Goal: Transaction & Acquisition: Complete application form

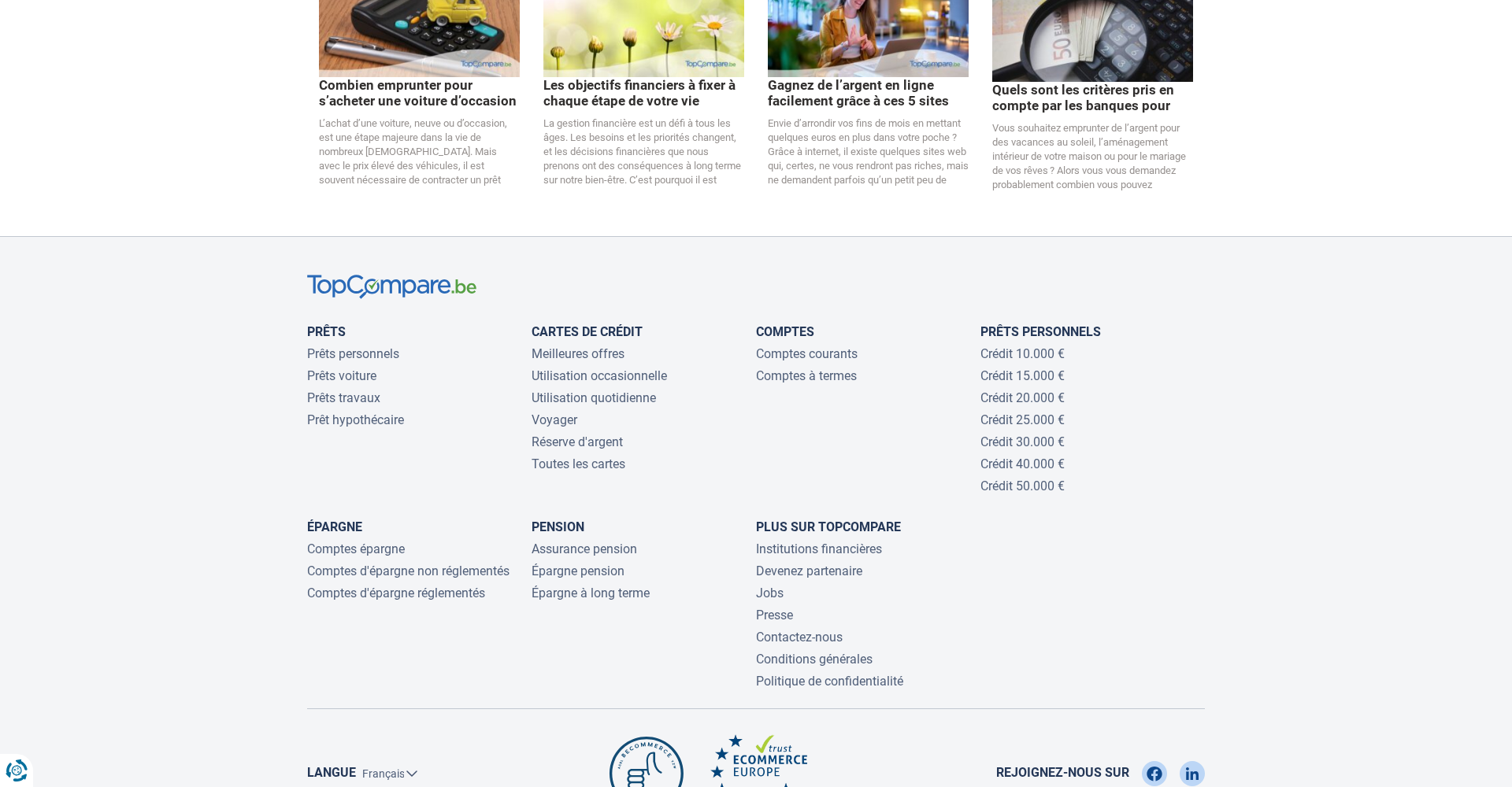
scroll to position [3252, 0]
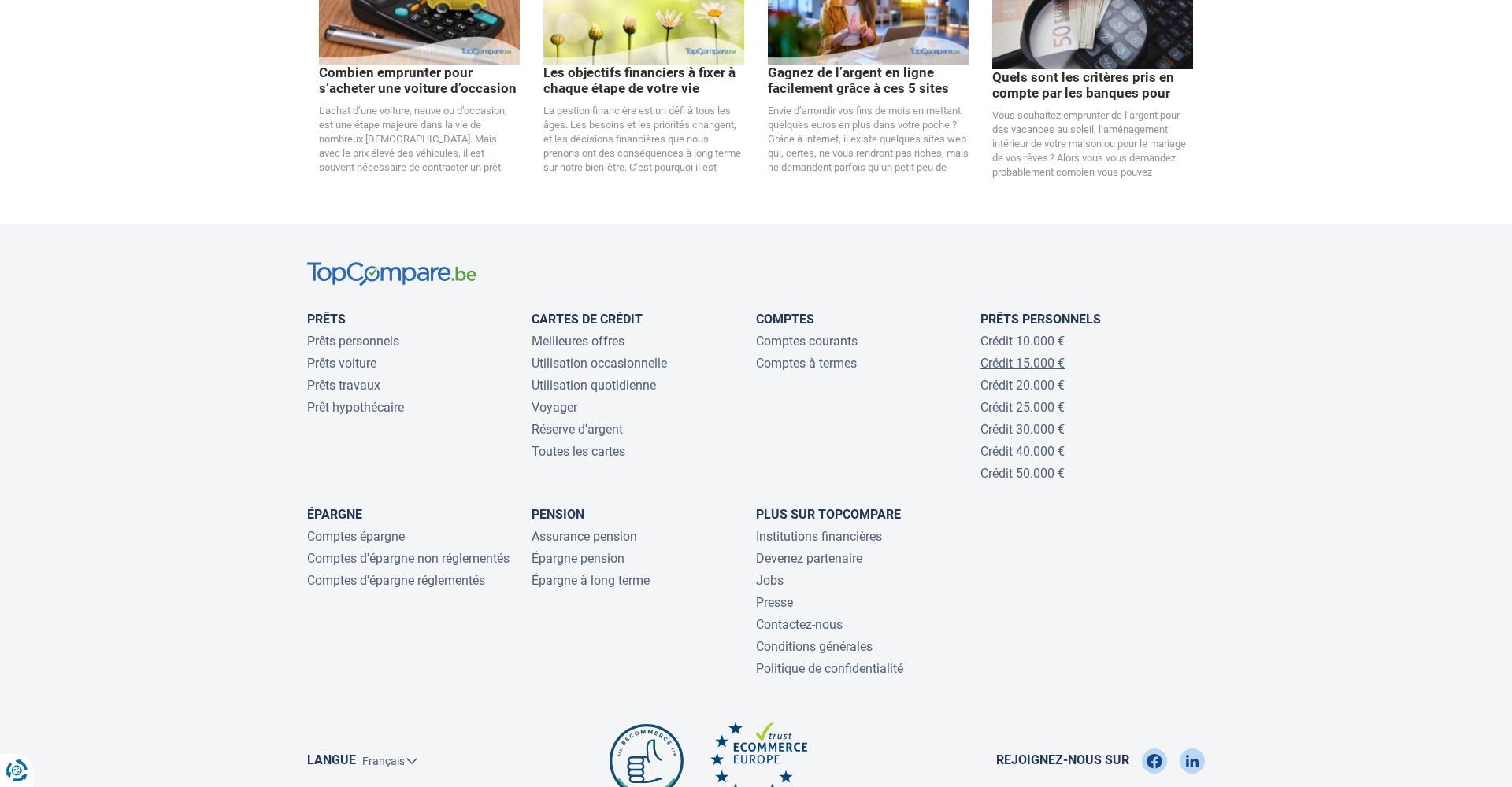
click at [828, 355] on link "Crédit 15.000 €" at bounding box center [1023, 362] width 84 height 15
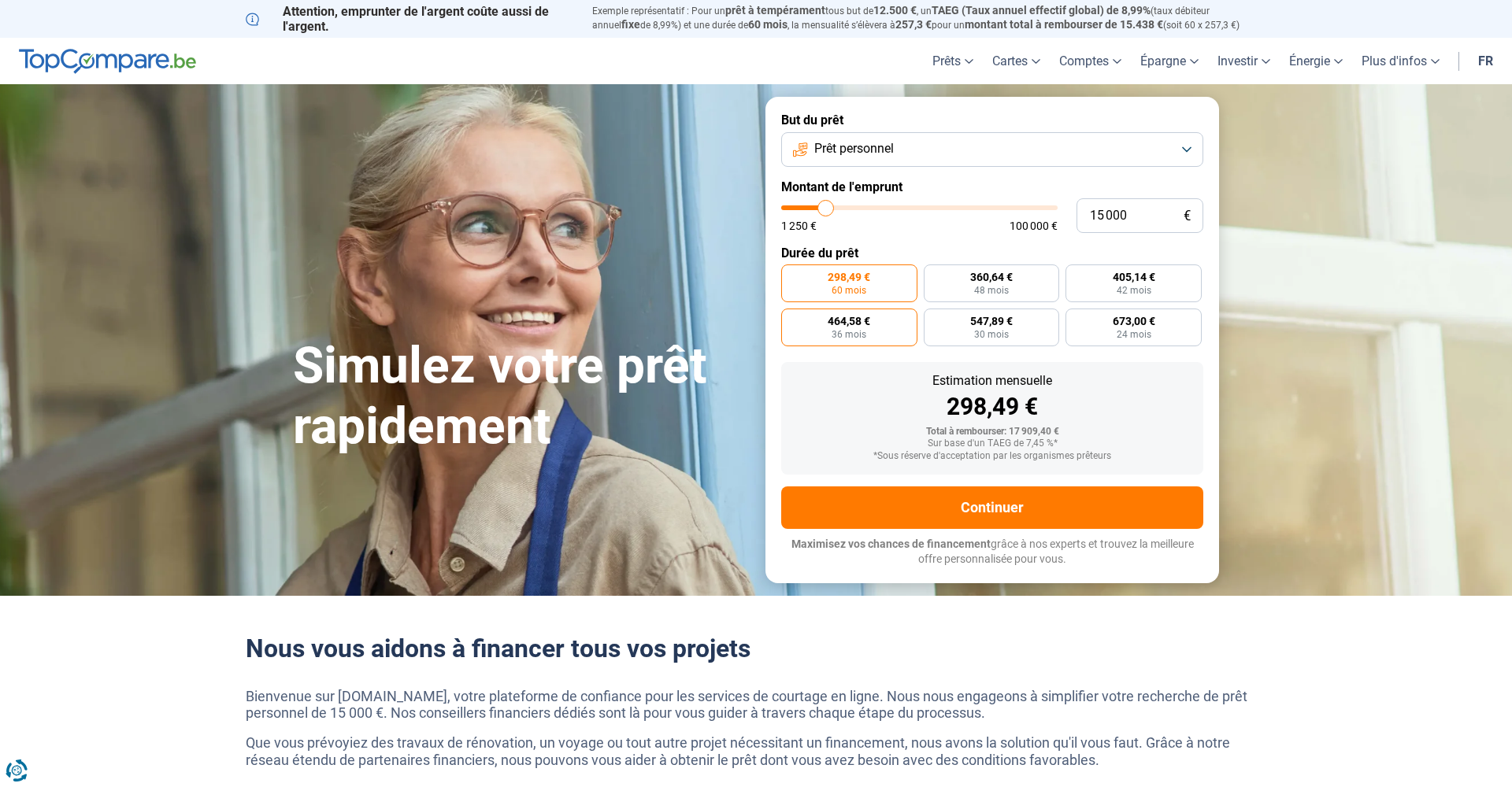
click at [861, 339] on span "36 mois" at bounding box center [848, 335] width 34 height 10
click at [791, 318] on input "464,58 € 36 mois" at bounding box center [786, 313] width 10 height 10
radio input "true"
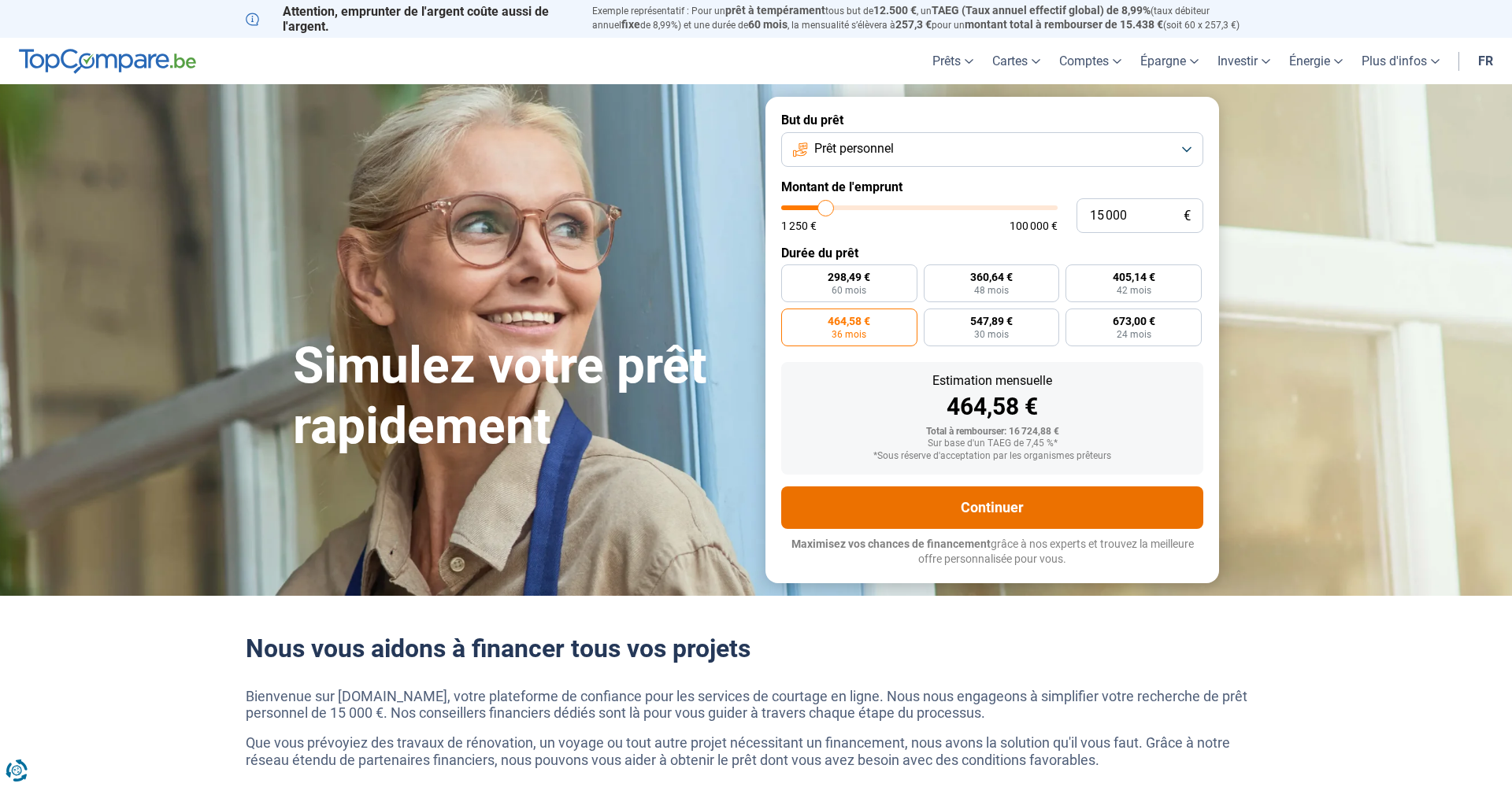
click at [1021, 510] on button "Continuer" at bounding box center [992, 508] width 422 height 43
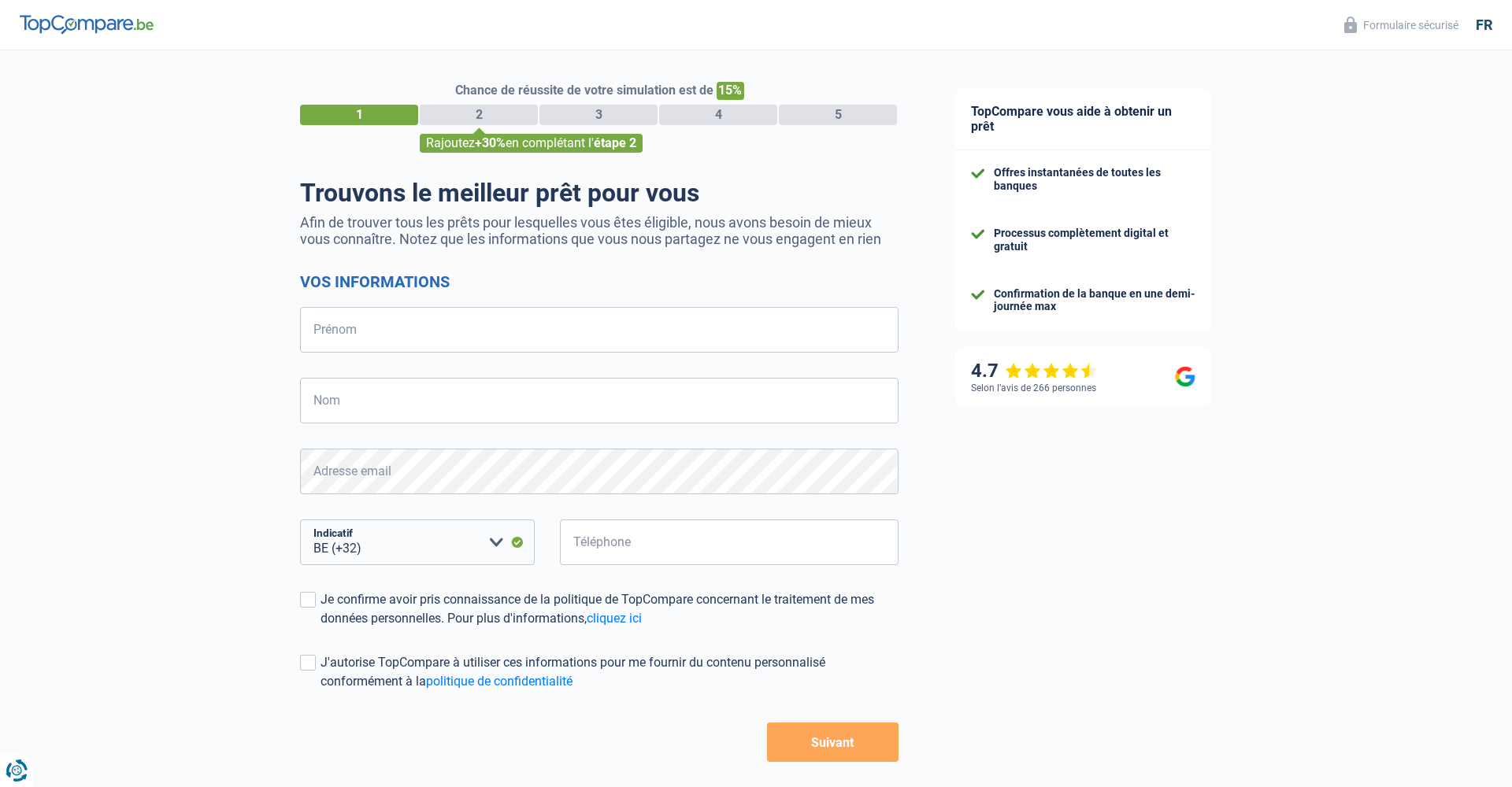
select select "32"
type input "ruth"
type input "impate"
type input "3"
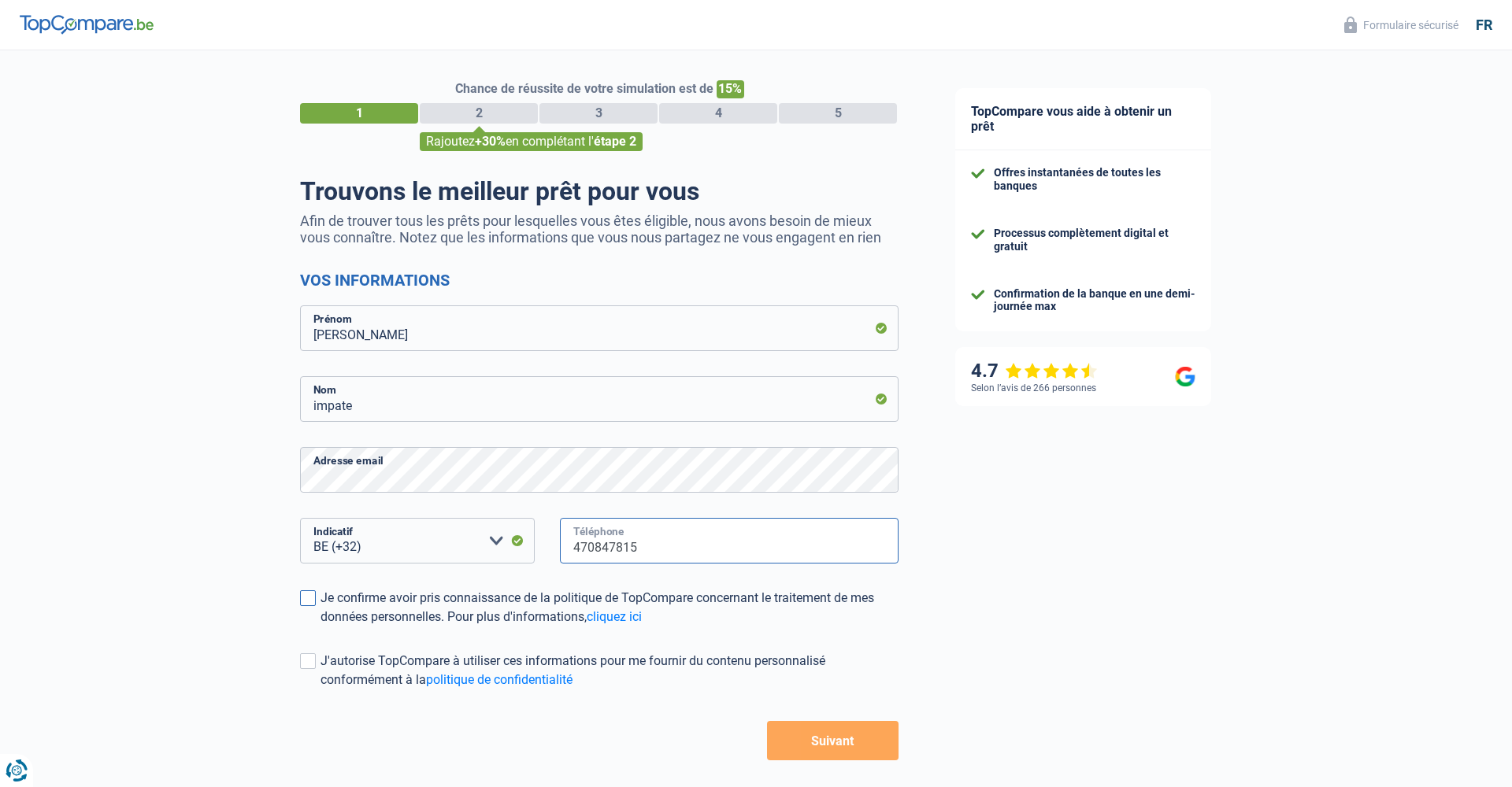
type input "470847815"
click at [304, 604] on span at bounding box center [308, 599] width 16 height 16
click at [320, 627] on input "Je confirme avoir pris connaissance de la politique de TopCompare concernant le…" at bounding box center [320, 627] width 0 height 0
click at [310, 667] on span at bounding box center [308, 661] width 16 height 16
click at [320, 689] on input "J'autorise TopCompare à utiliser ces informations pour me fournir du contenu pe…" at bounding box center [320, 689] width 0 height 0
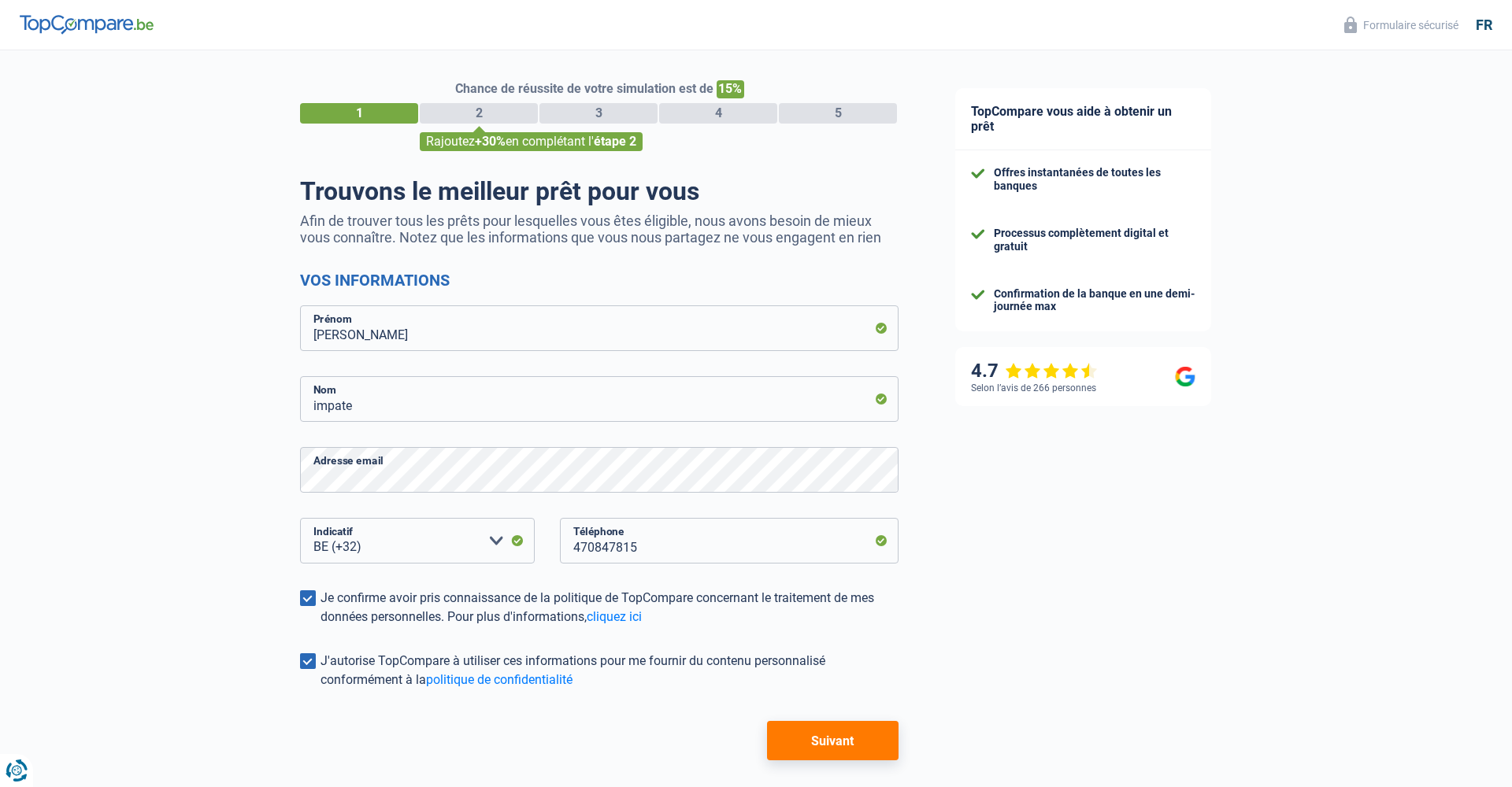
click at [800, 746] on button "Suivant" at bounding box center [832, 740] width 132 height 39
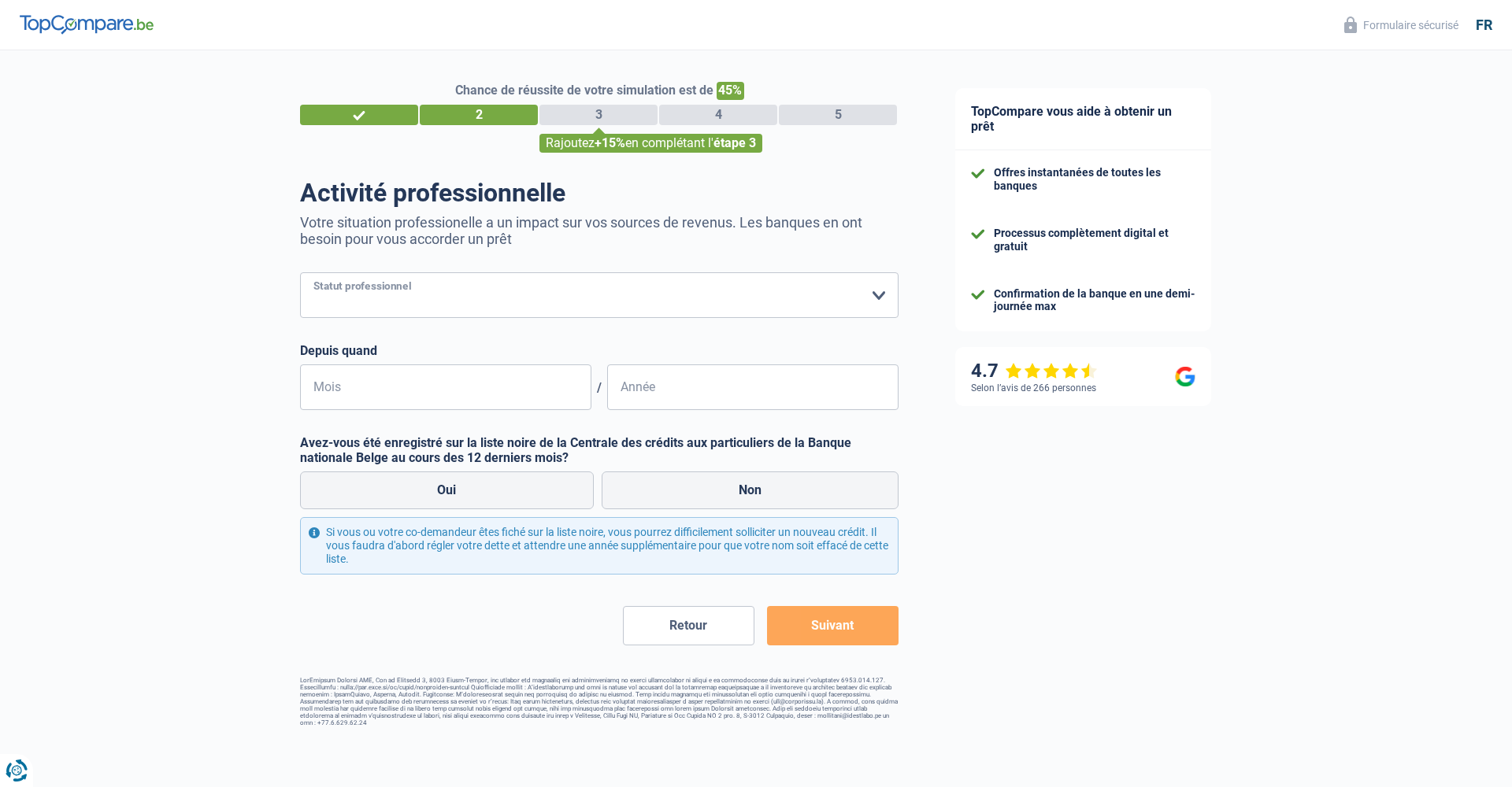
select select "publicEmployee"
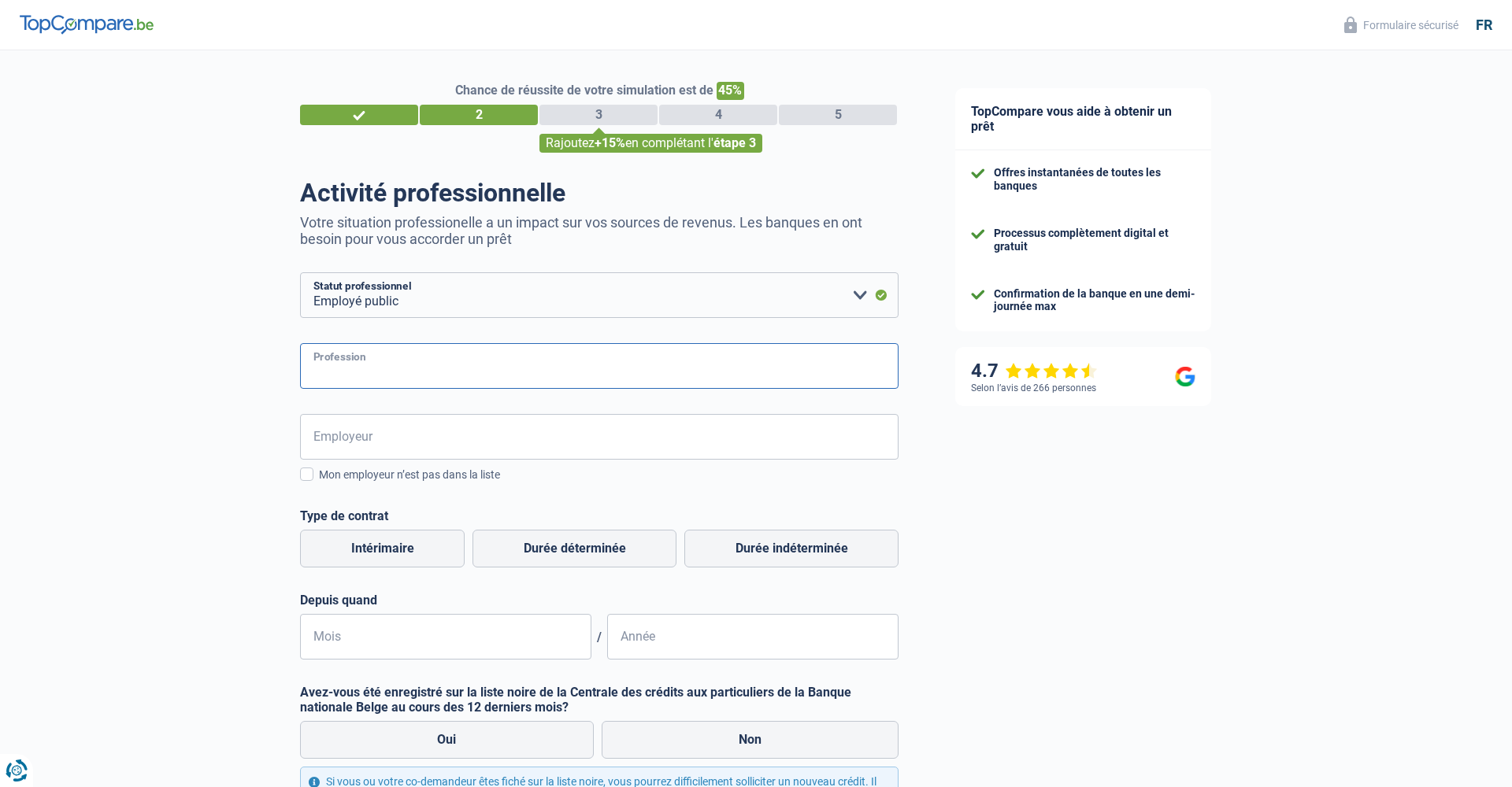
click at [431, 372] on input "Profession" at bounding box center [599, 365] width 599 height 46
type input "agent call center"
click at [398, 443] on input "Employeur" at bounding box center [599, 436] width 599 height 46
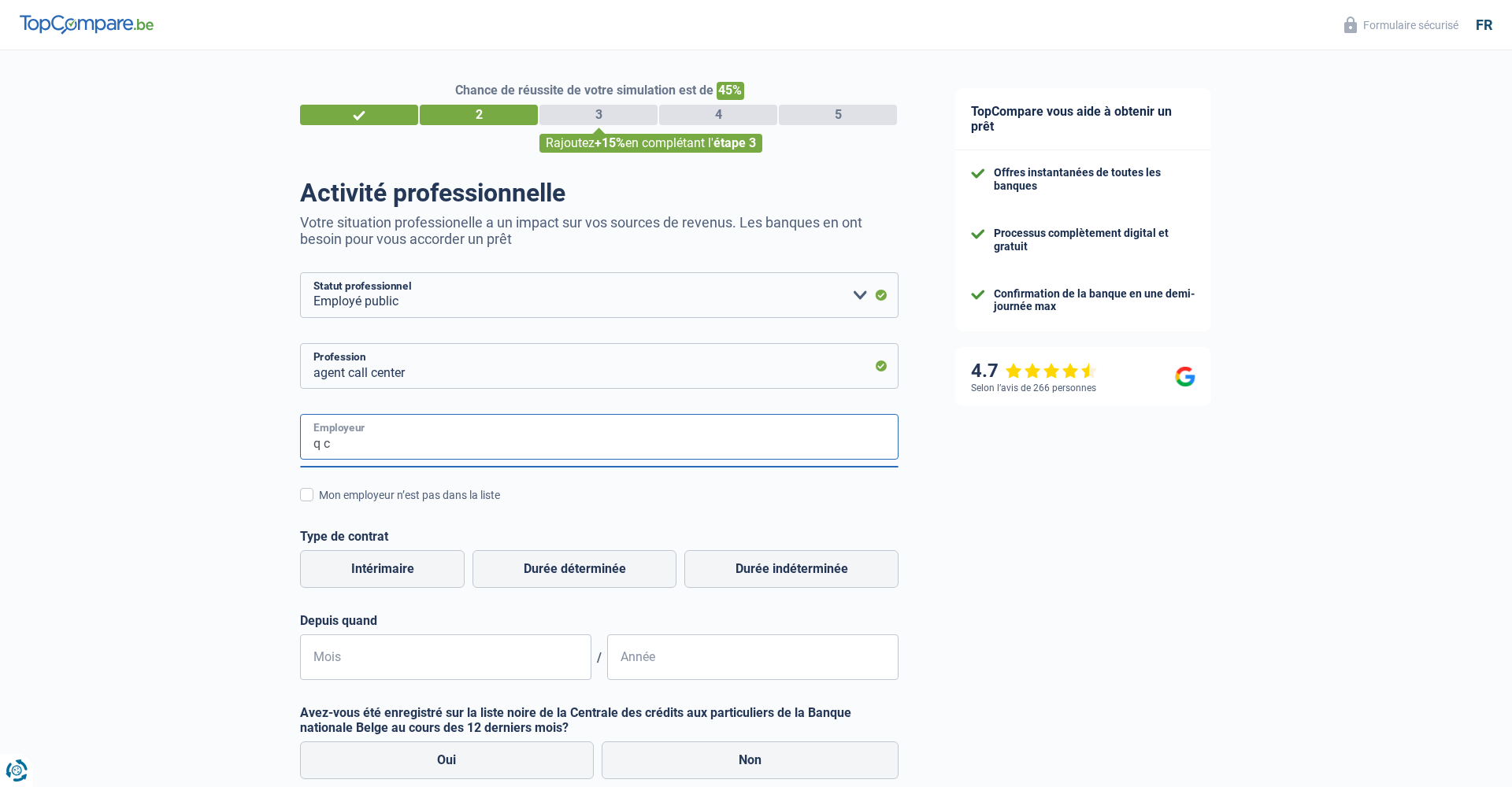
type input "q"
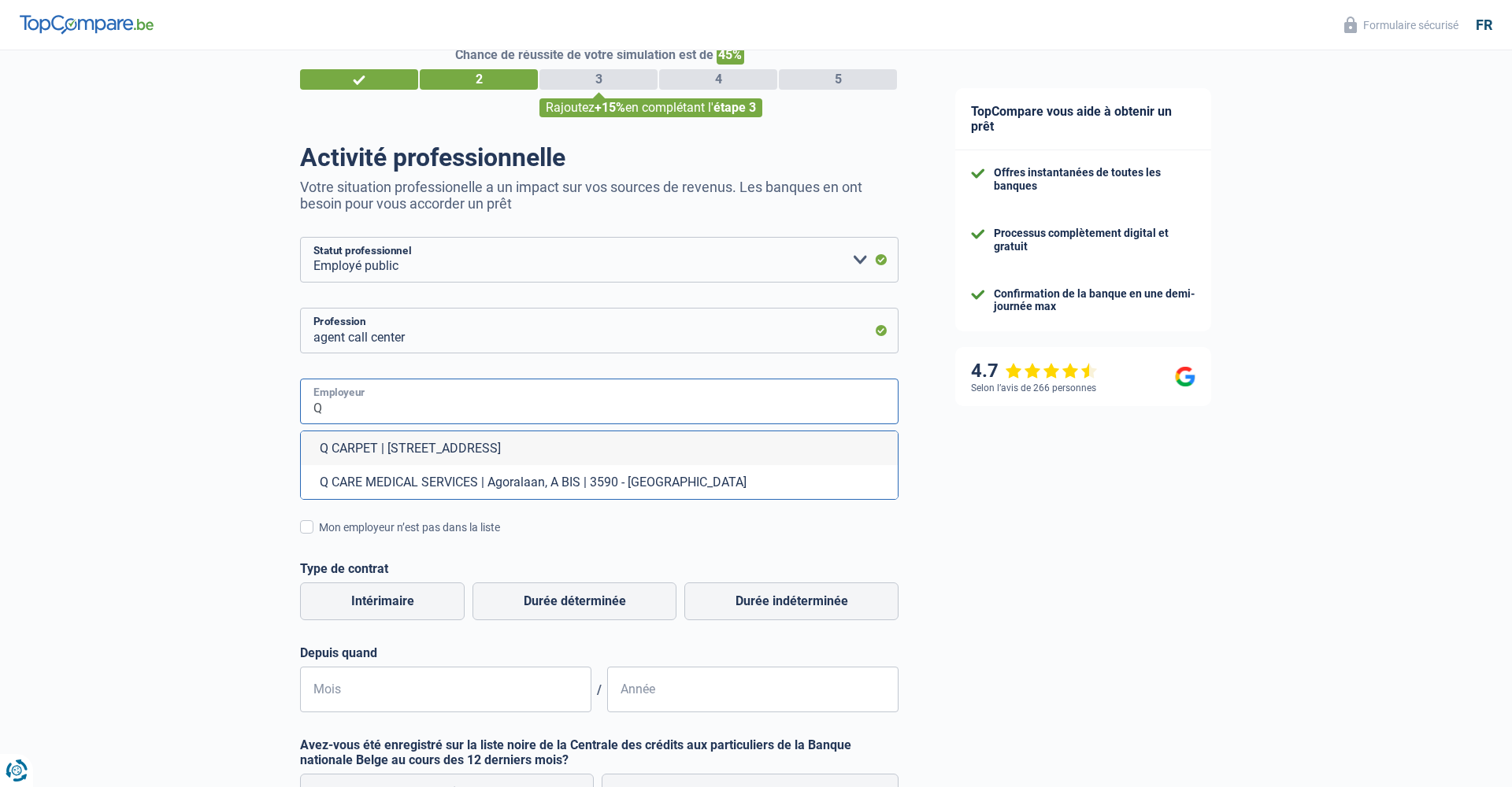
scroll to position [30, 0]
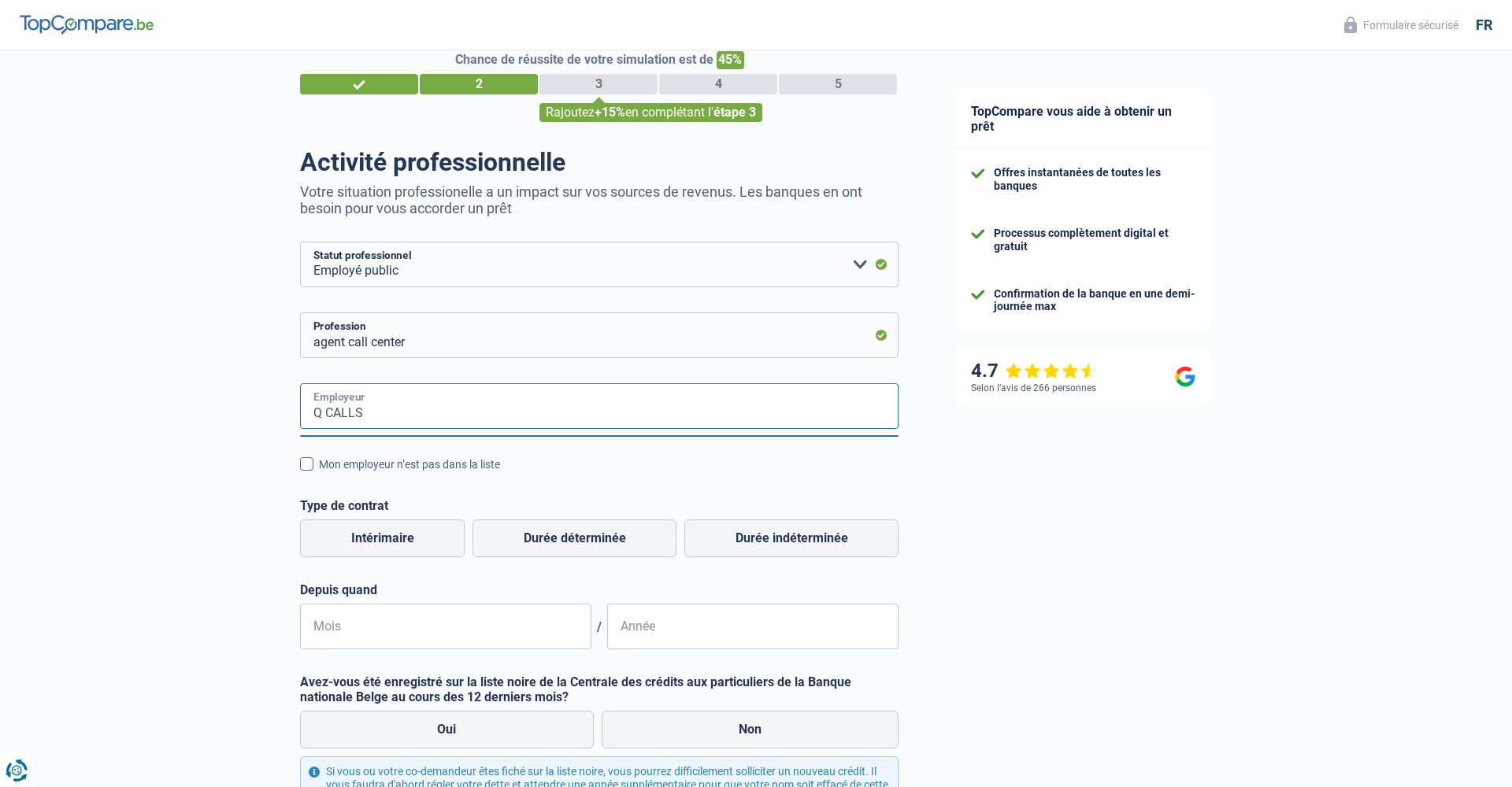
type input "Q CALLS"
click at [312, 467] on span at bounding box center [307, 464] width 14 height 14
click at [318, 473] on input "Mon employeur n’est pas dans la liste" at bounding box center [318, 473] width 0 height 0
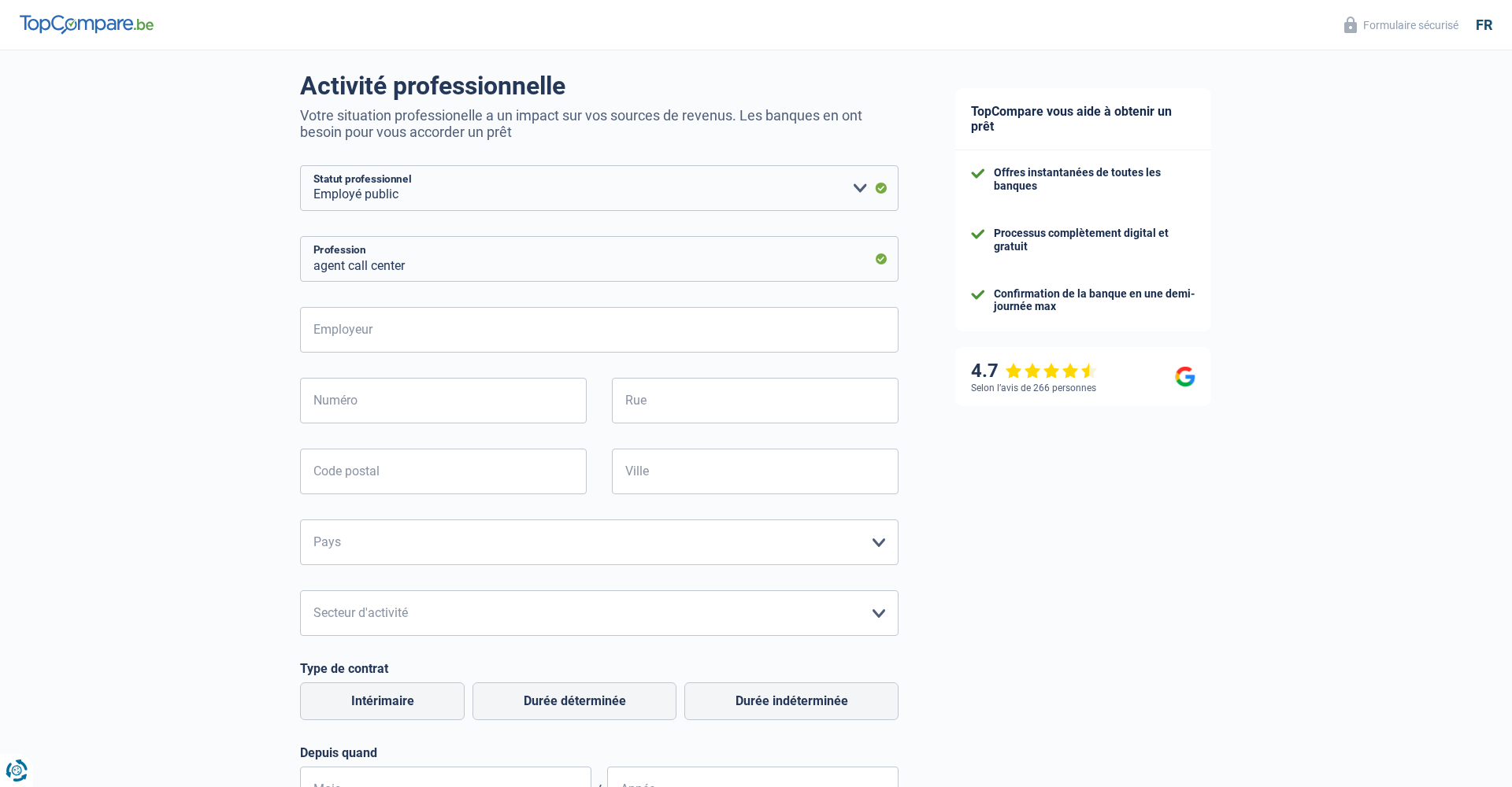
scroll to position [96, 0]
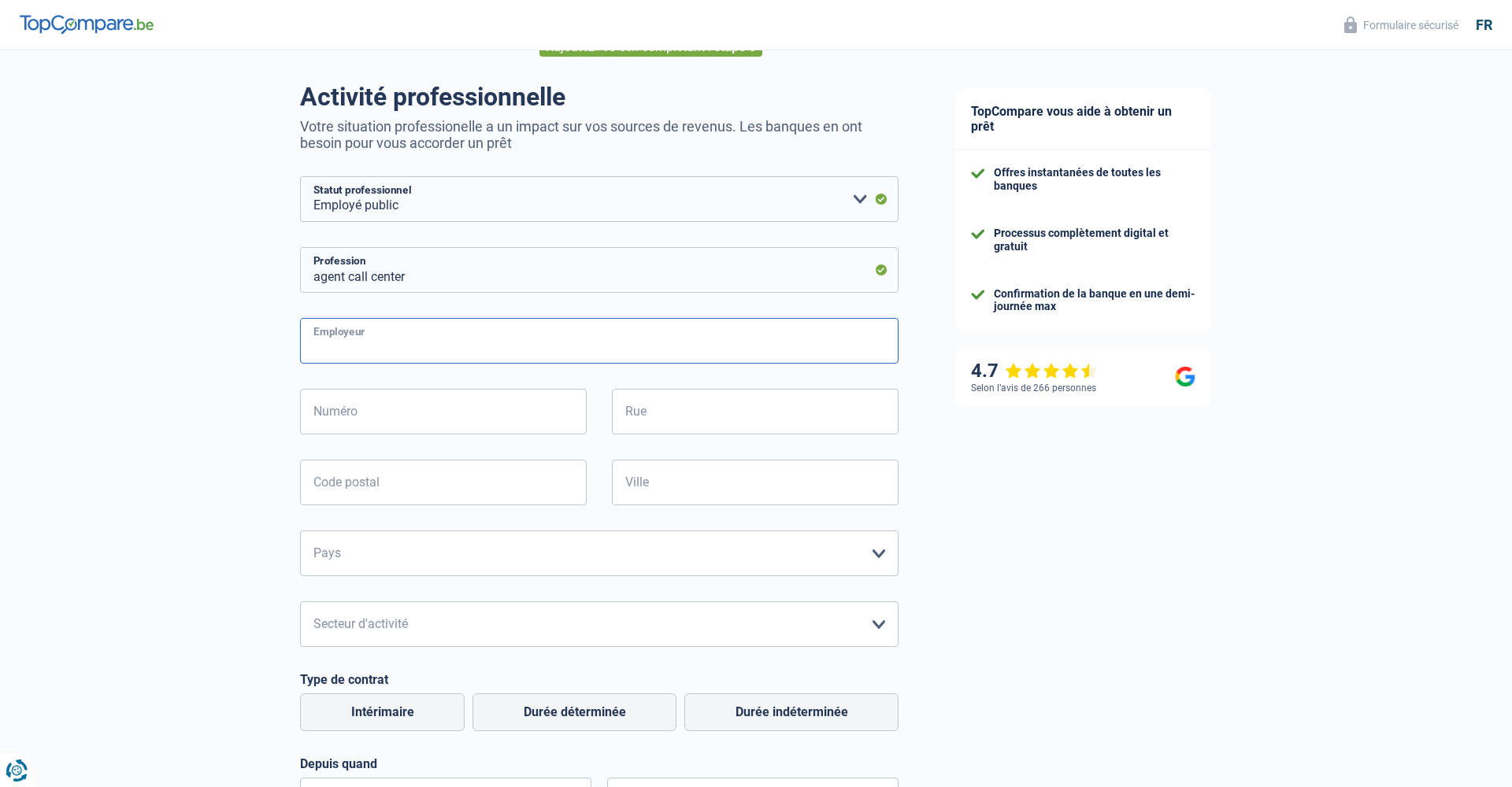
click at [594, 336] on input "Employeur" at bounding box center [599, 341] width 599 height 46
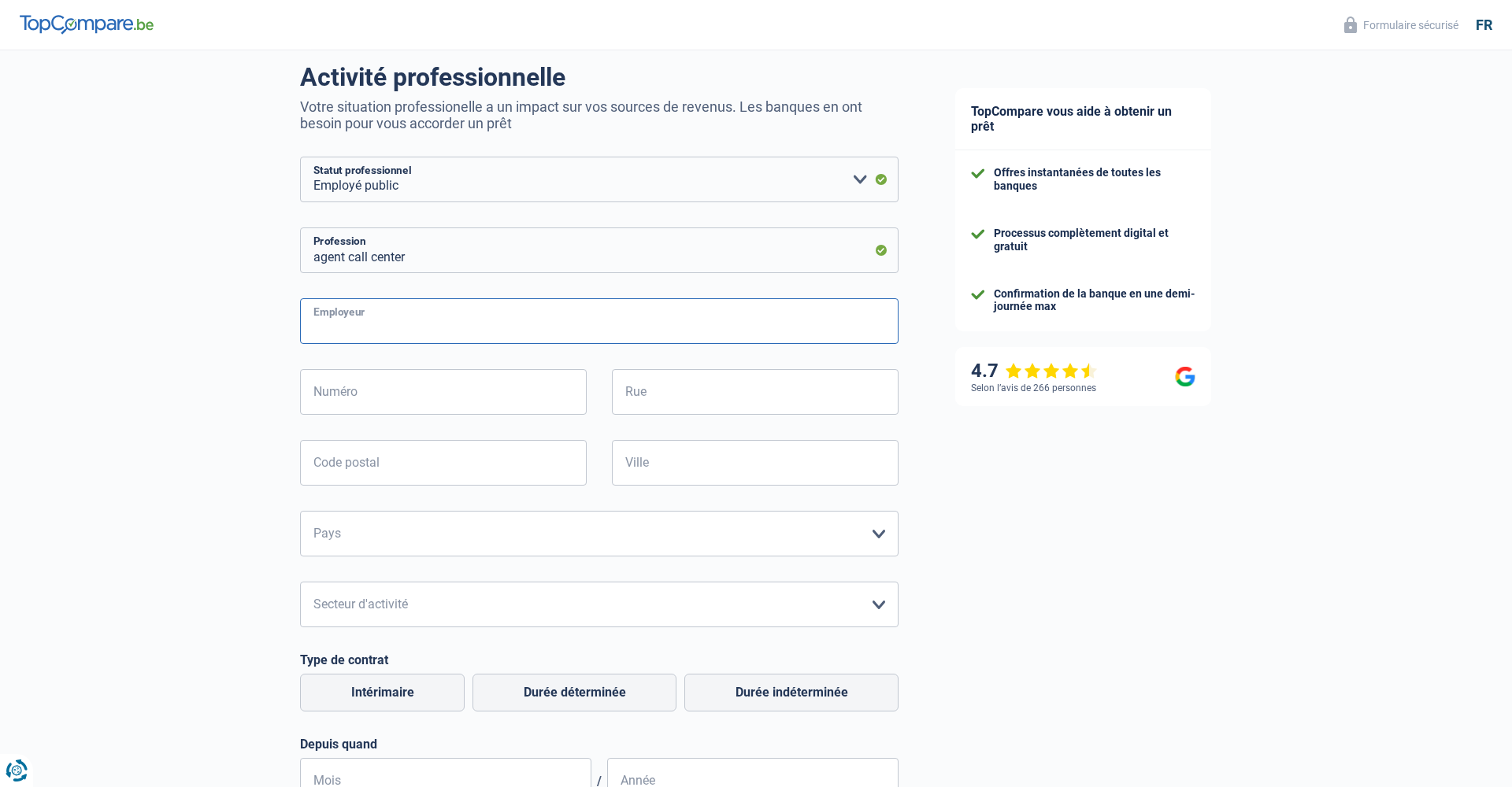
scroll to position [118, 0]
type input "Q CALLS"
paste input "Sint-Gillisplein(KMT) 13,3300Tienen"
type input "Sint-Gillisplein(KMT) 13,3300Tienen"
click at [493, 396] on input "Numéro" at bounding box center [442, 390] width 286 height 46
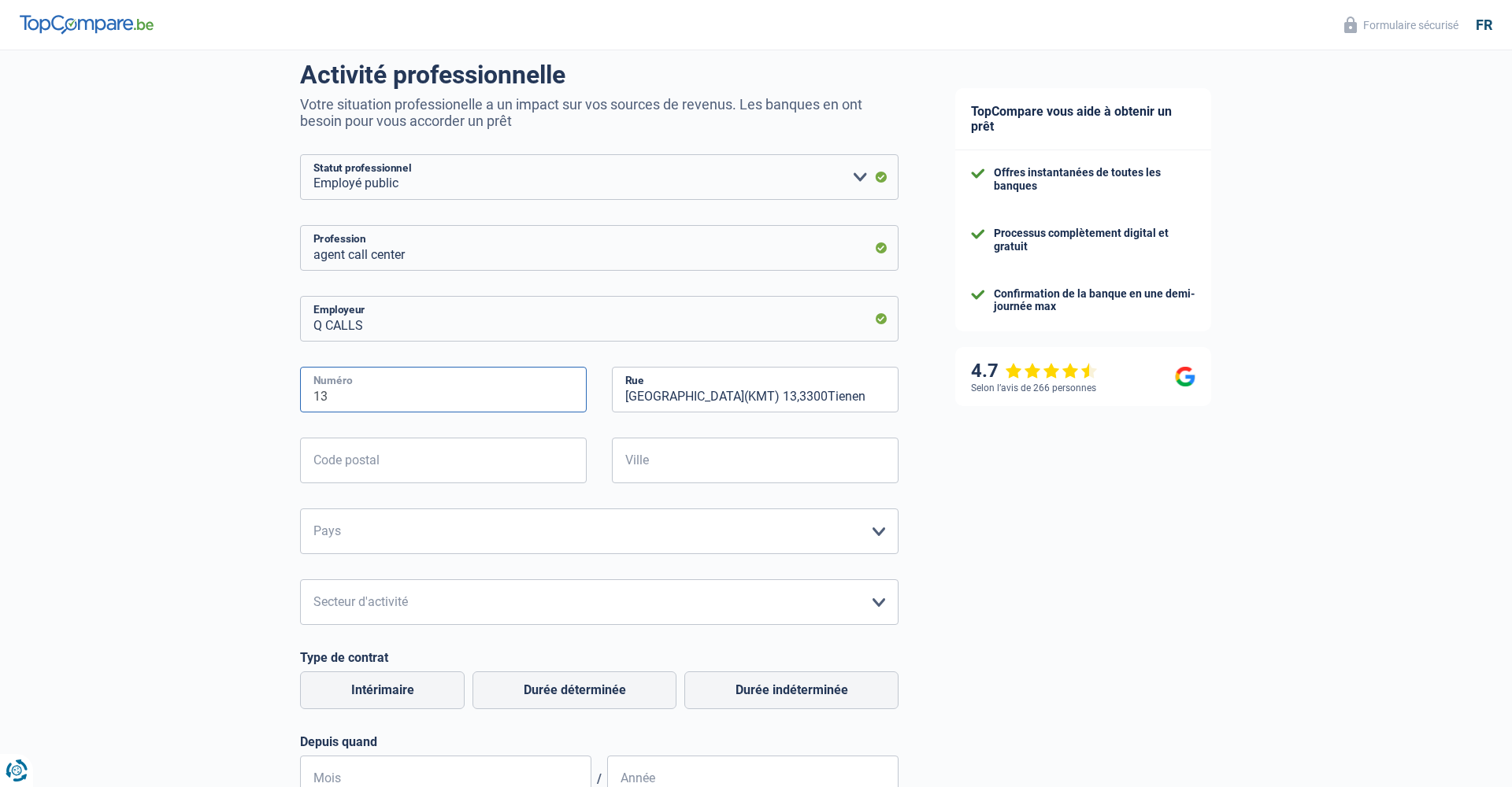
type input "13"
type input "3300"
type input "tienen"
drag, startPoint x: 706, startPoint y: 395, endPoint x: 831, endPoint y: 394, distance: 125.0
click at [831, 394] on input "Sint-Gillisplein(KMT) 13,3300Tienen" at bounding box center [754, 390] width 286 height 46
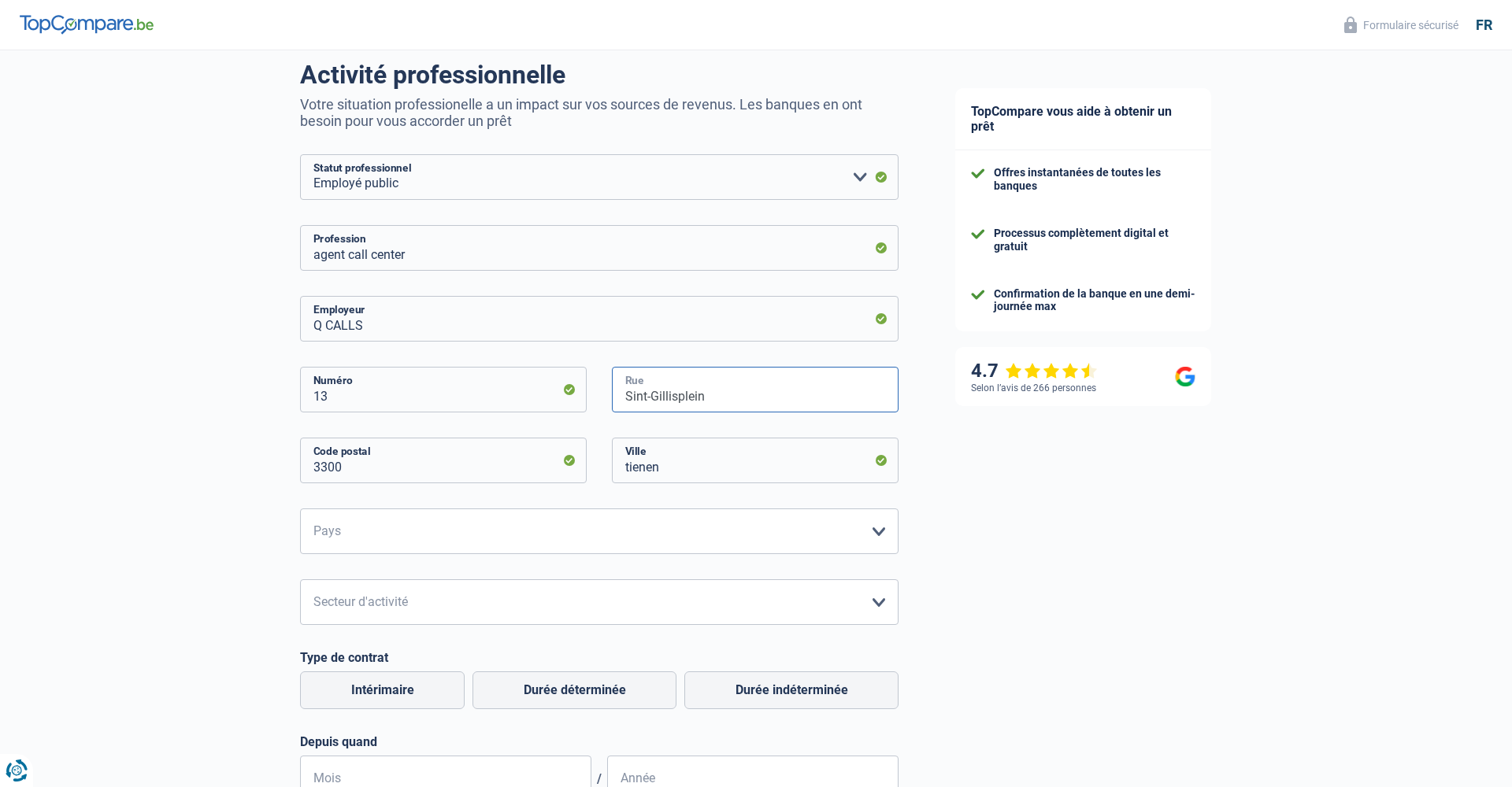
type input "Sint-Gillisplein"
select select "BE"
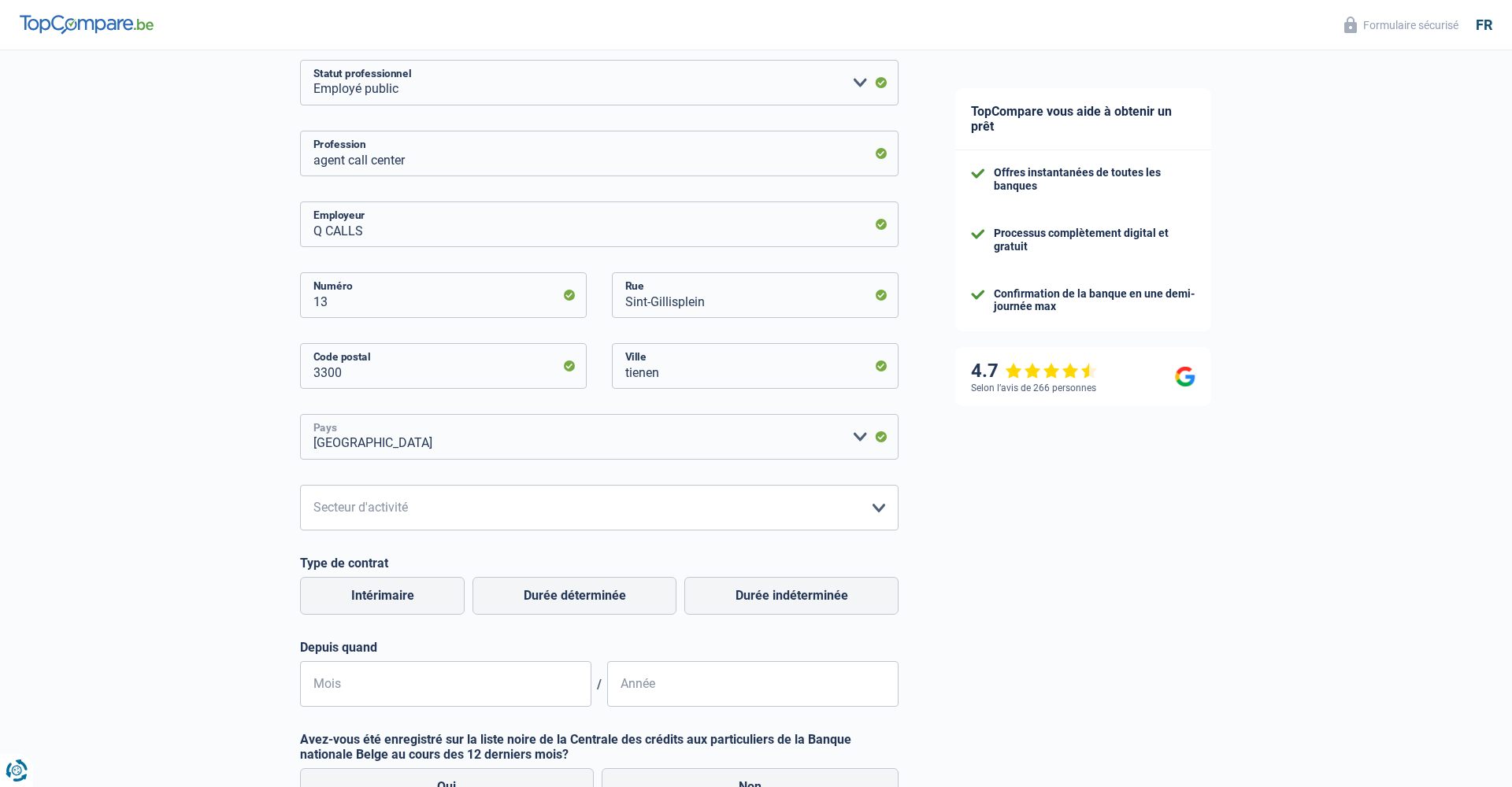
scroll to position [276, 0]
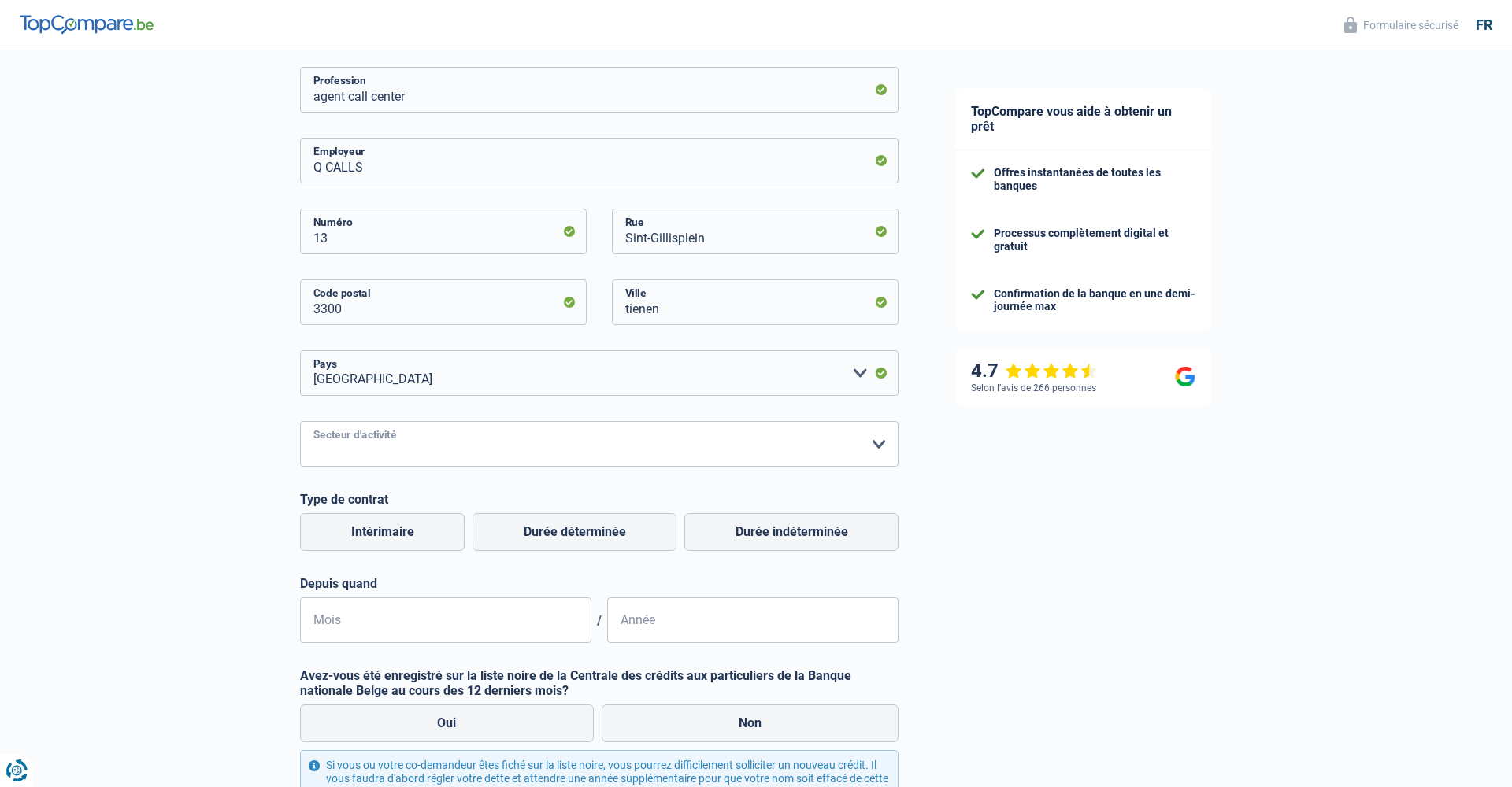
select select "smallCompanies"
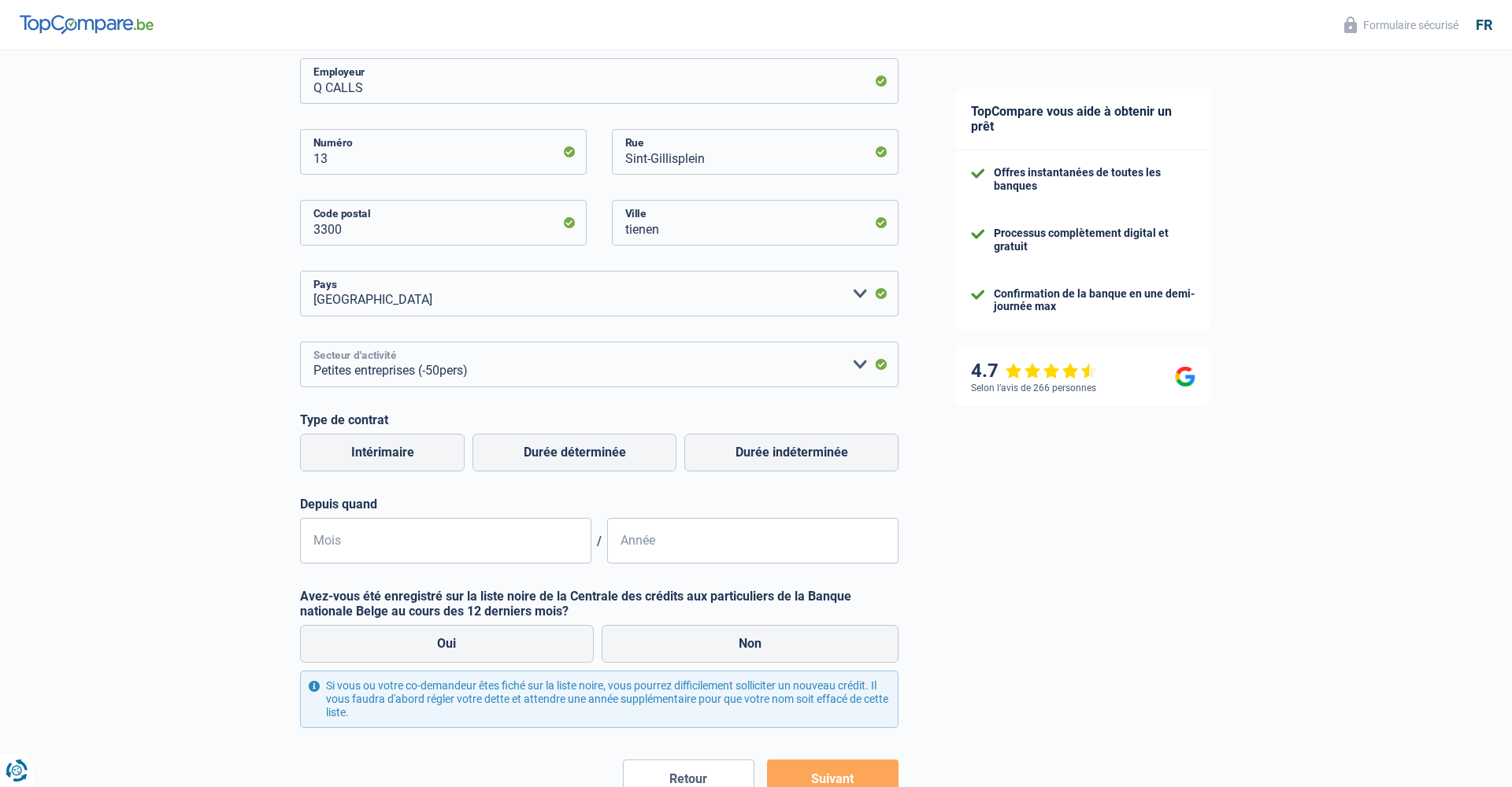
scroll to position [363, 0]
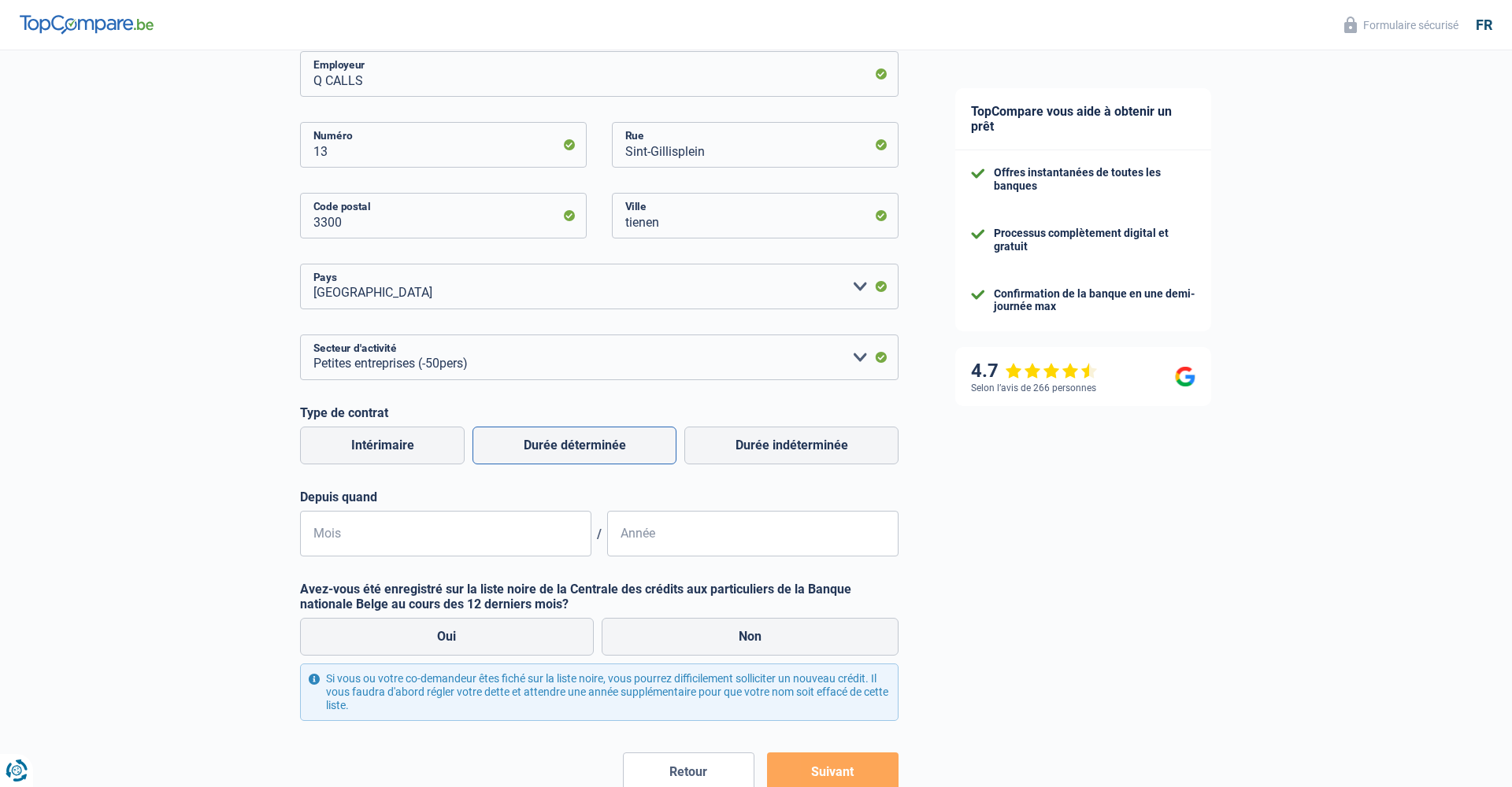
click at [642, 453] on label "Durée déterminée" at bounding box center [574, 445] width 204 height 38
click at [642, 453] on input "Durée déterminée" at bounding box center [574, 445] width 204 height 38
radio input "true"
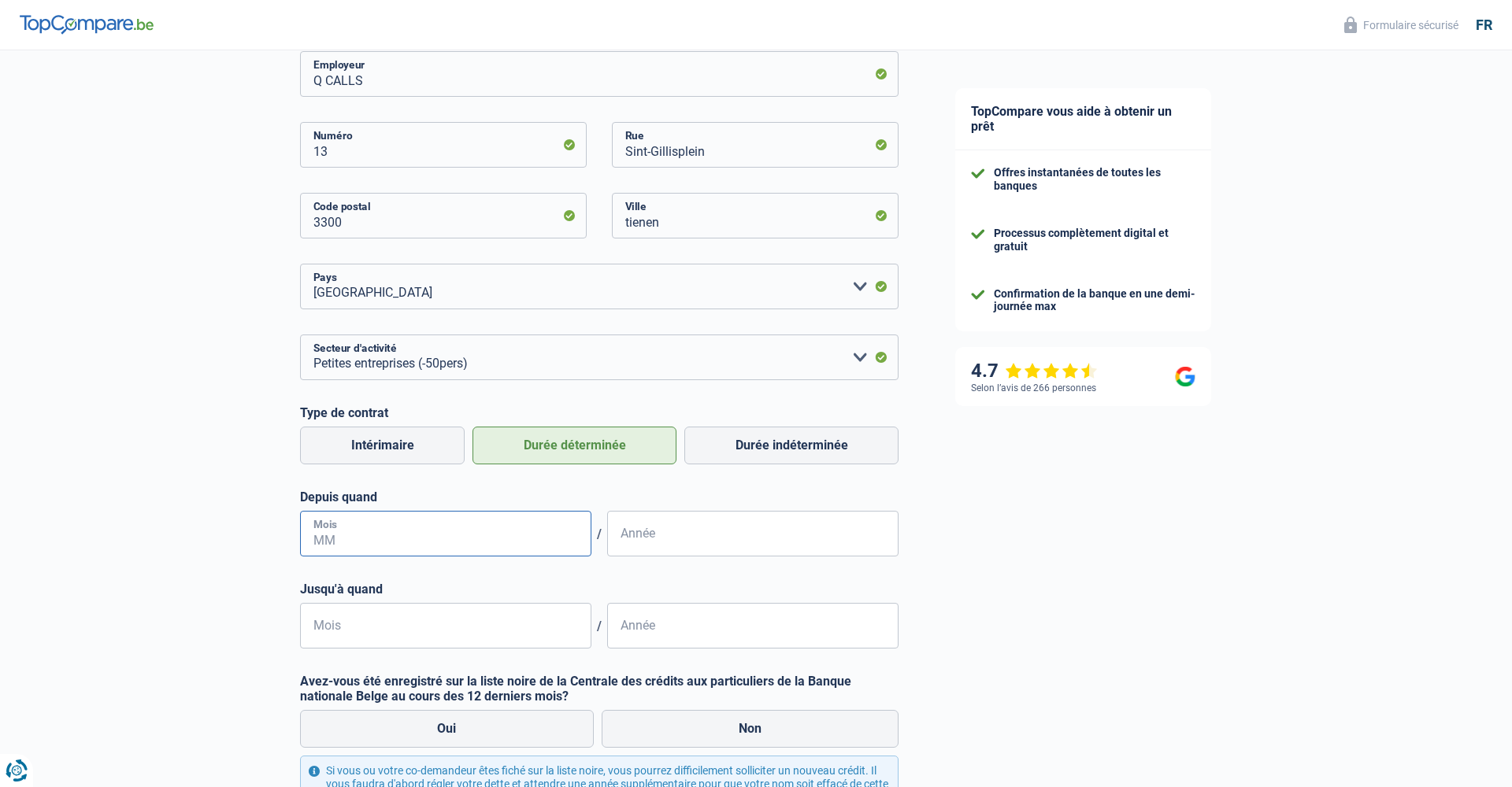
click at [521, 537] on input "Mois" at bounding box center [445, 533] width 291 height 46
type input "05"
type input "2025"
click at [435, 633] on input "Mois" at bounding box center [445, 625] width 291 height 46
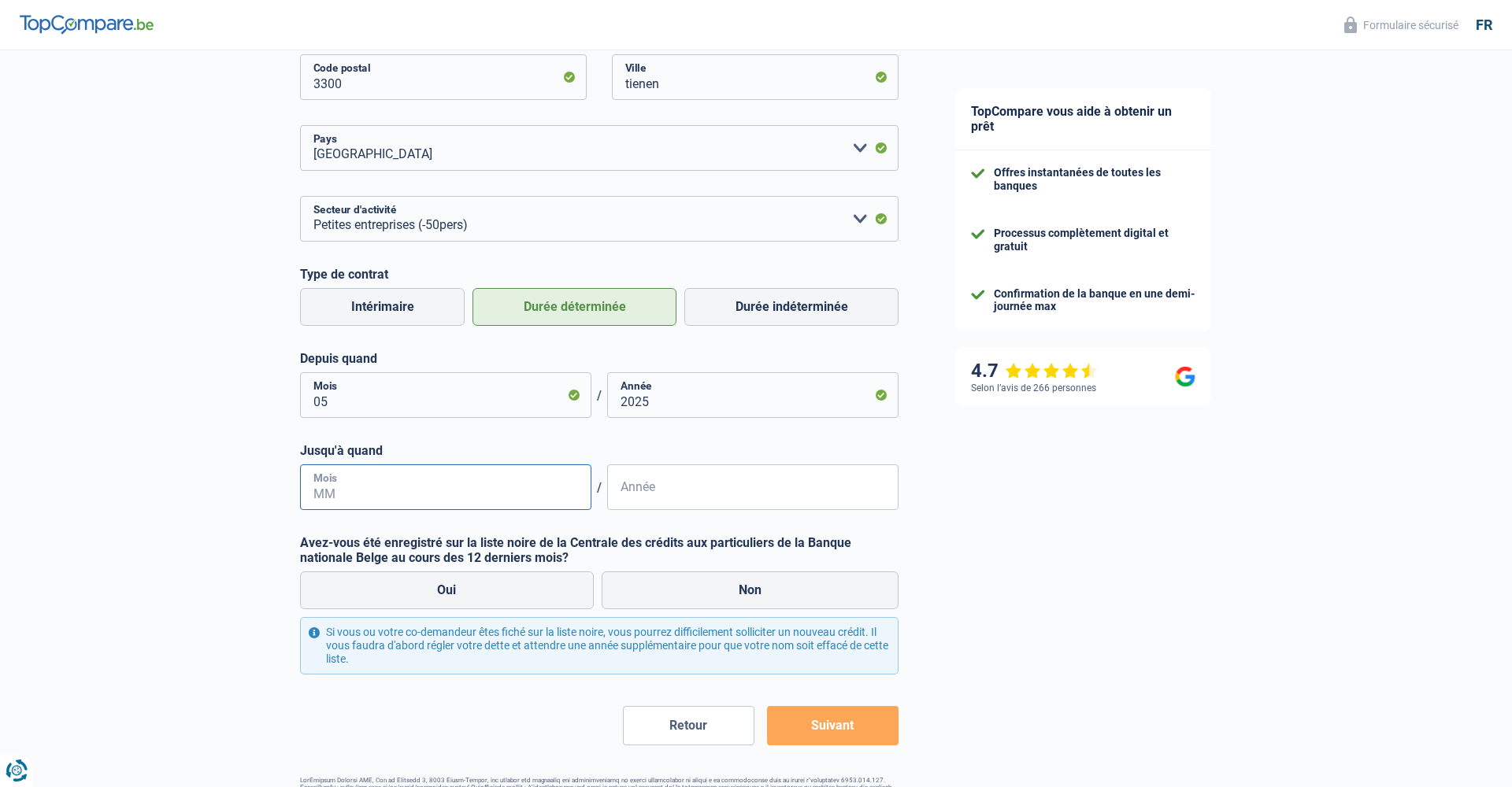
scroll to position [541, 0]
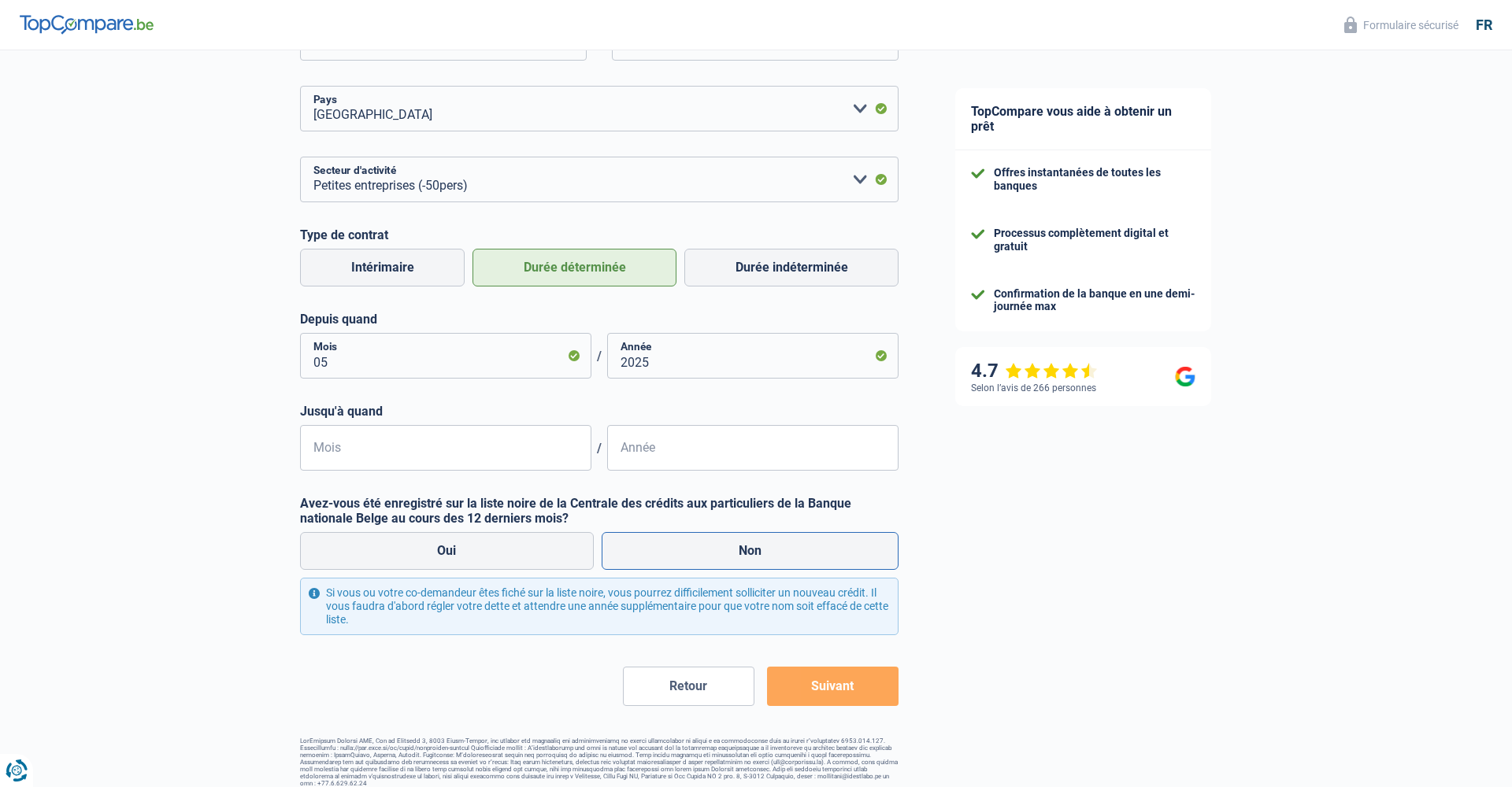
click at [704, 560] on label "Non" at bounding box center [750, 551] width 298 height 38
click at [704, 560] on input "Non" at bounding box center [750, 551] width 298 height 38
radio input "true"
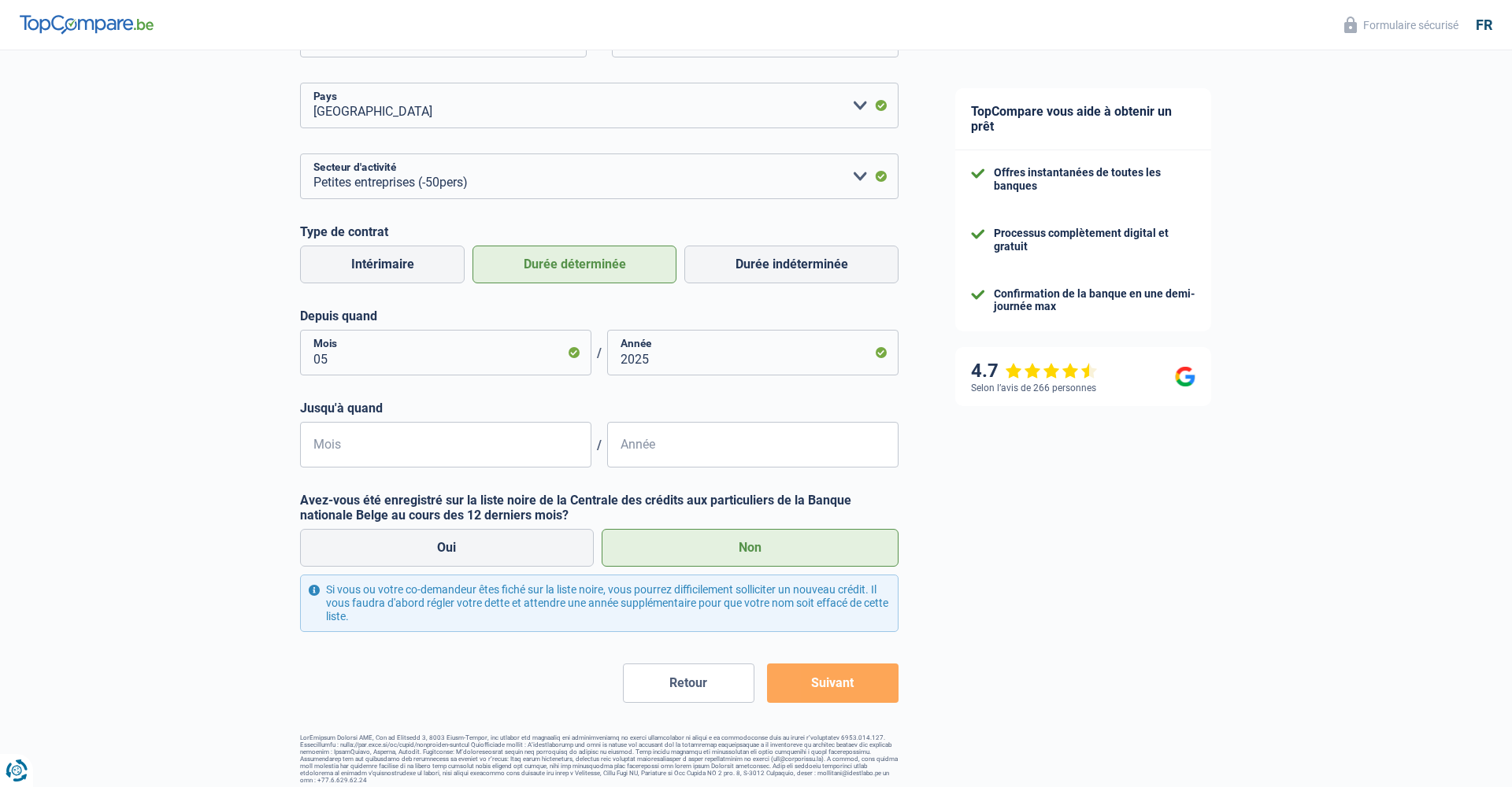
scroll to position [543, 0]
click at [830, 685] on button "Suivant" at bounding box center [832, 683] width 132 height 39
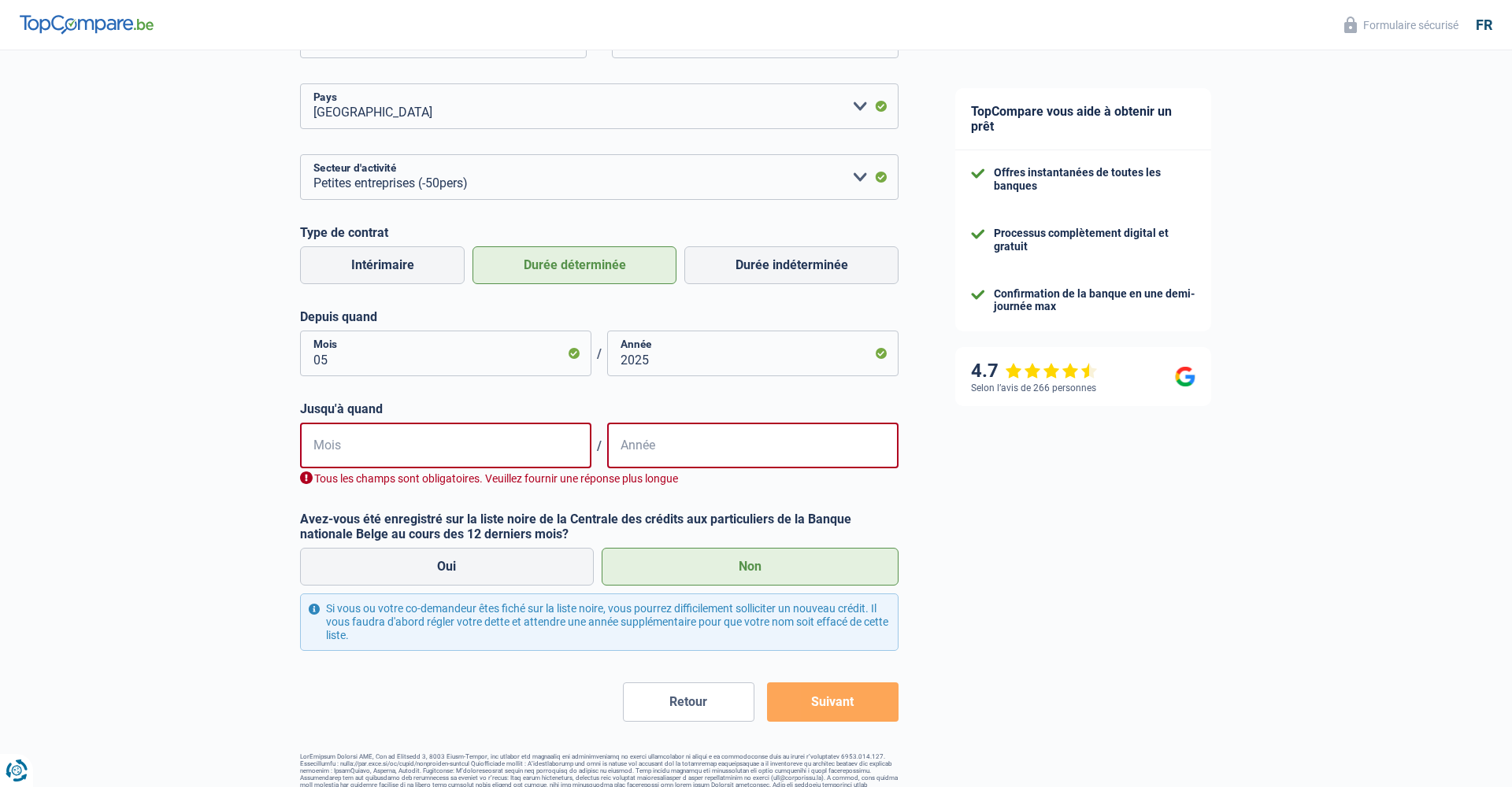
scroll to position [561, 0]
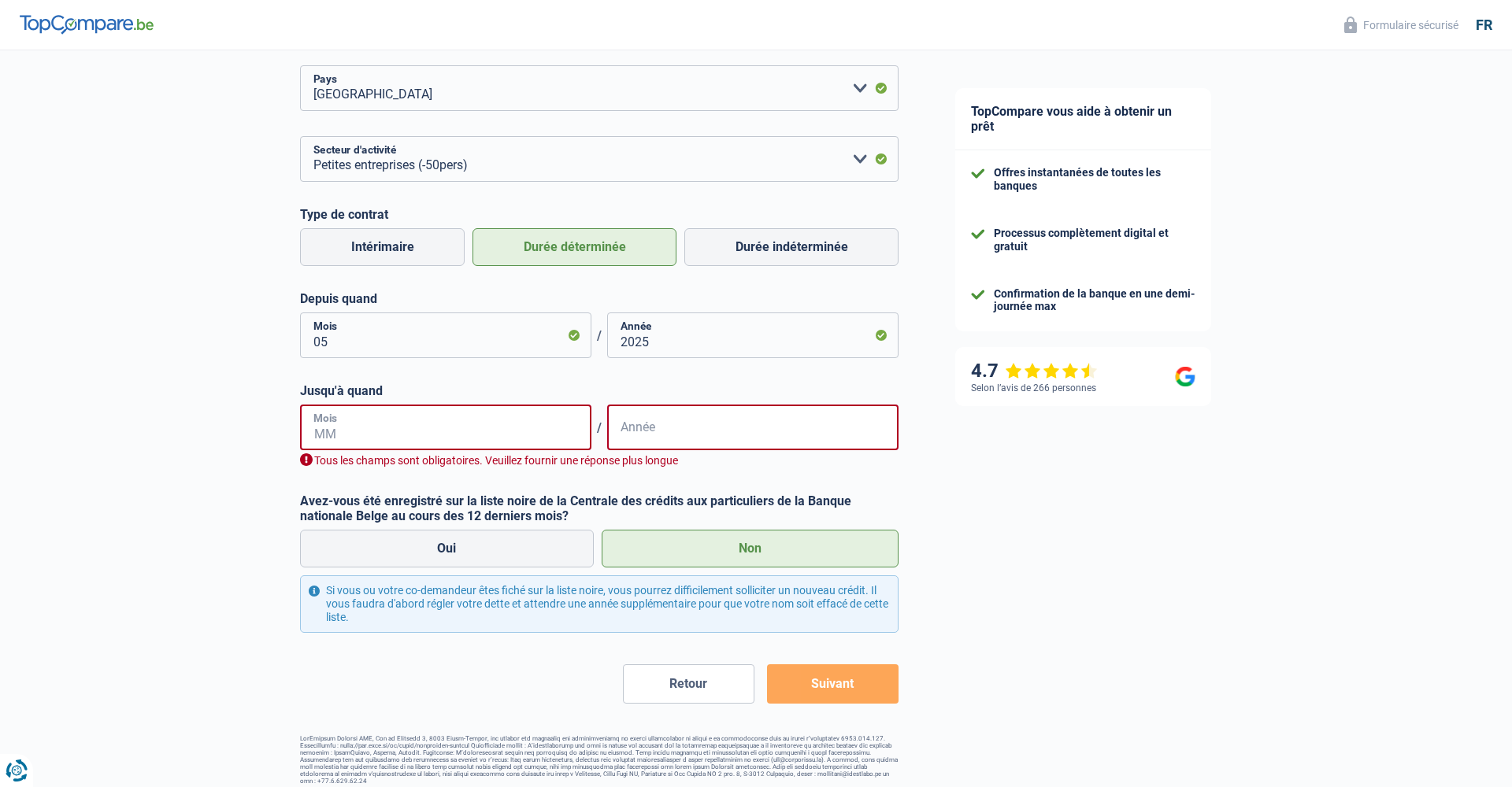
click at [483, 432] on input "Mois" at bounding box center [445, 427] width 291 height 46
click at [646, 433] on input "Année" at bounding box center [752, 427] width 291 height 46
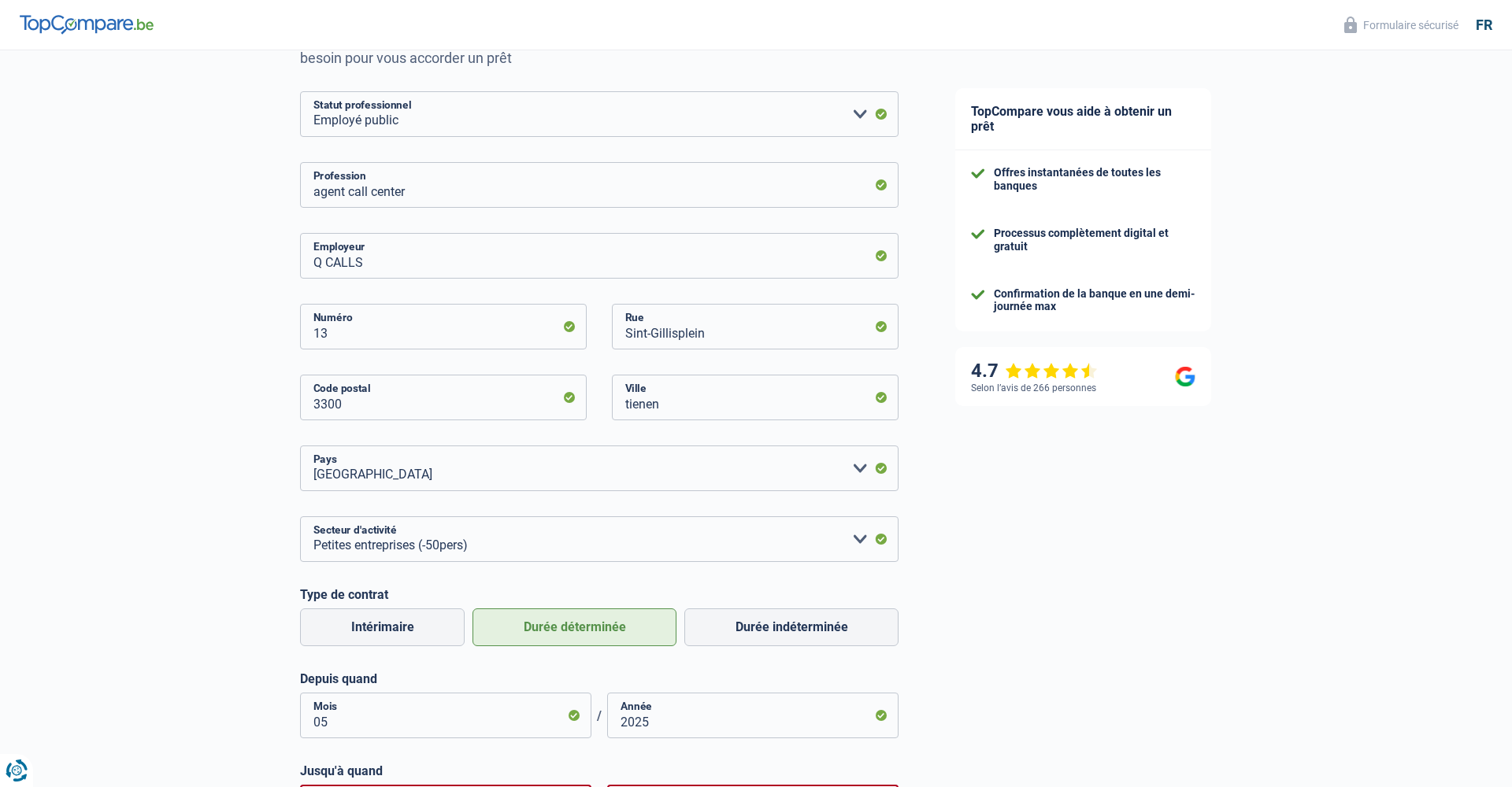
scroll to position [189, 0]
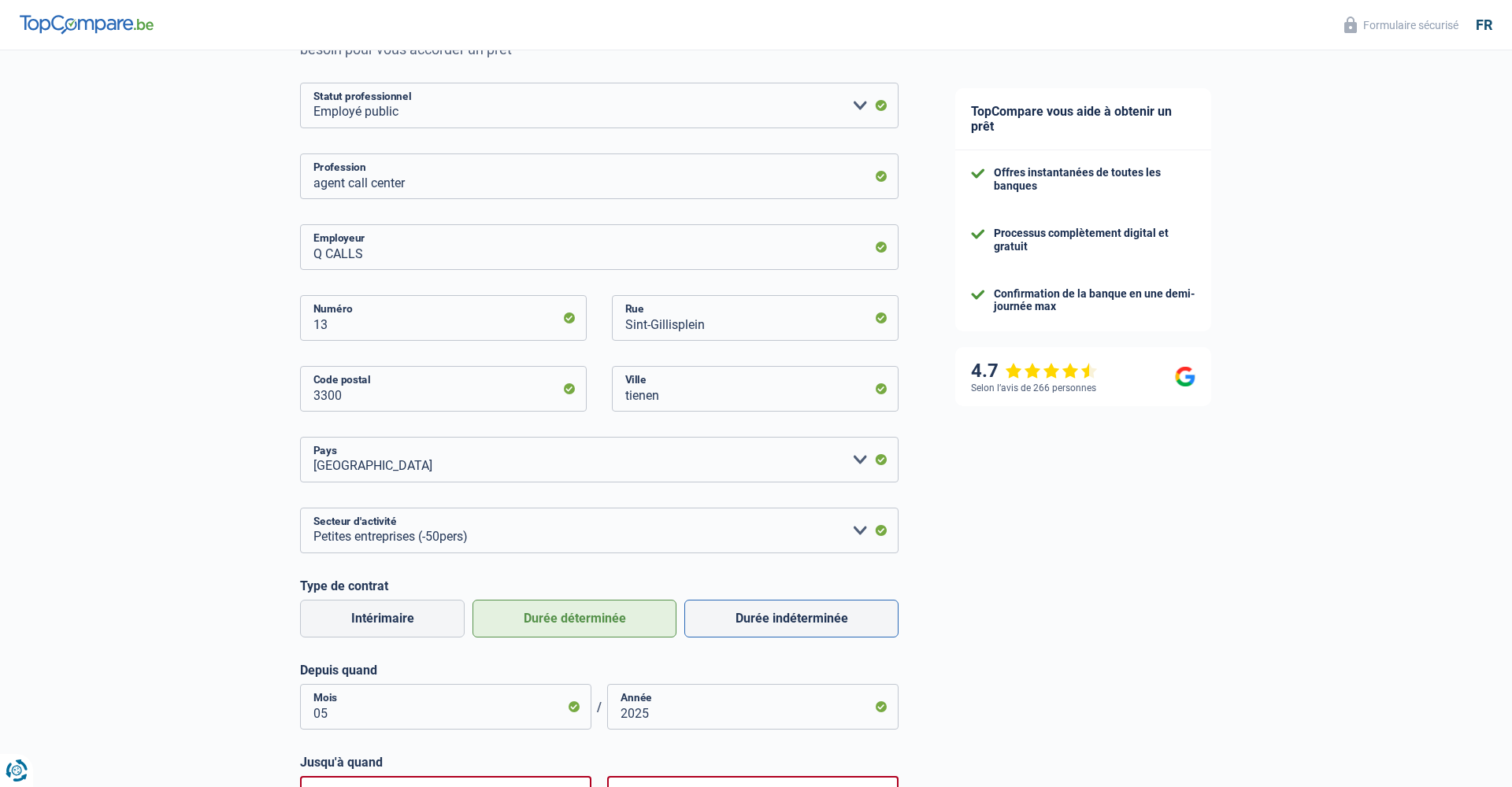
click at [800, 623] on label "Durée indéterminée" at bounding box center [790, 618] width 214 height 38
click at [800, 623] on input "Durée indéterminée" at bounding box center [790, 618] width 214 height 38
radio input "true"
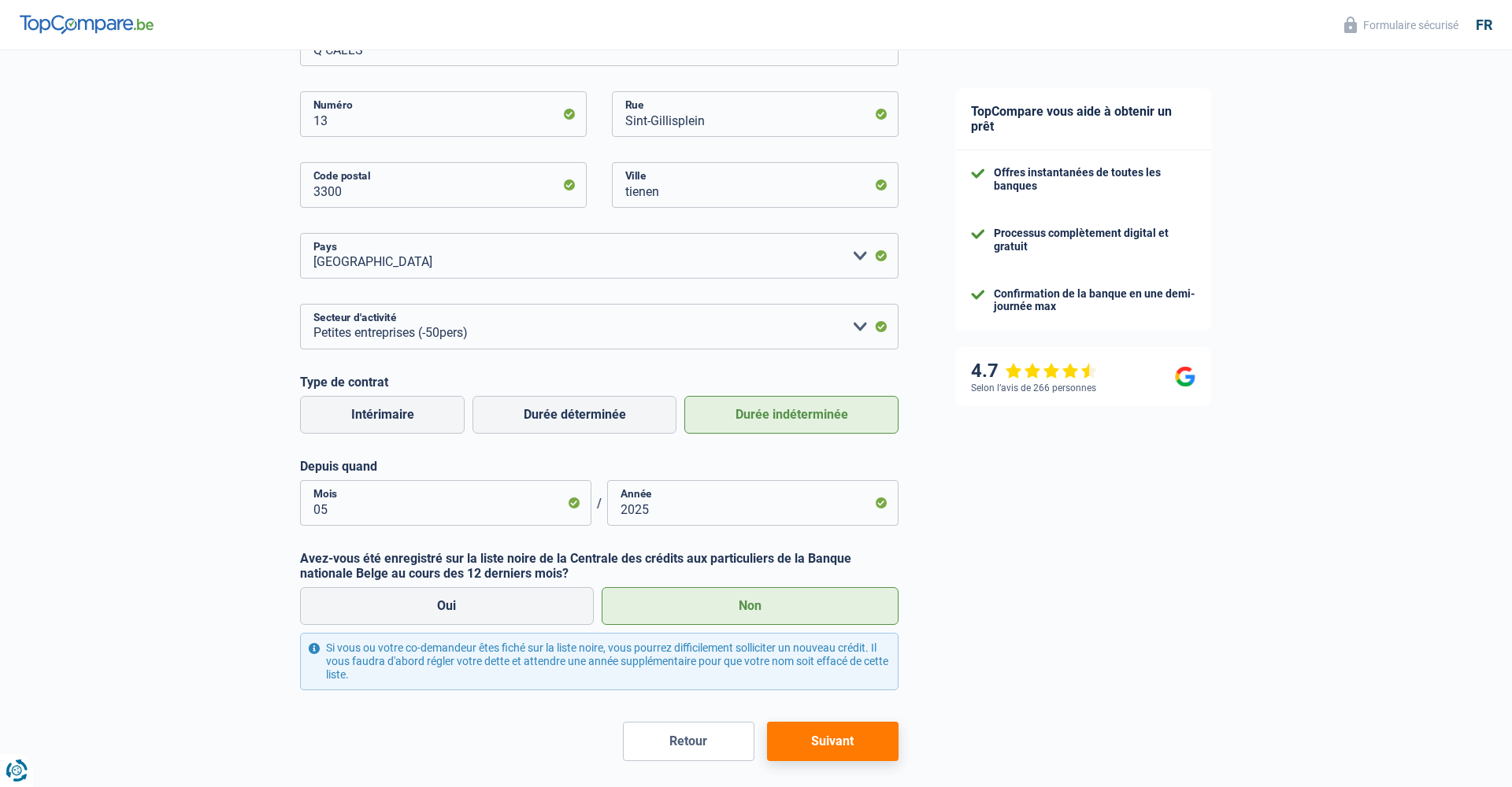
scroll to position [396, 0]
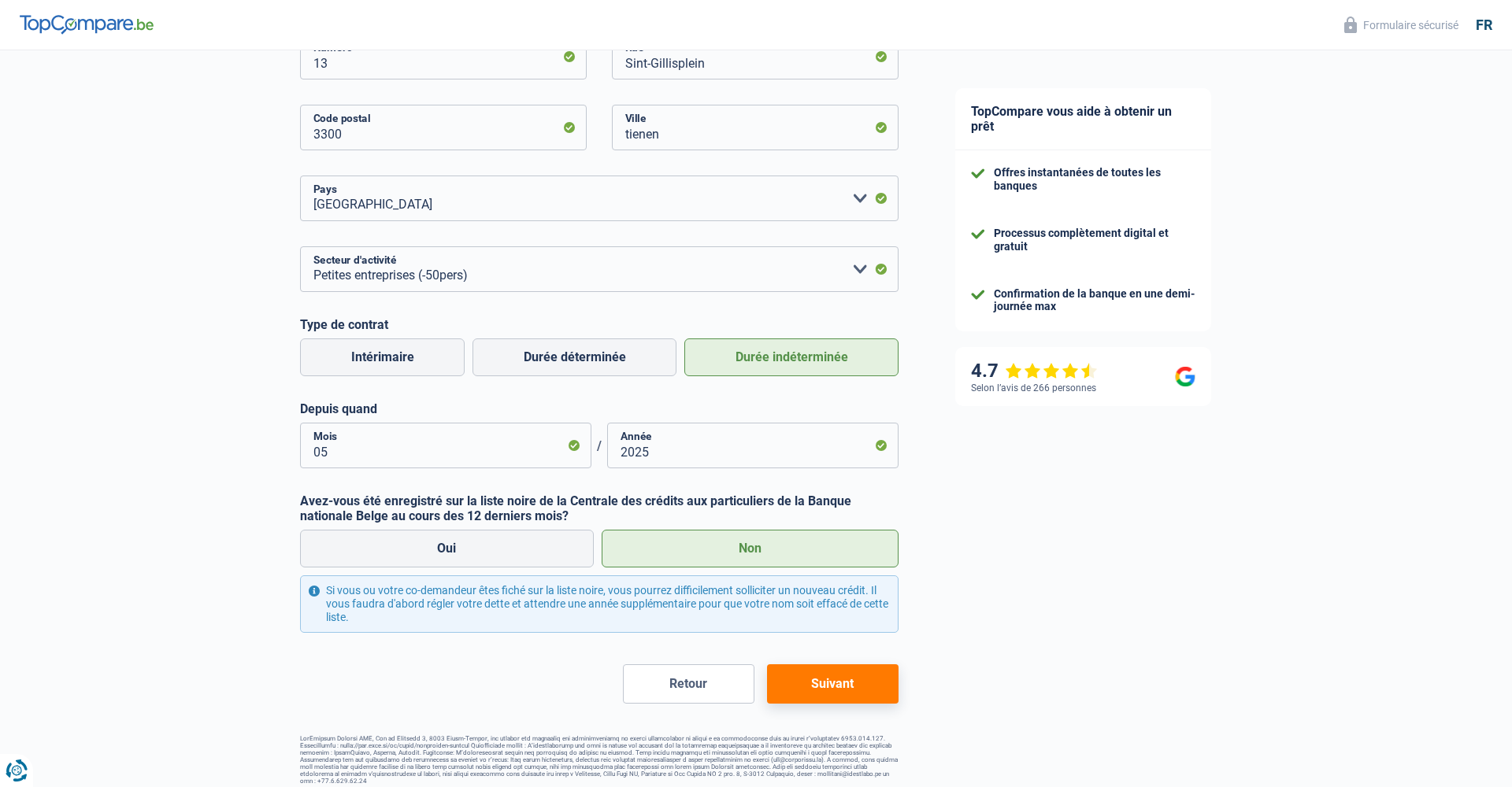
click at [819, 687] on button "Suivant" at bounding box center [832, 683] width 132 height 39
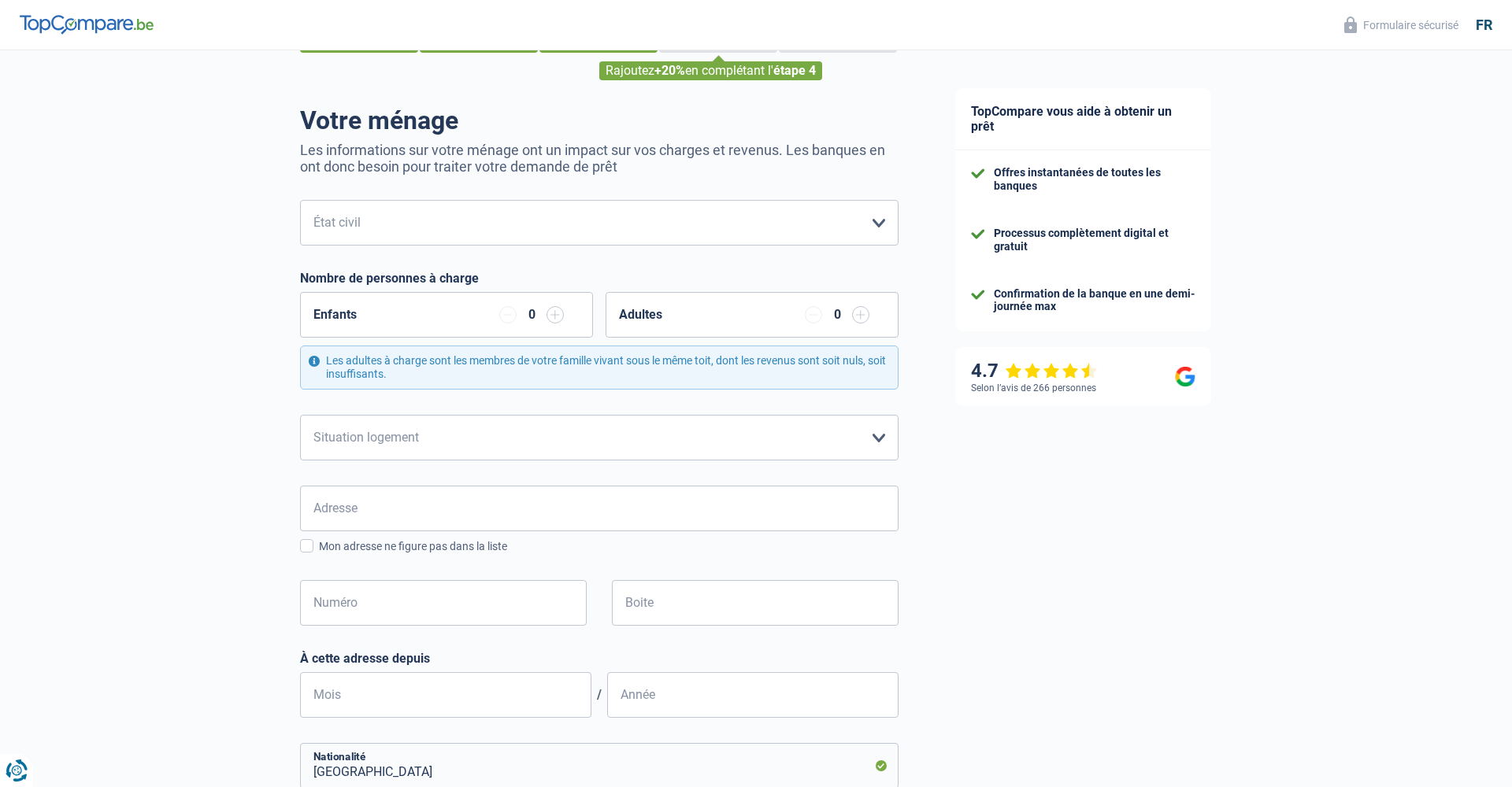
scroll to position [109, 0]
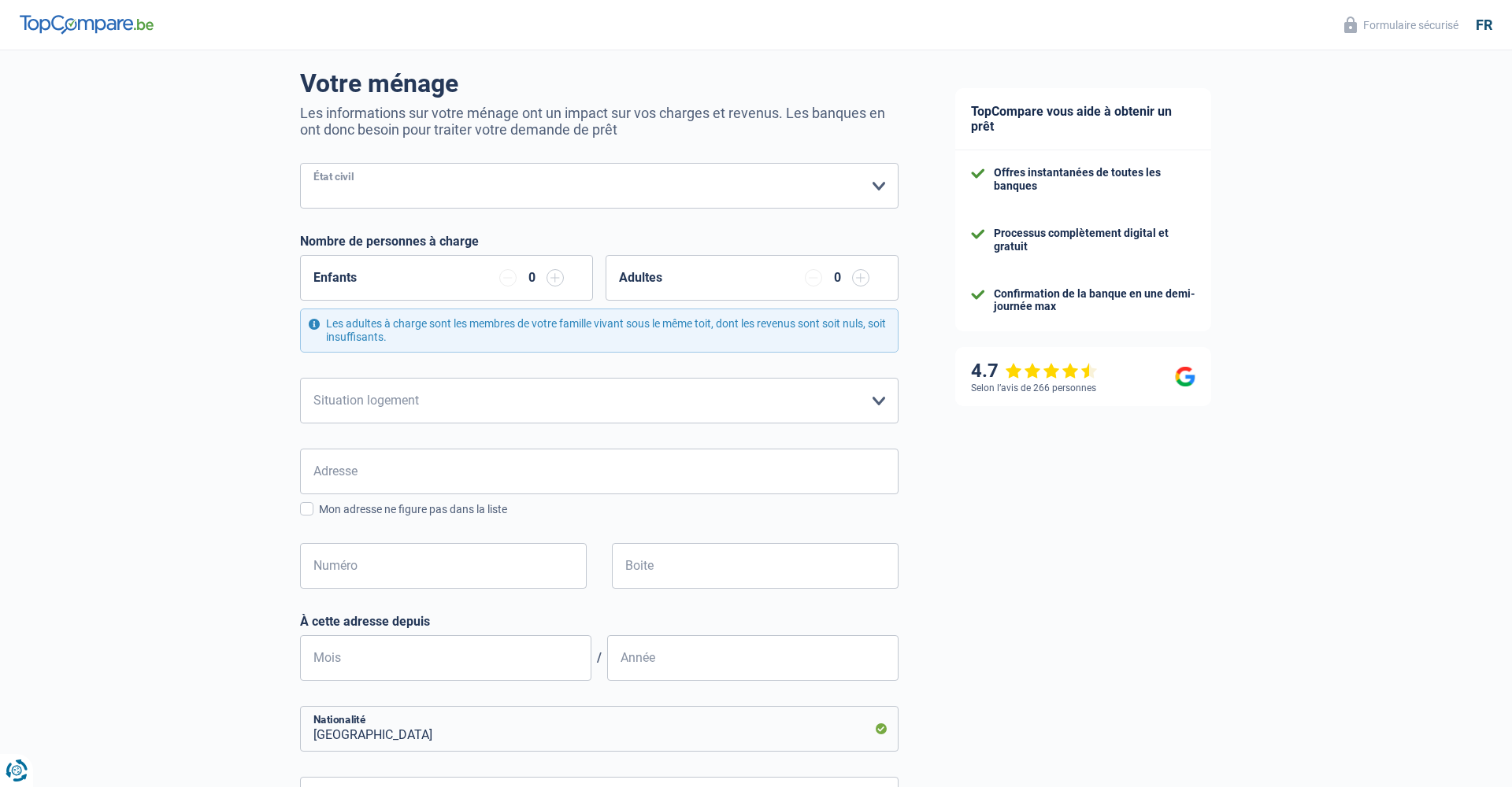
select select "single"
click at [559, 279] on input "button" at bounding box center [555, 278] width 18 height 18
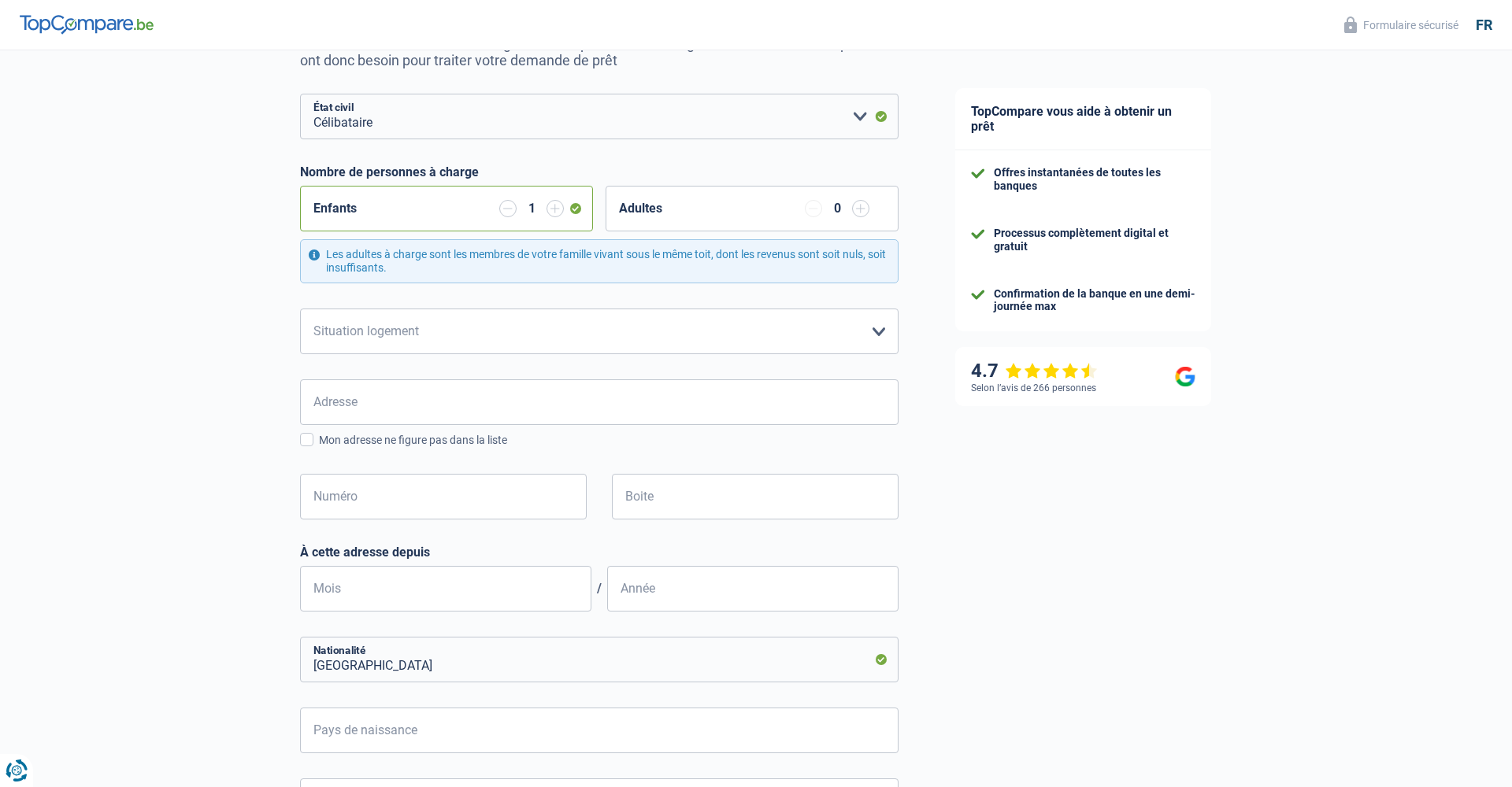
scroll to position [212, 0]
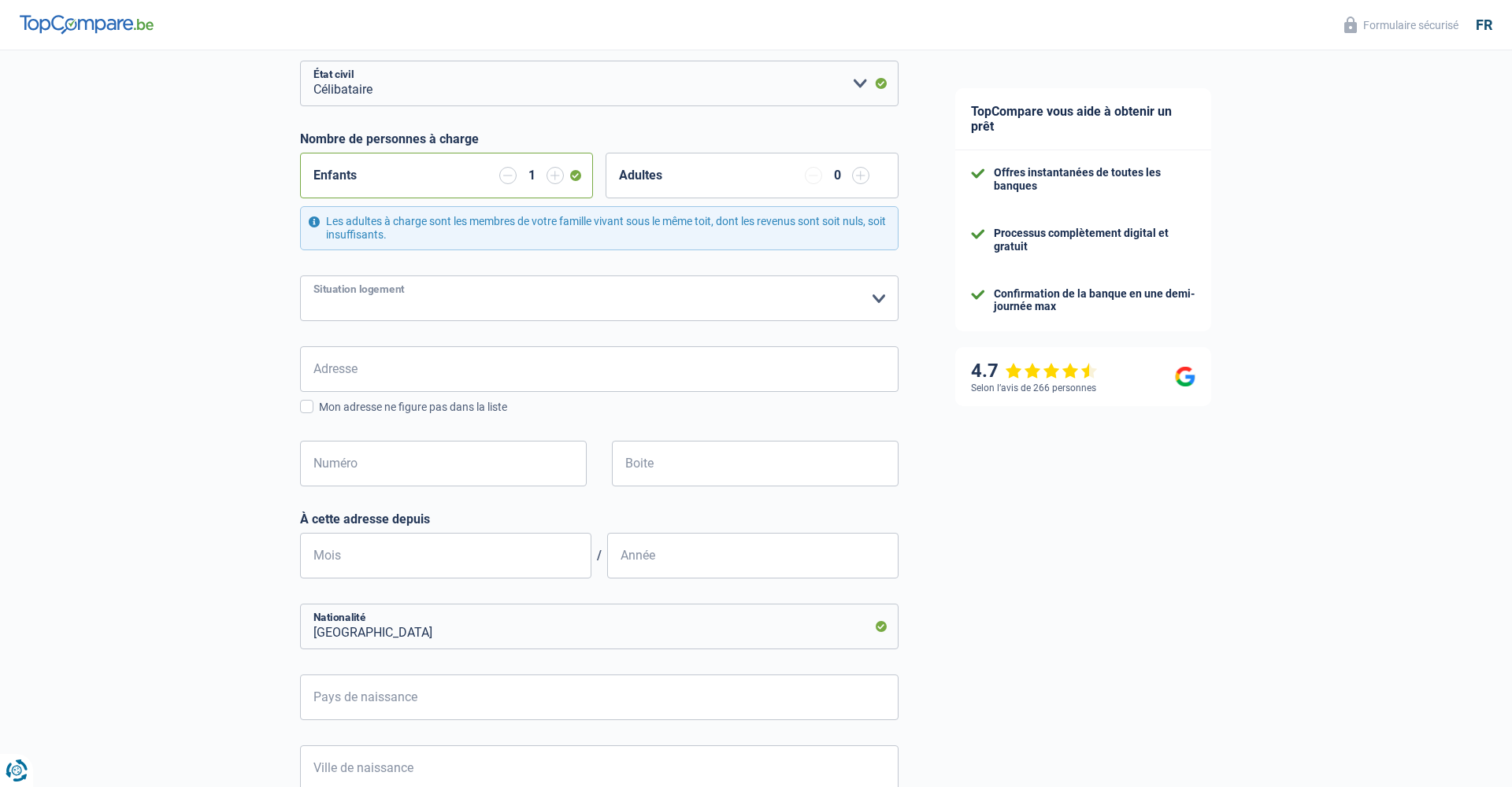
select select "liveWithParents"
click at [700, 375] on input "Adresse" at bounding box center [599, 369] width 599 height 46
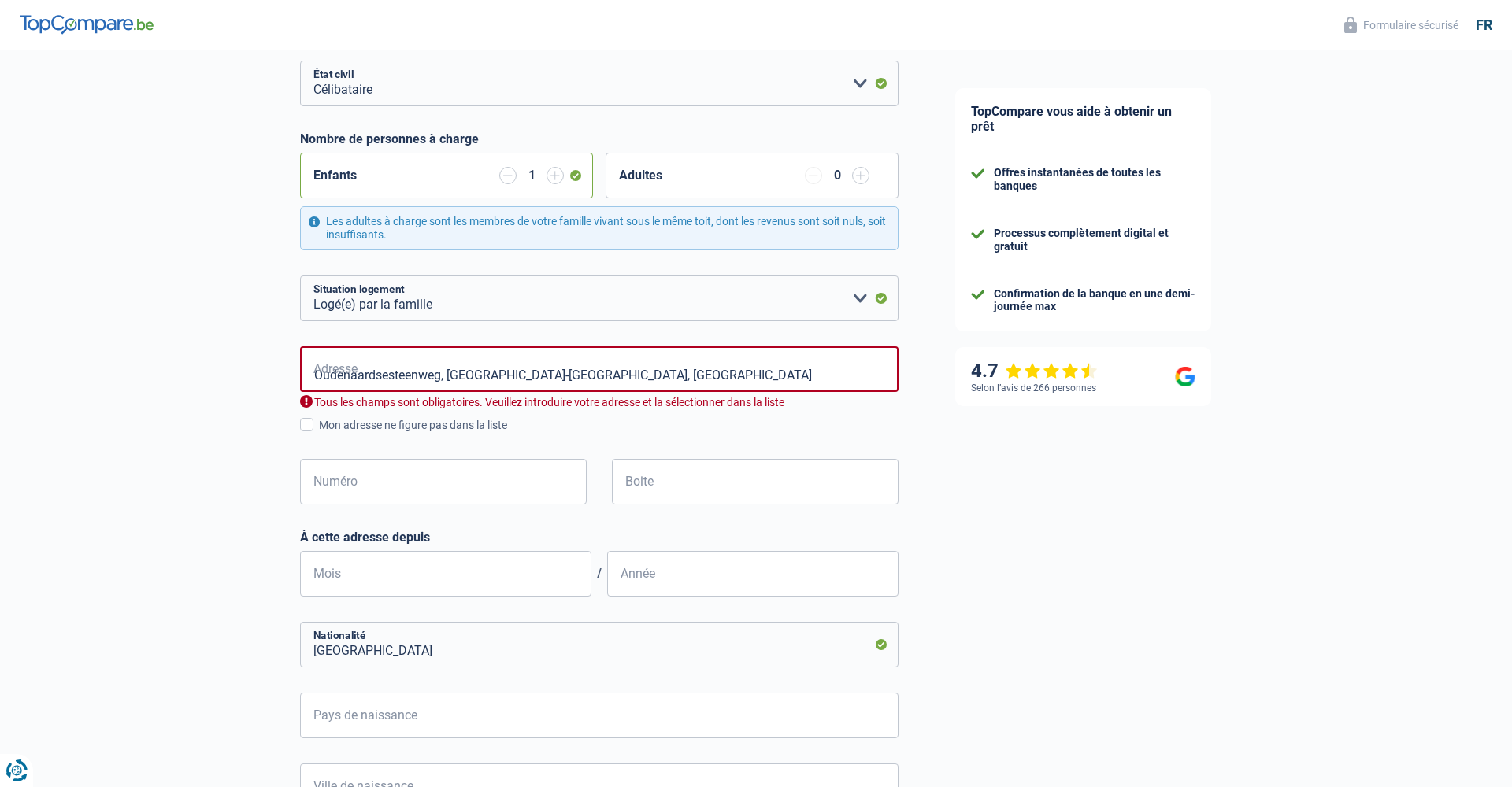
type input "Oudenaardsesteenweg, 9420, Erpe-Mere, BE"
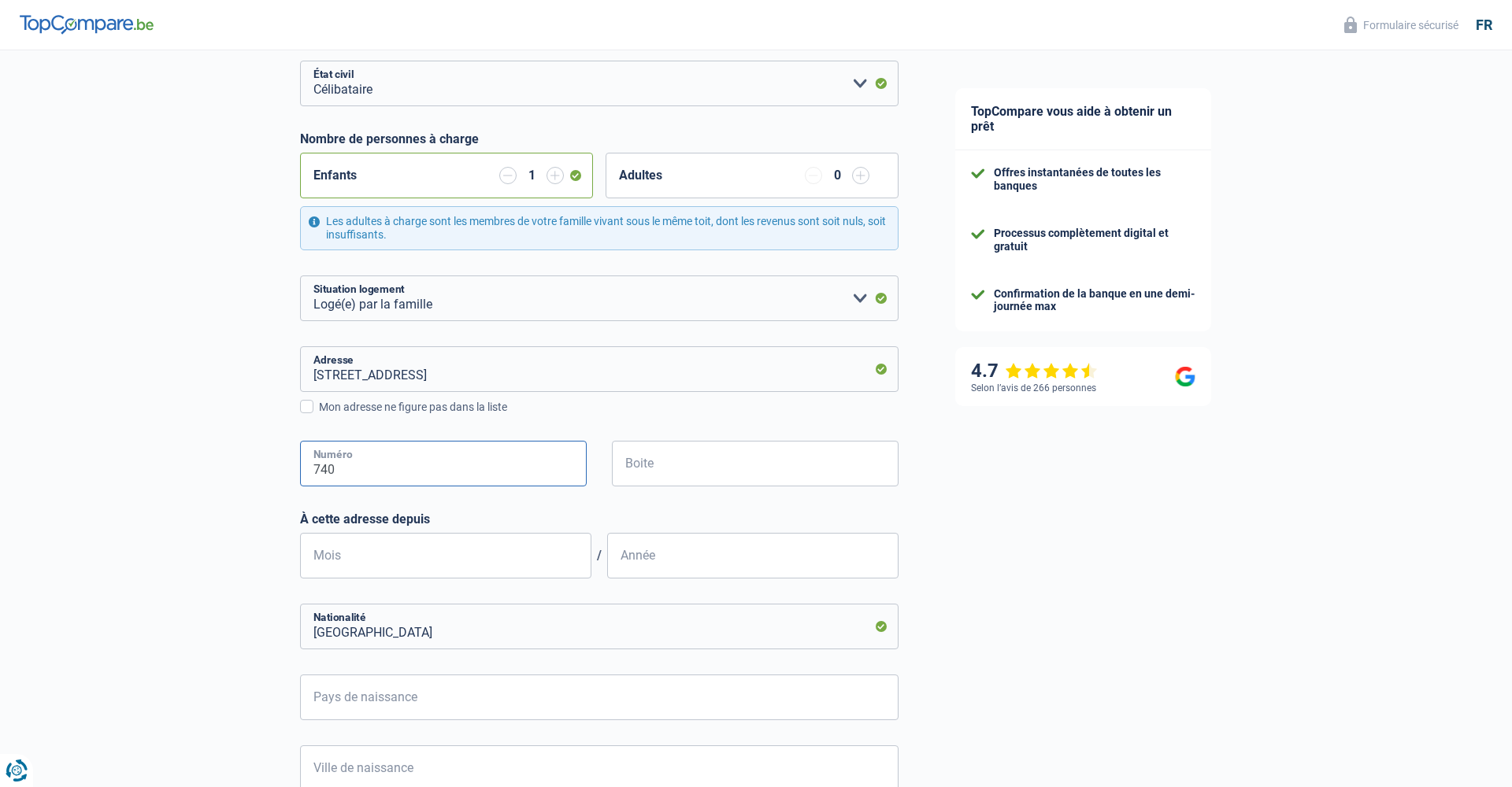
type input "740"
type input "3"
type input "05"
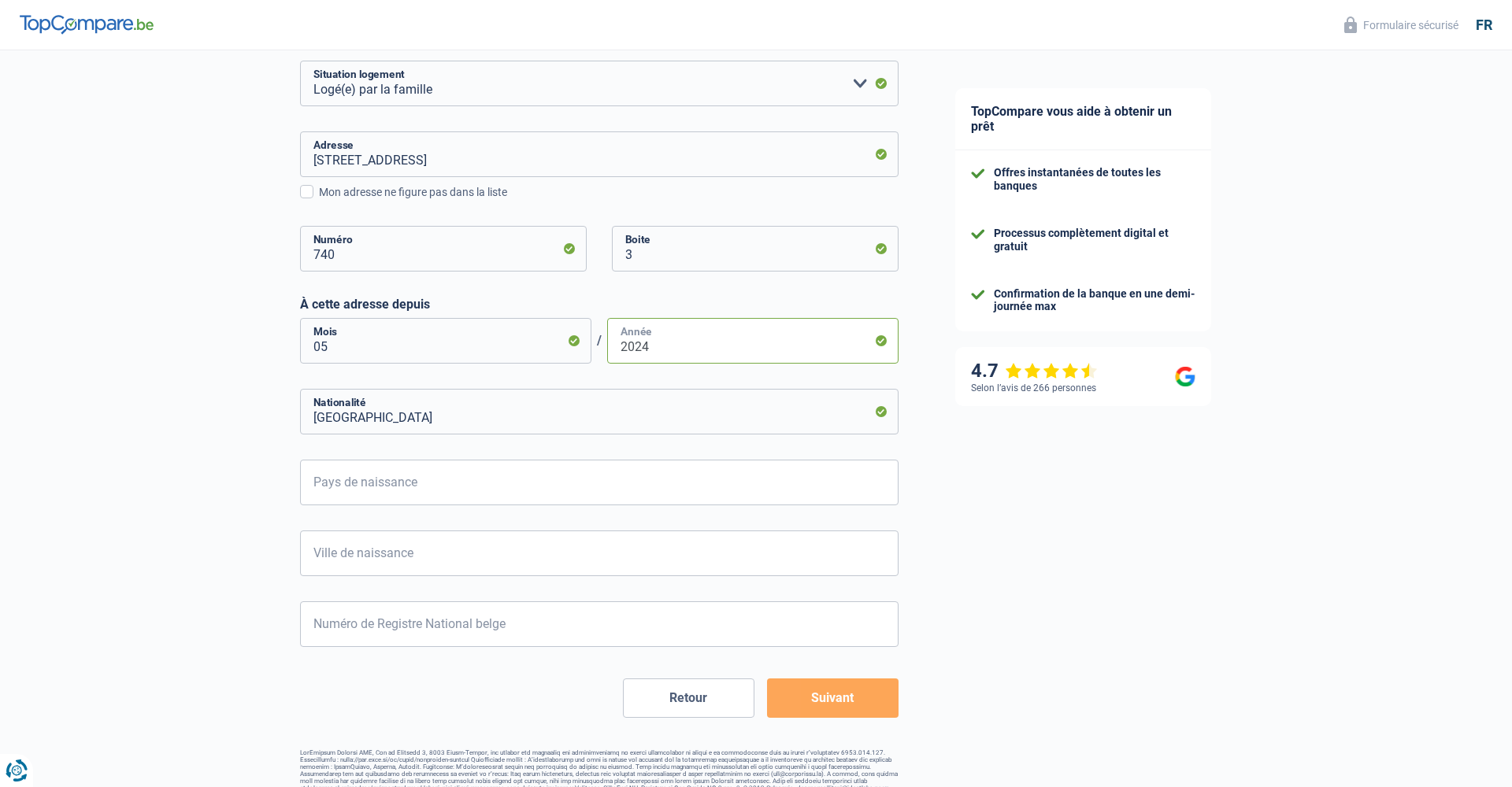
scroll to position [432, 0]
type input "2024"
click at [704, 415] on input "Belgique" at bounding box center [599, 406] width 599 height 46
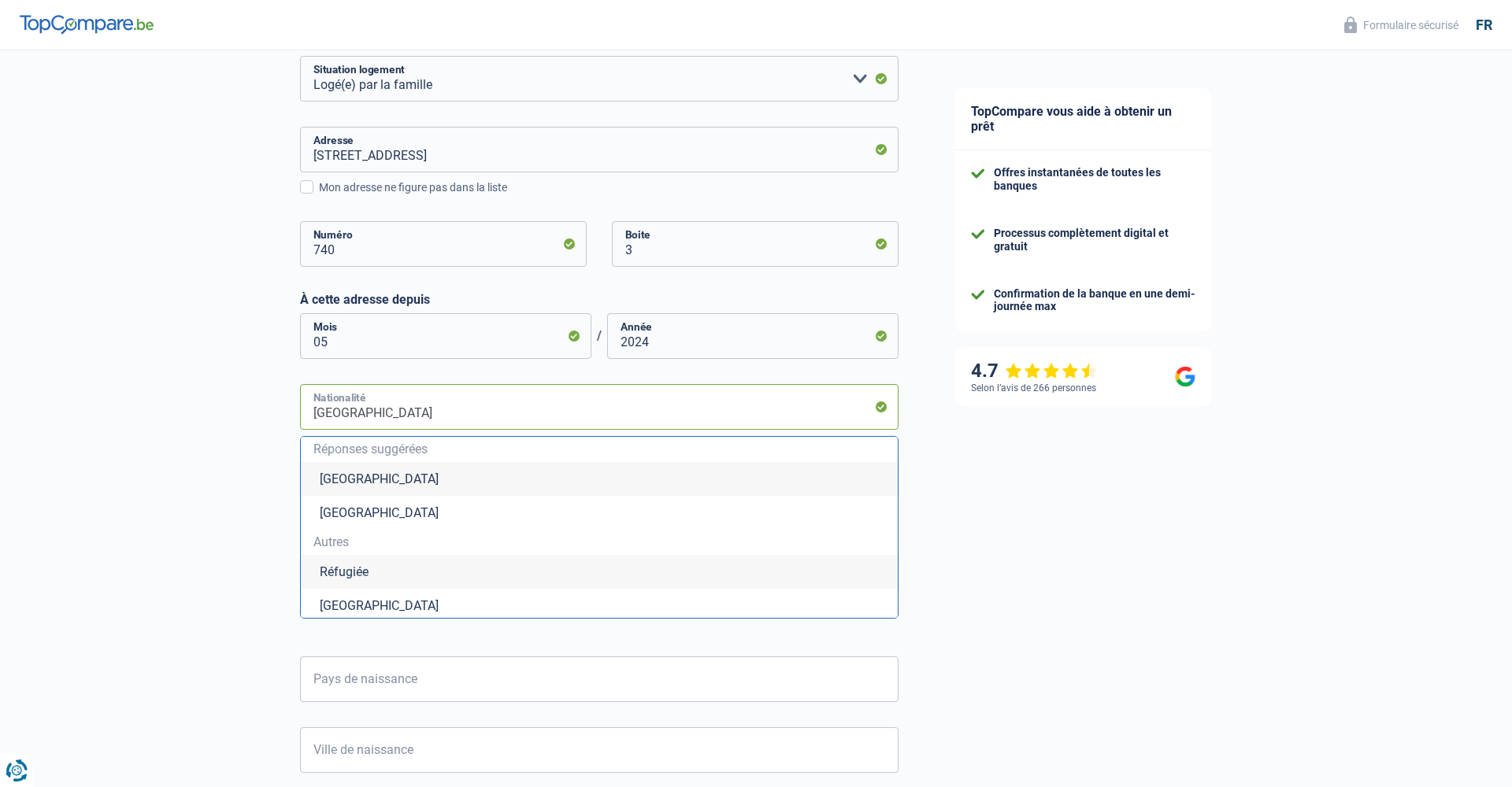
type input "Belgiqu"
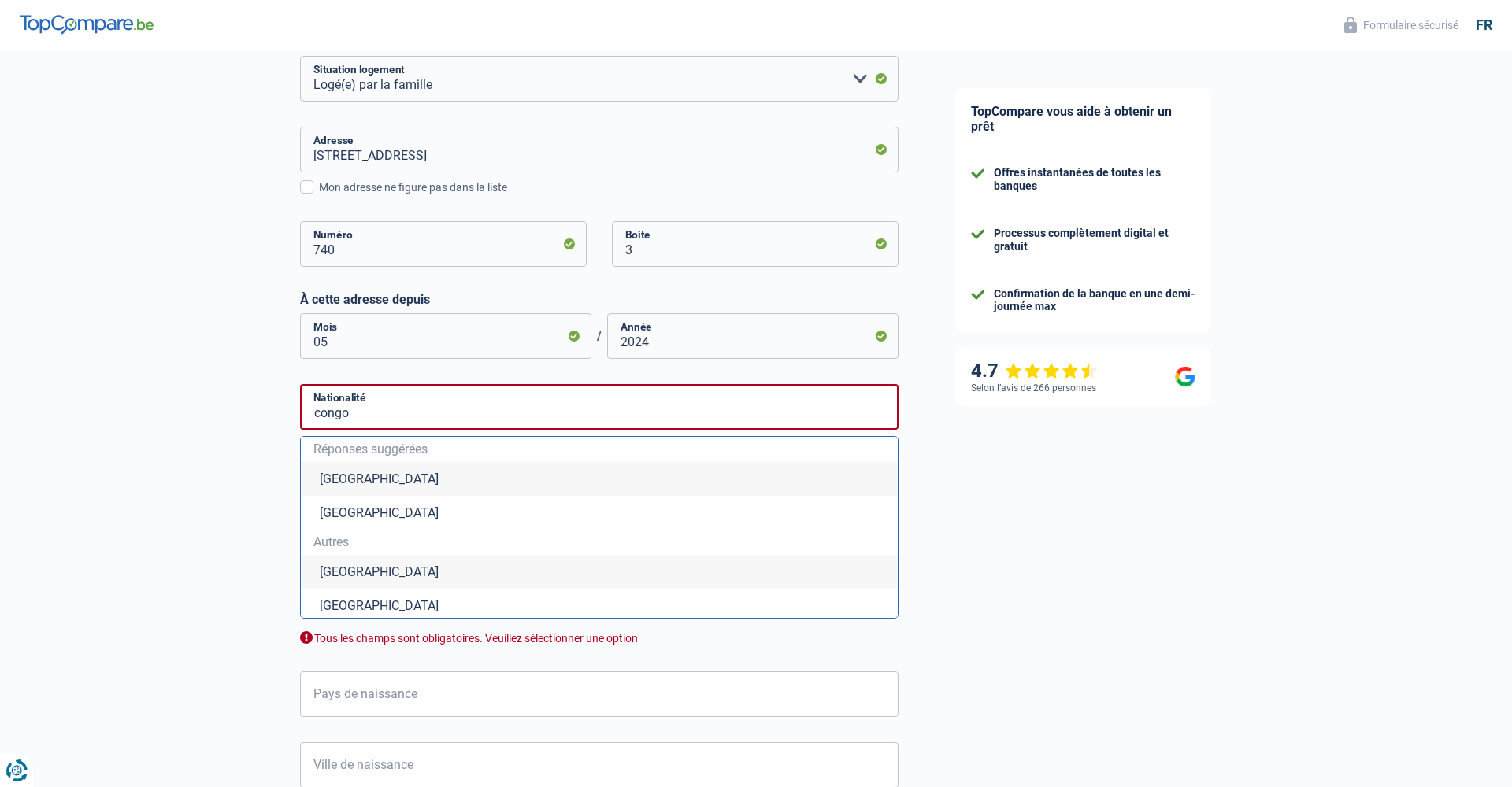
click at [671, 573] on li "République démocratique du Congo" at bounding box center [599, 571] width 597 height 34
type input "République démocratique du Congo"
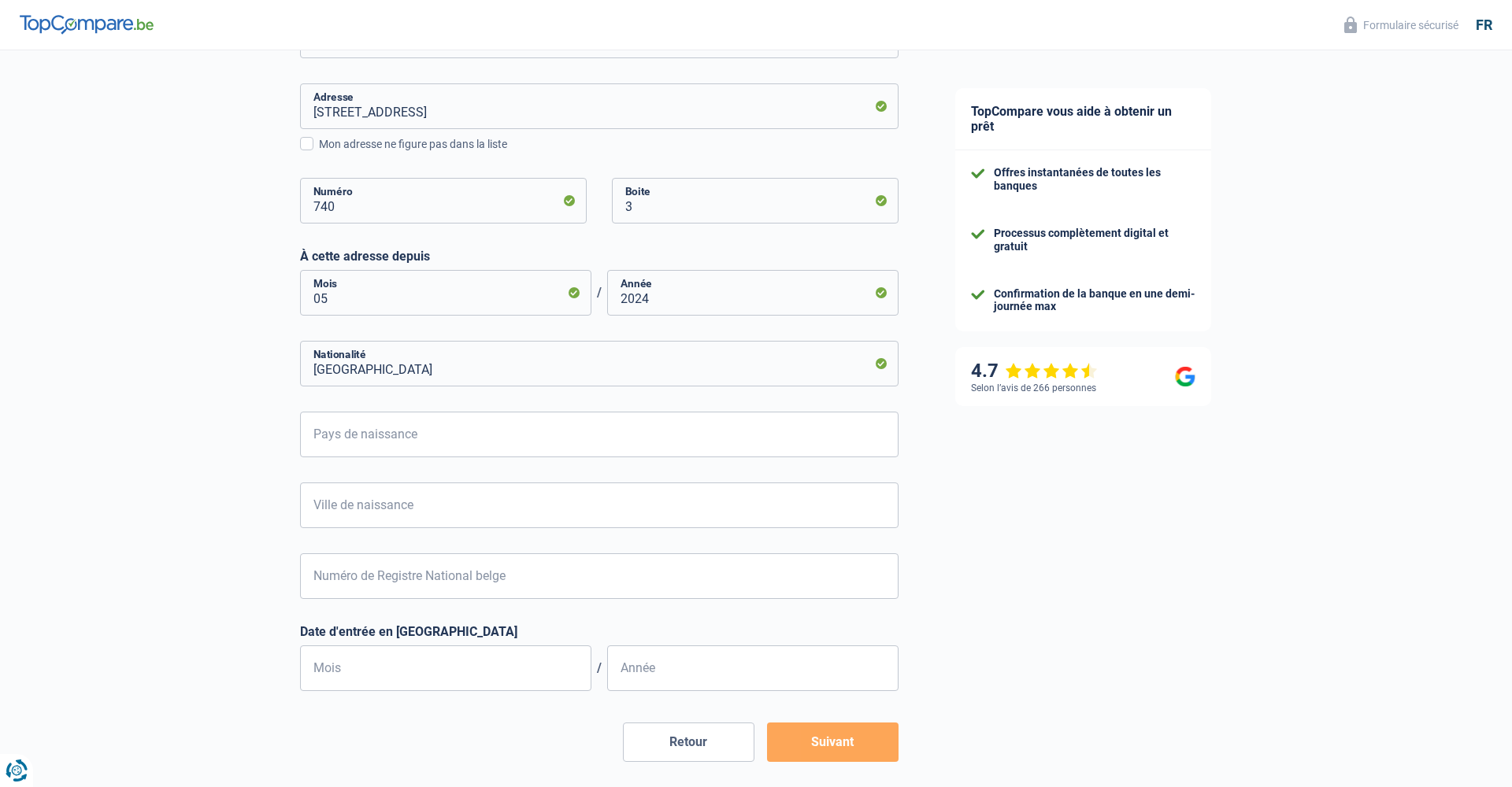
scroll to position [493, 0]
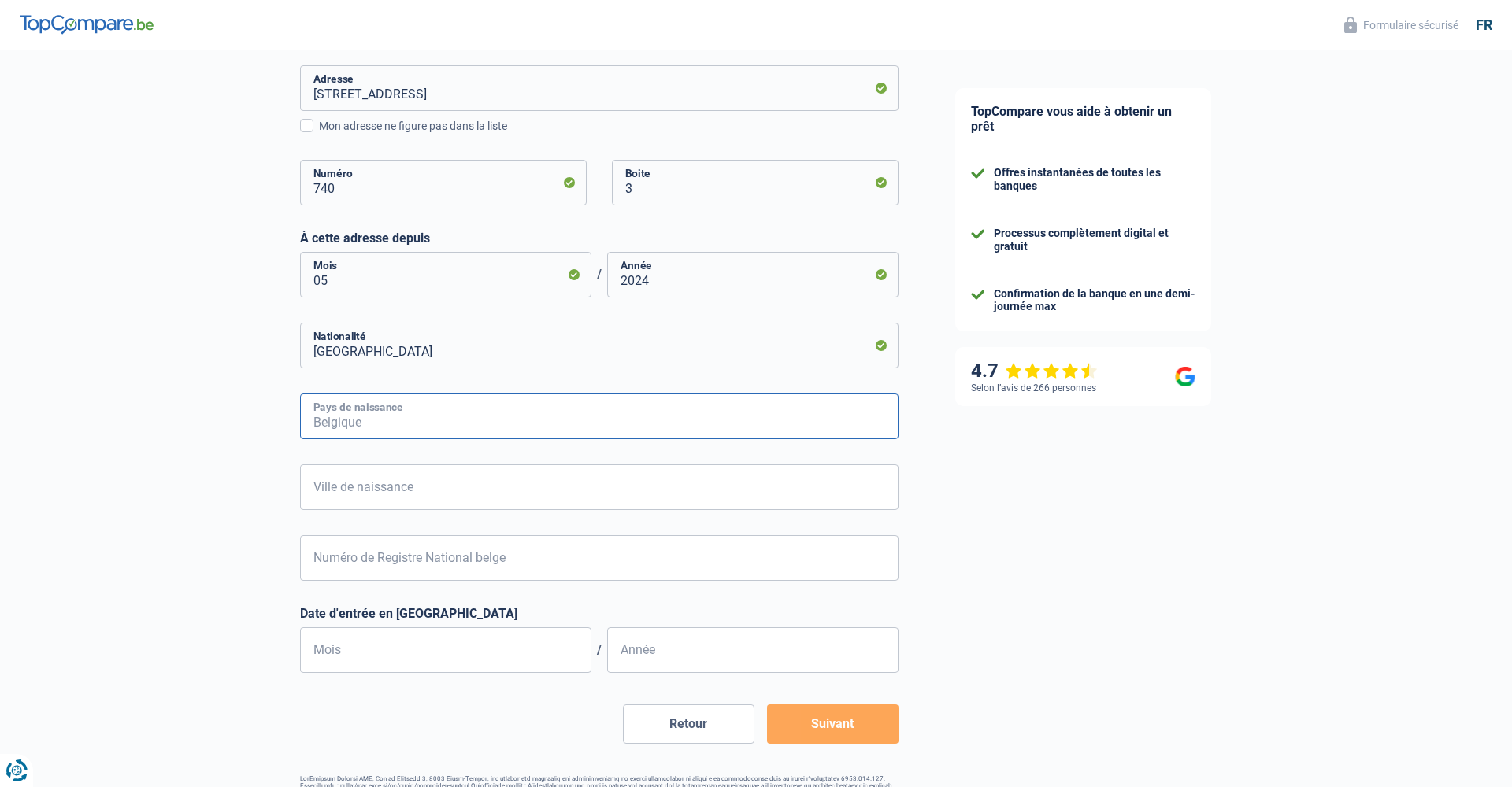
type input "k"
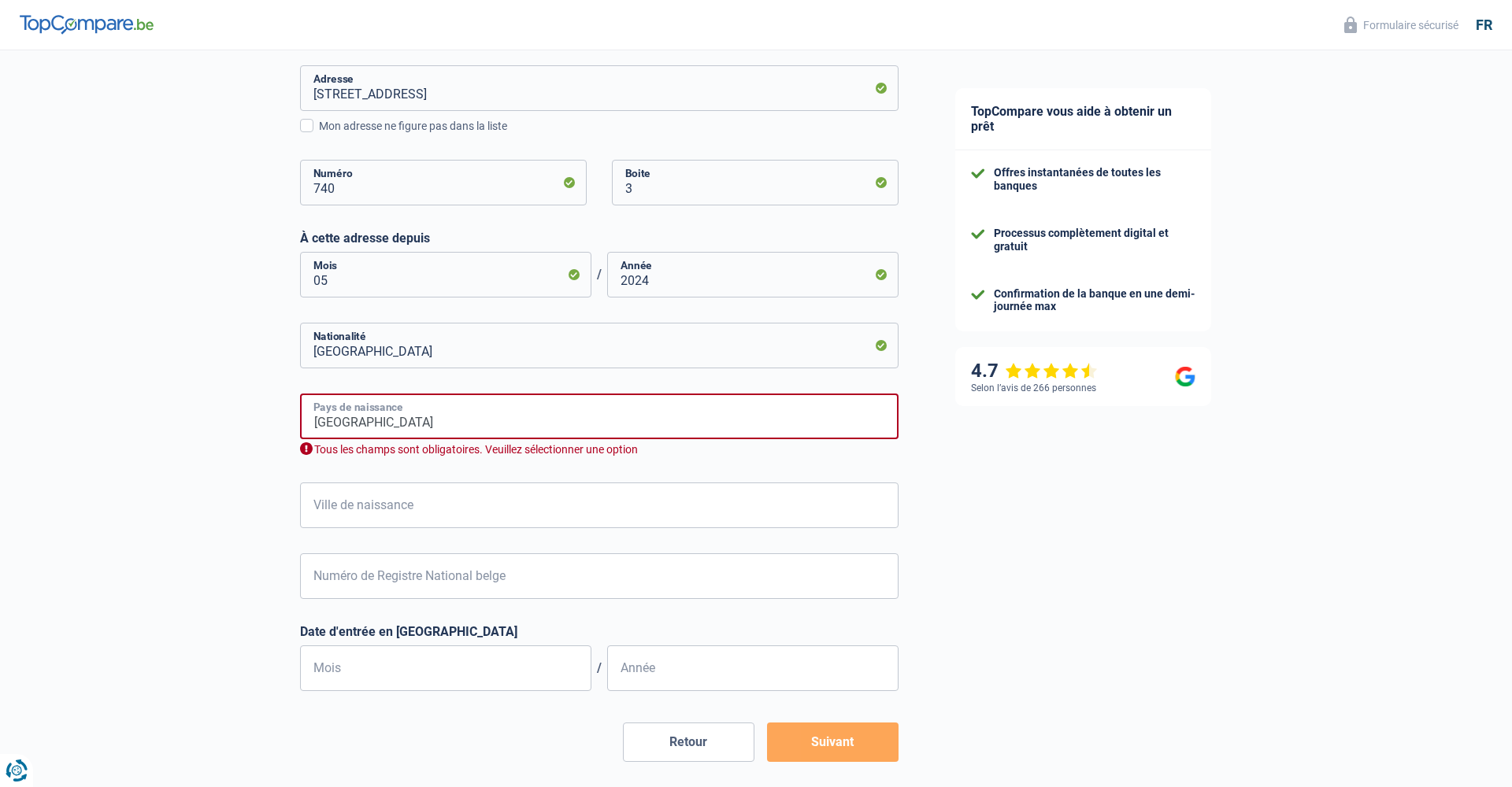
click at [458, 421] on input "kinshasa" at bounding box center [599, 416] width 599 height 46
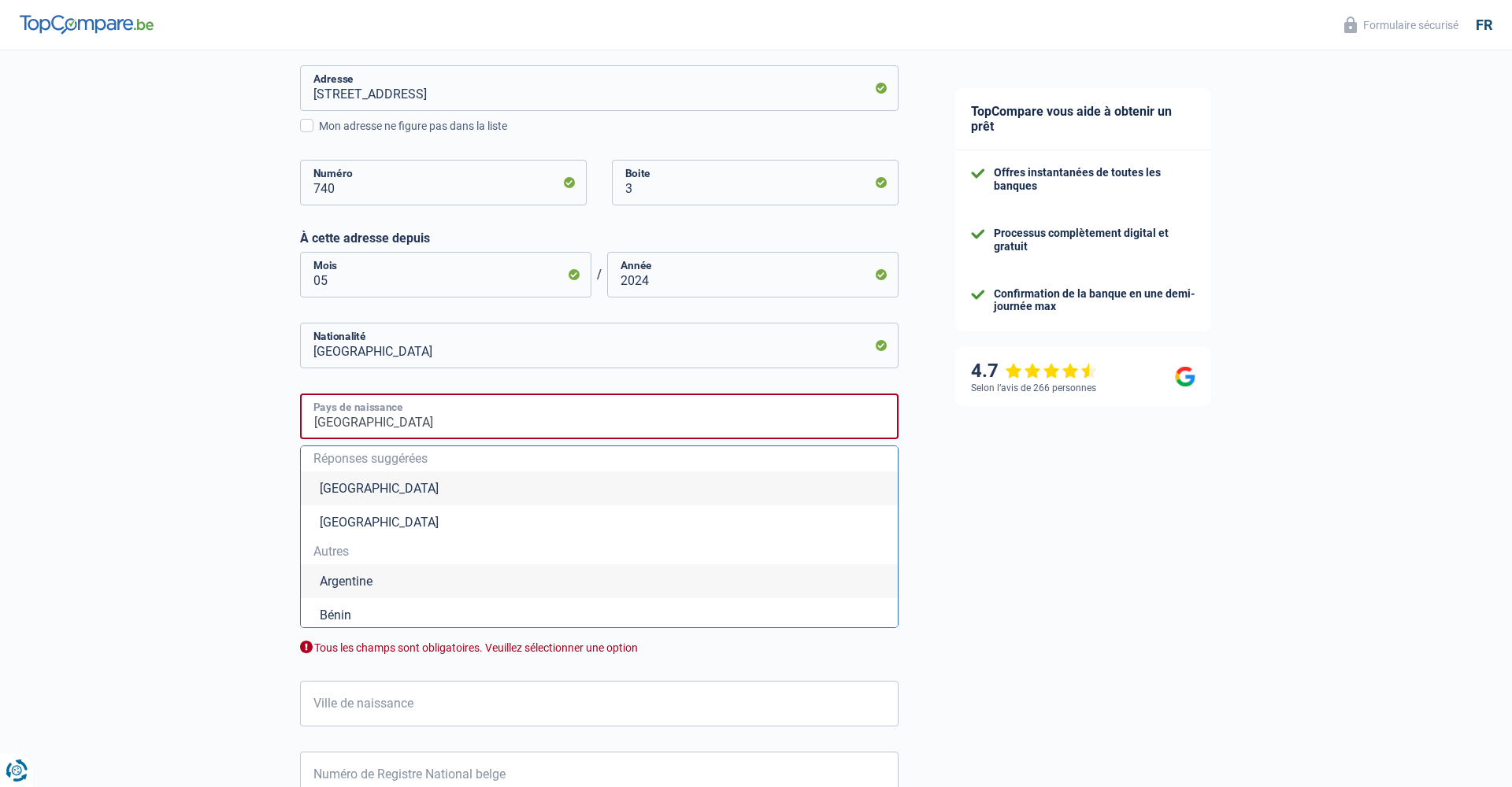
click at [458, 421] on input "kinshasa" at bounding box center [599, 416] width 599 height 46
click at [452, 579] on li "République démocratique du Congo" at bounding box center [599, 581] width 597 height 34
type input "République démocratique du Congo"
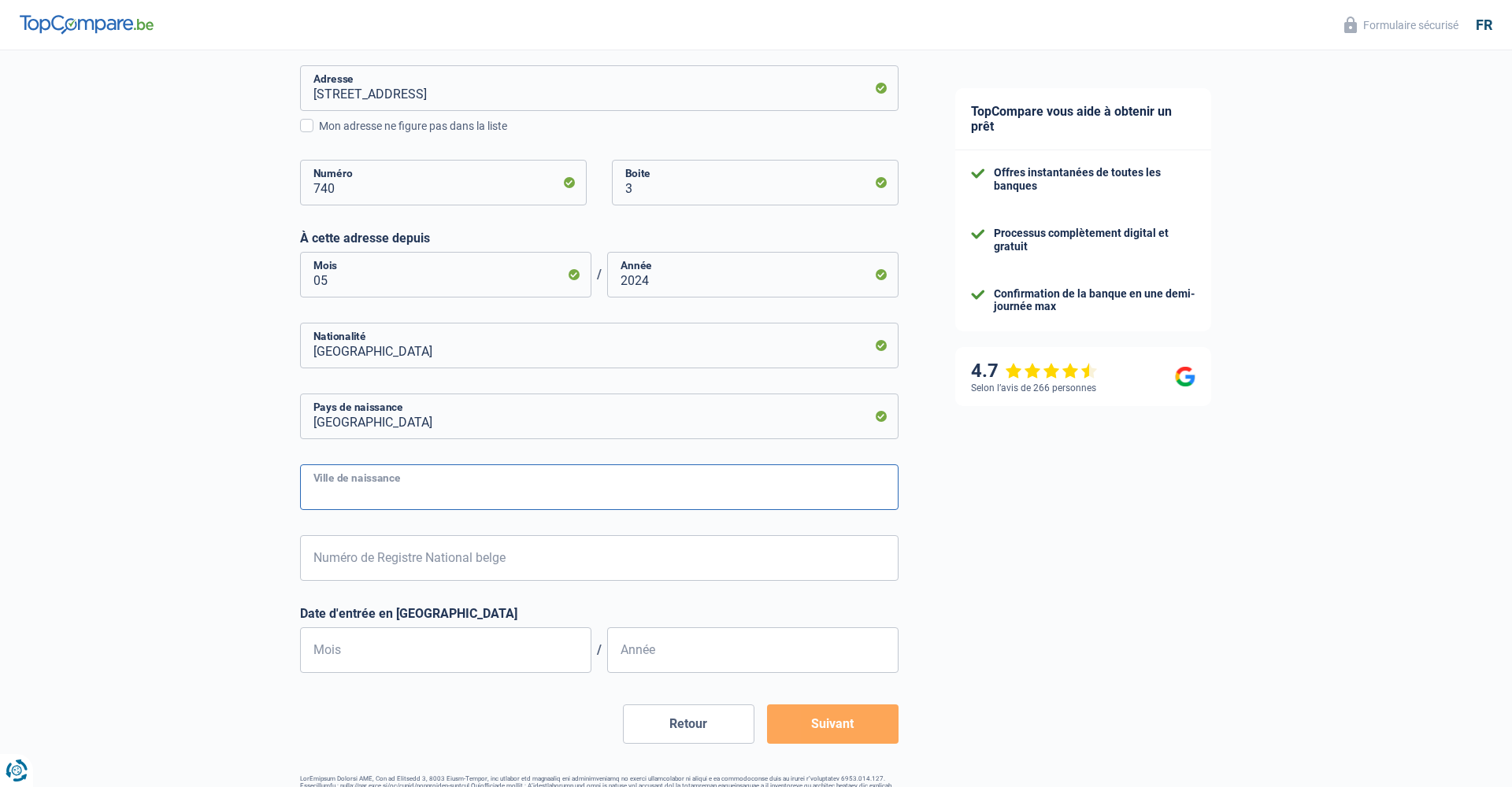
click at [396, 497] on input "Ville de naissance" at bounding box center [599, 487] width 599 height 46
type input "kinshasa"
click at [386, 566] on input "Numéro de Registre National belge" at bounding box center [599, 558] width 599 height 46
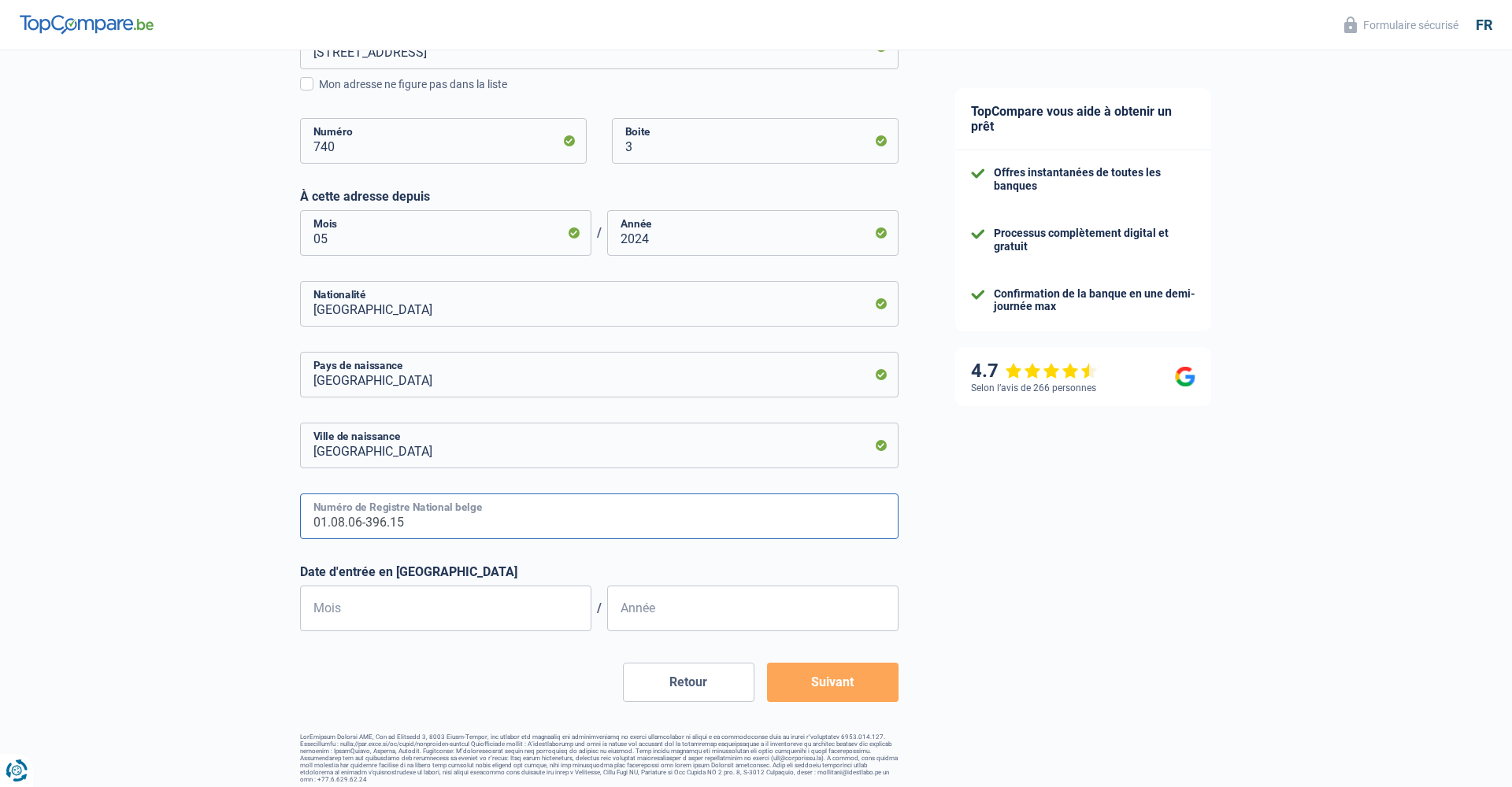
scroll to position [534, 0]
type input "01.08.06-396.15"
click at [361, 611] on input "Mois" at bounding box center [445, 609] width 291 height 46
type input "09"
type input "2011"
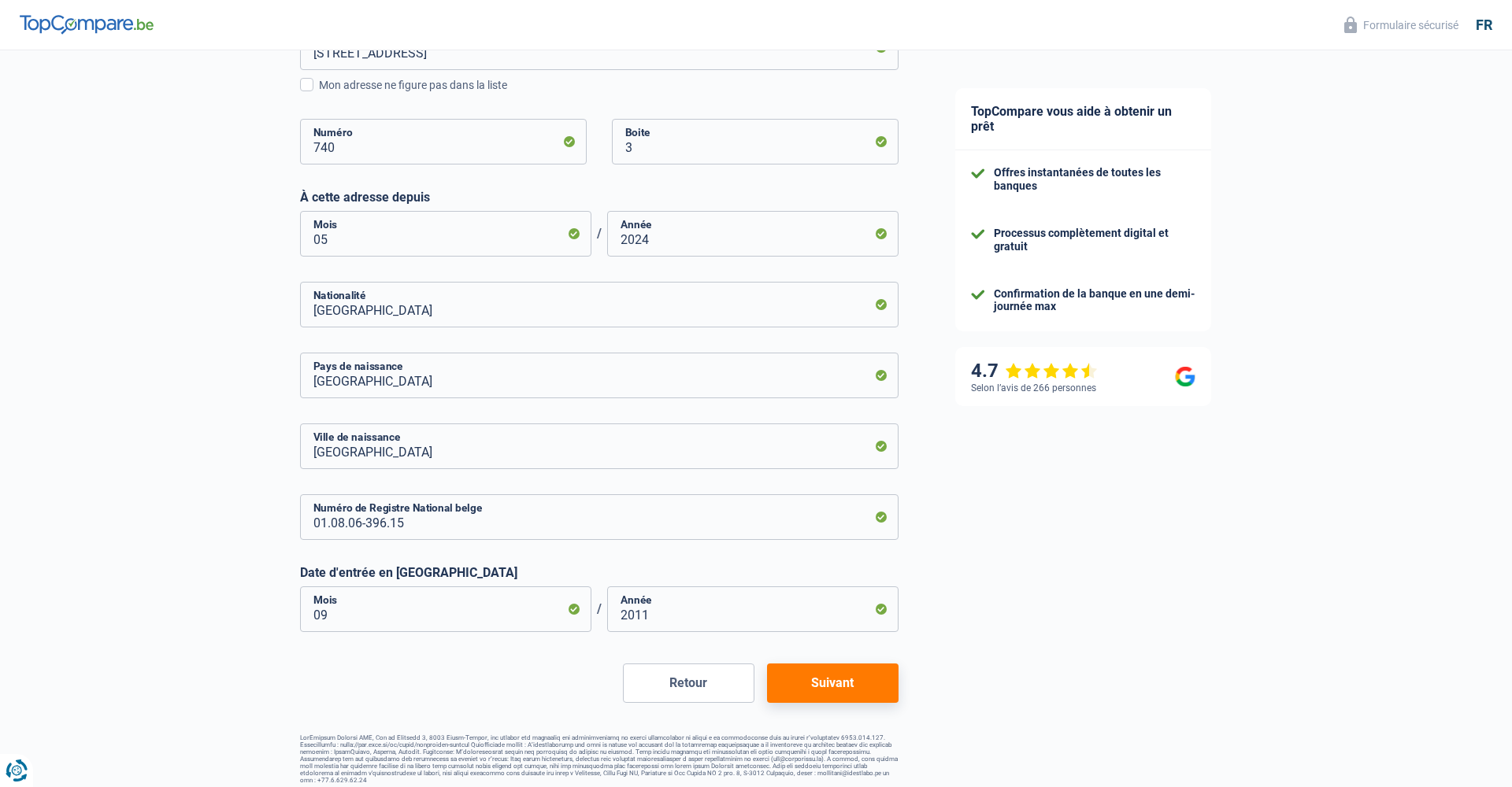
click at [839, 681] on button "Suivant" at bounding box center [832, 683] width 132 height 39
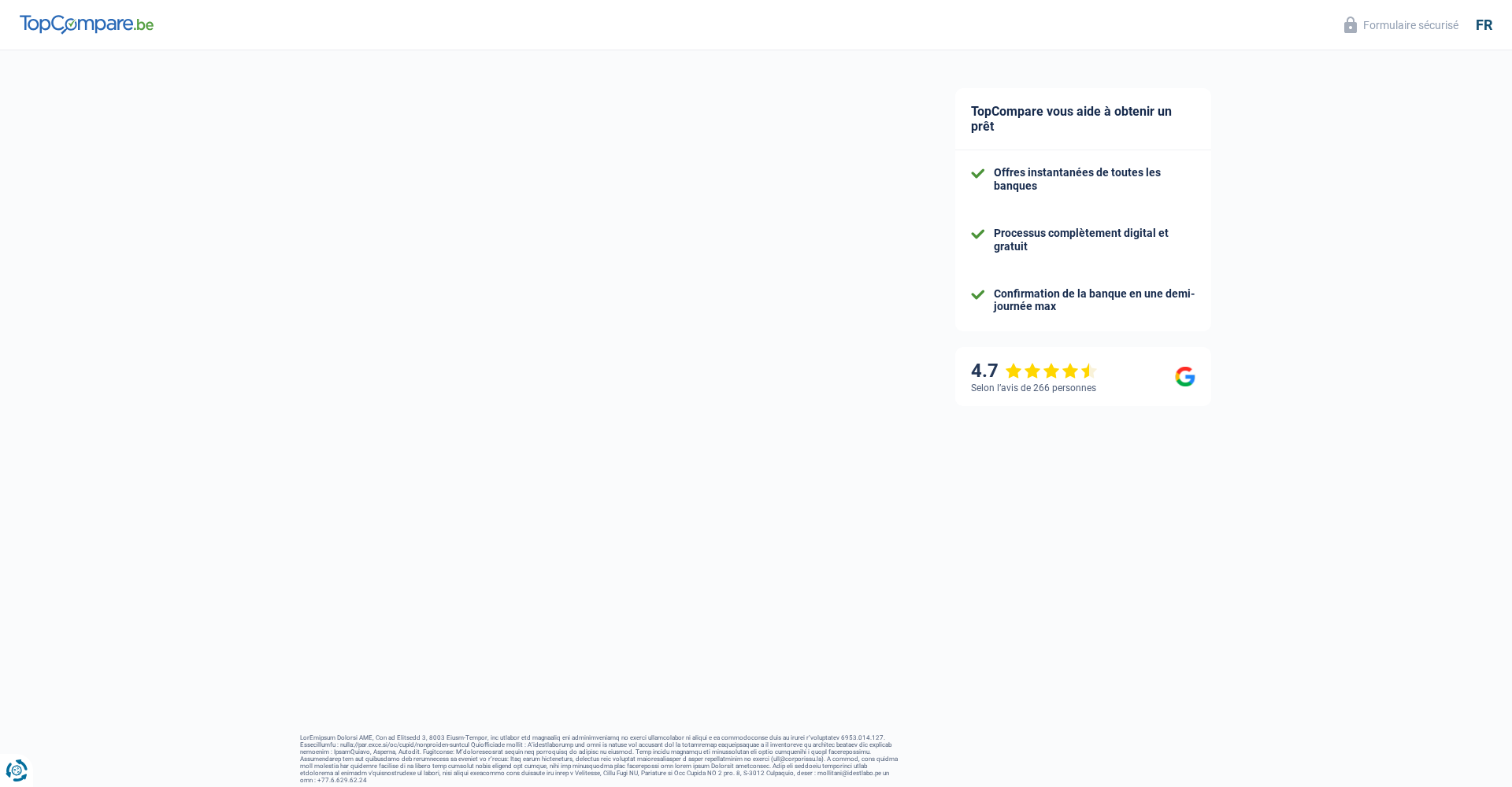
scroll to position [79, 0]
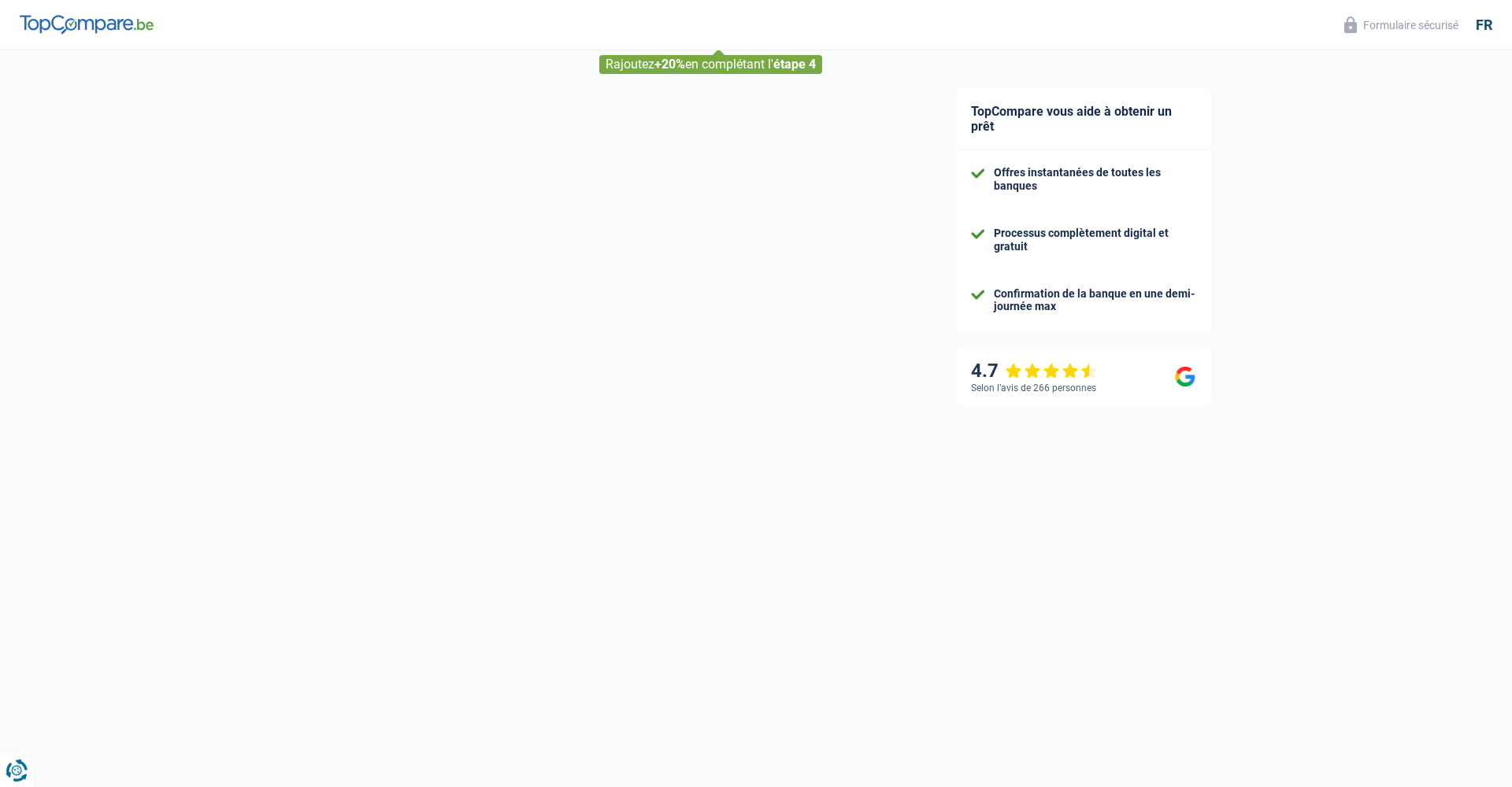
select select "familyAllowances"
select select "netSalary"
select select "mealVouchers"
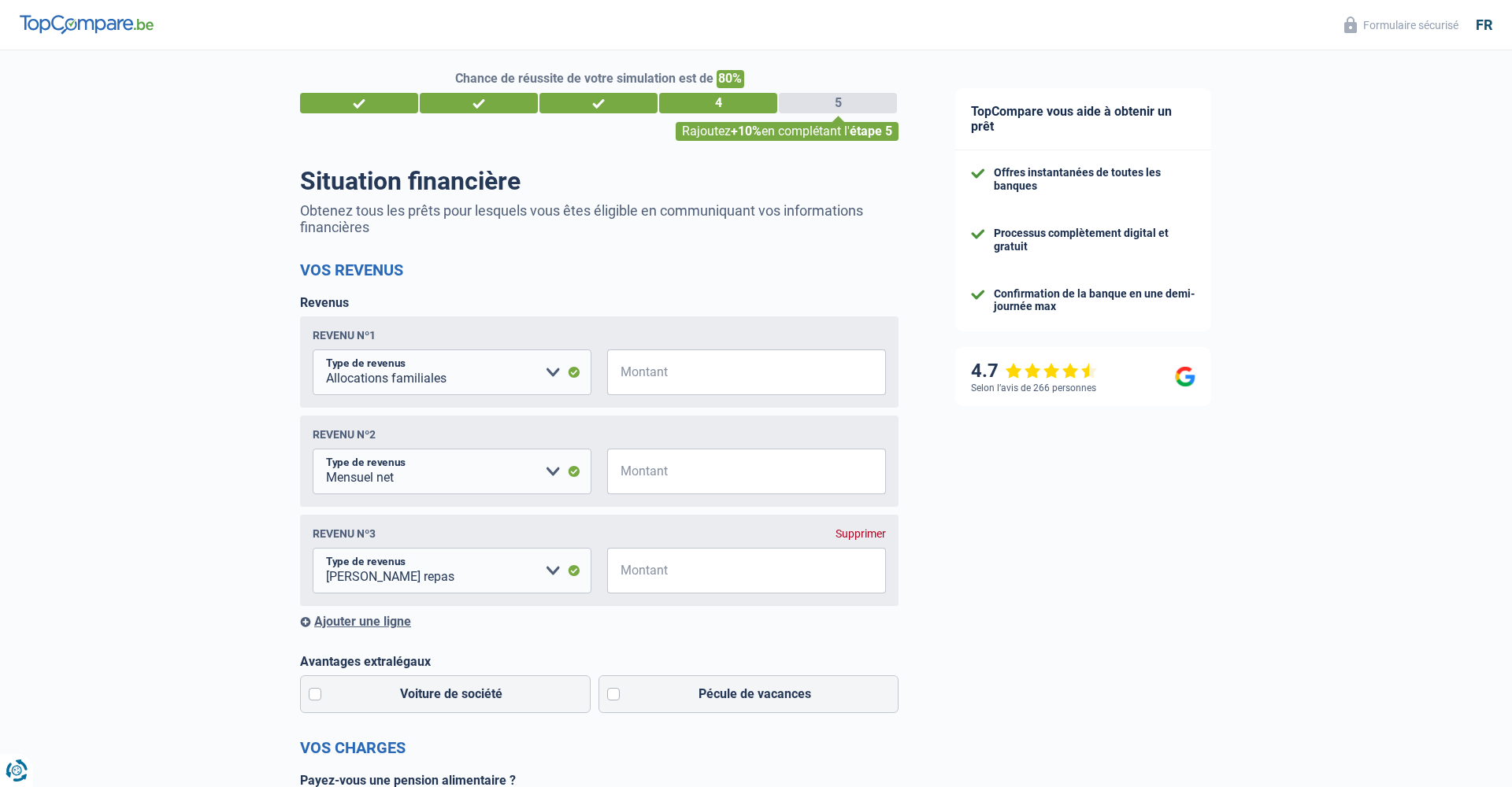
scroll to position [15, 0]
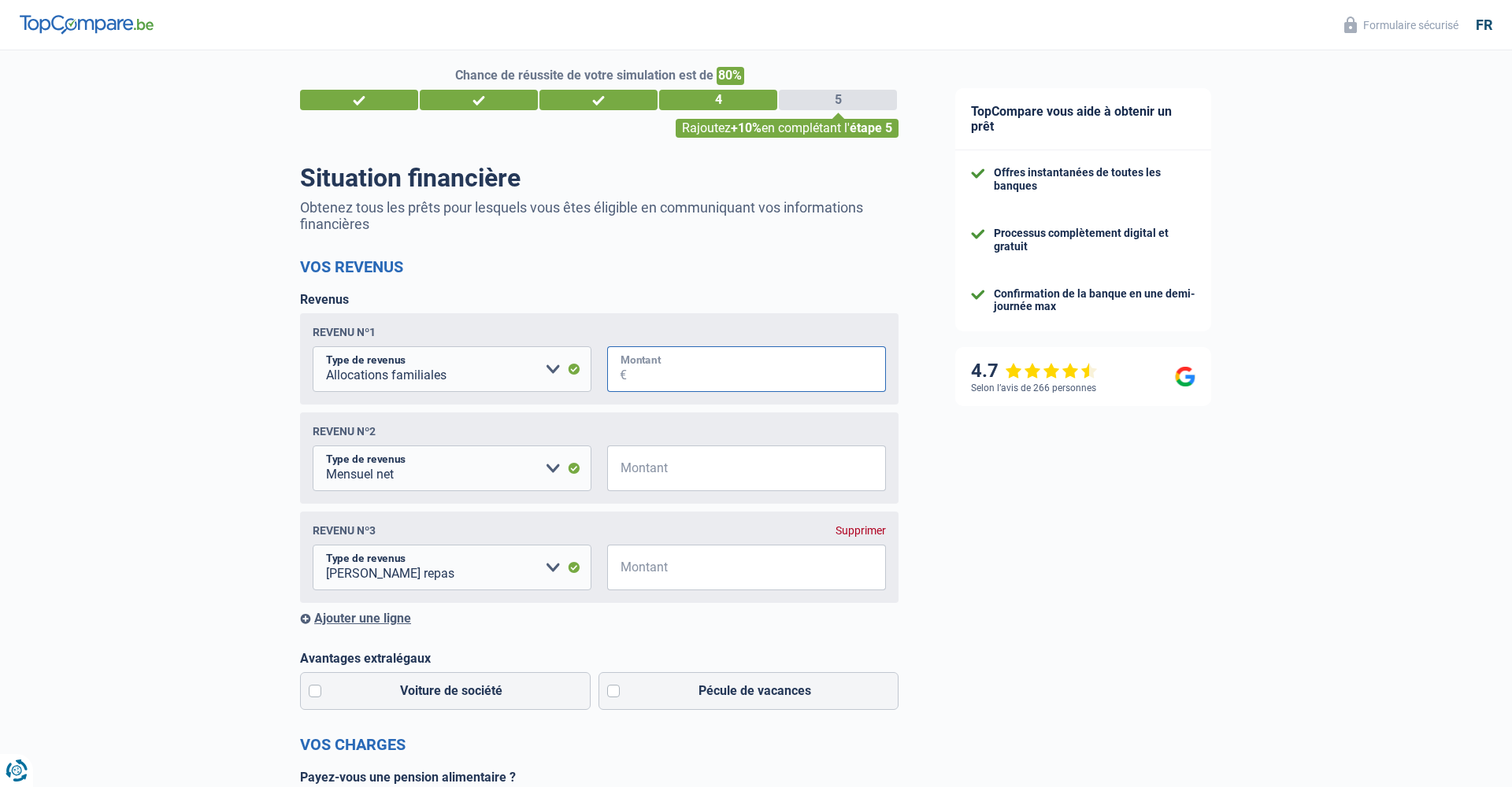
click at [650, 369] on input "Montant" at bounding box center [756, 369] width 259 height 46
type input "200"
click at [645, 476] on input "Montant" at bounding box center [756, 468] width 259 height 46
type input "2.100"
click at [856, 526] on div "Supprimer" at bounding box center [861, 530] width 51 height 13
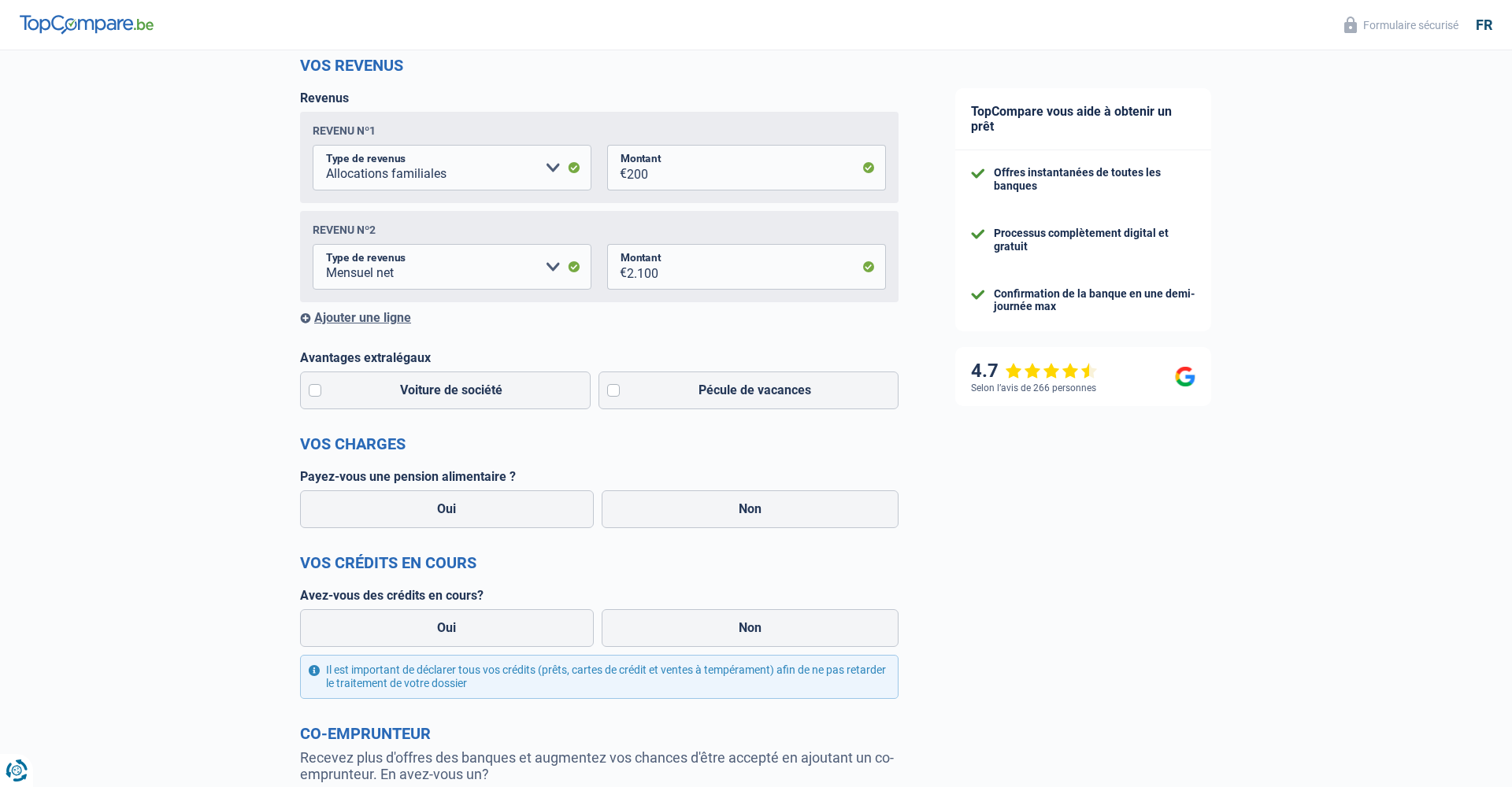
scroll to position [217, 0]
click at [616, 388] on label "Pécule de vacances" at bounding box center [749, 390] width 301 height 38
click at [616, 388] on input "Pécule de vacances" at bounding box center [749, 390] width 301 height 38
checkbox input "true"
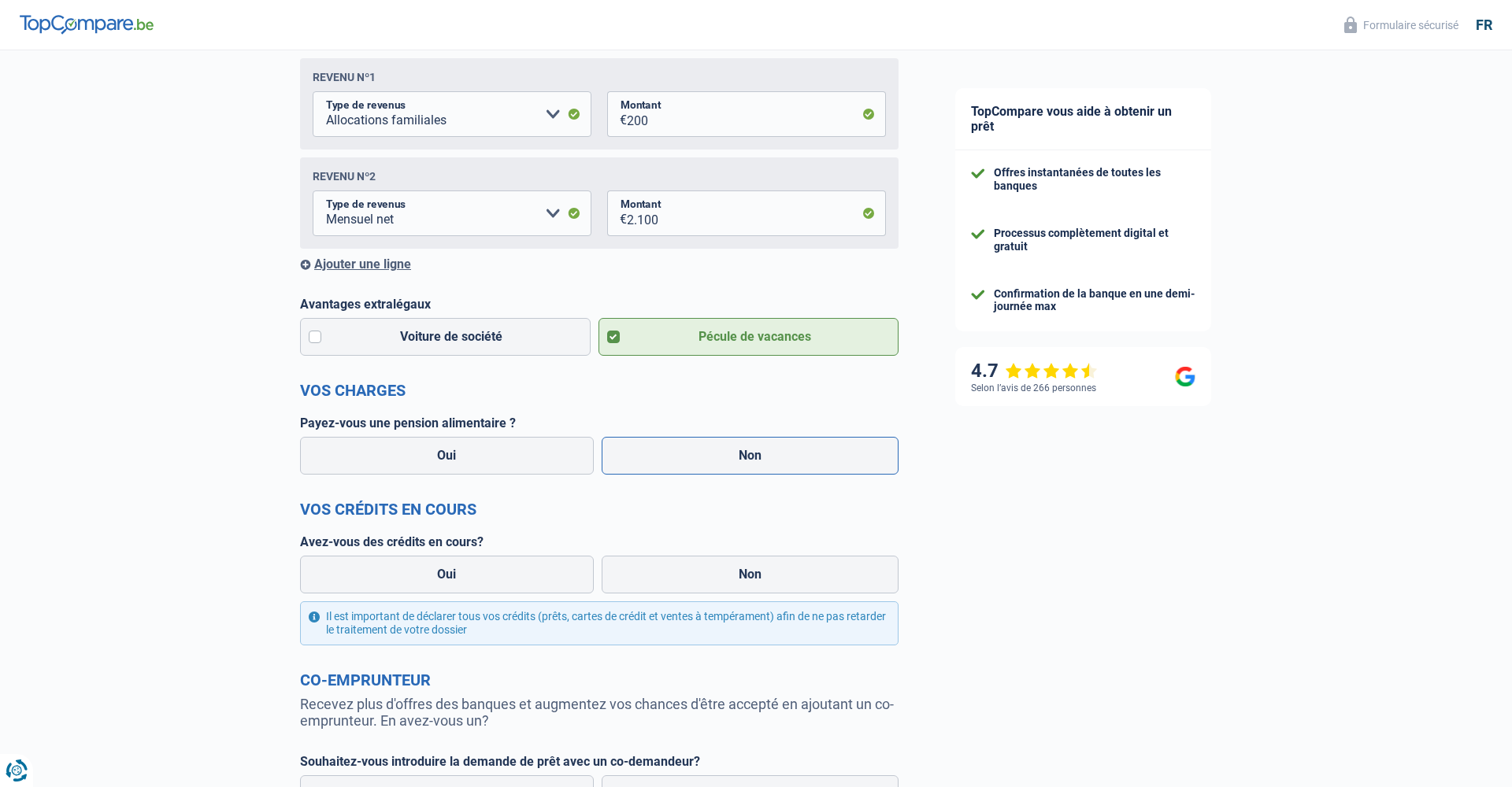
scroll to position [280, 0]
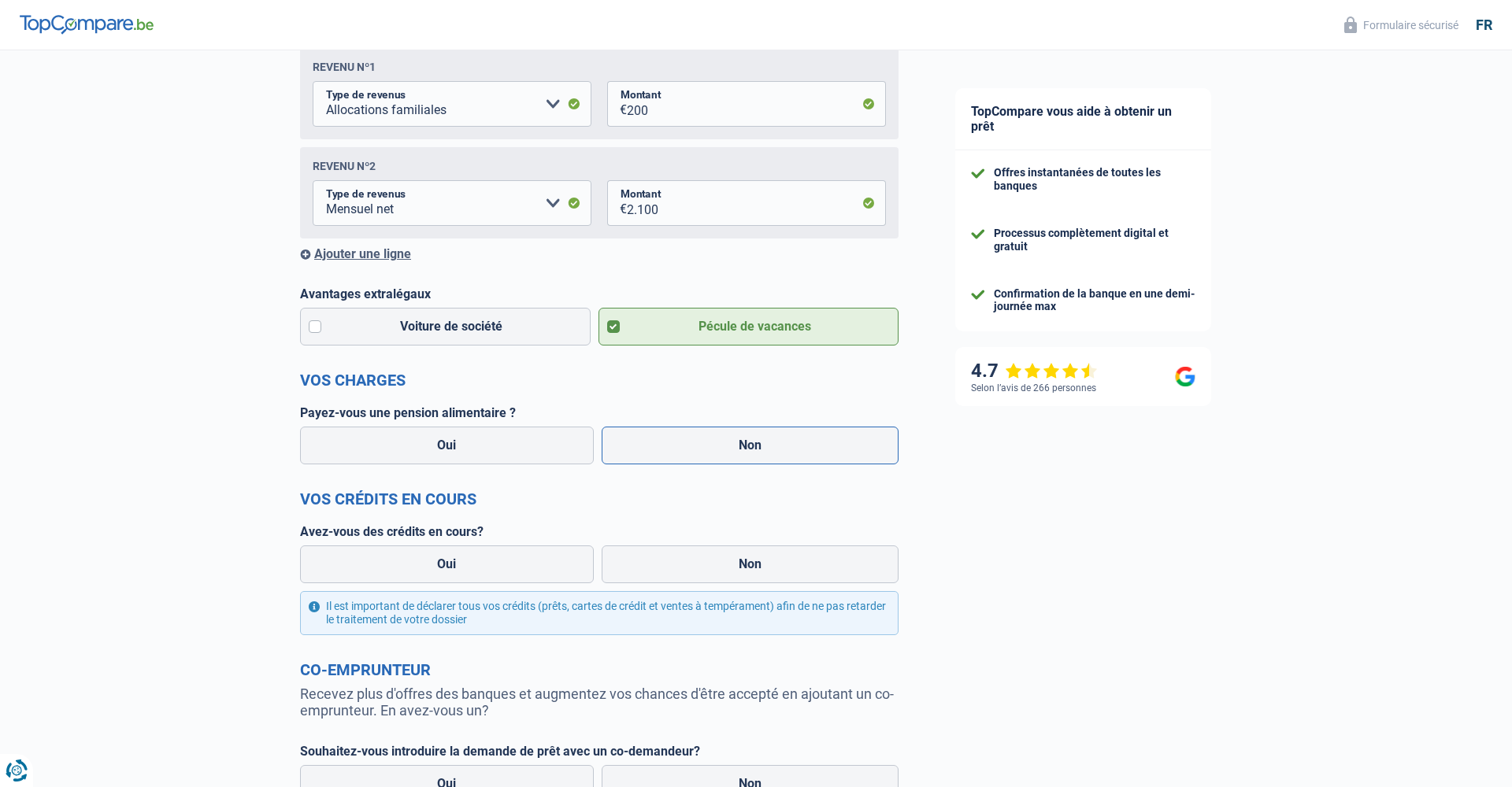
click at [652, 440] on label "Non" at bounding box center [750, 445] width 298 height 38
click at [652, 440] on input "Non" at bounding box center [750, 445] width 298 height 38
radio input "true"
click at [719, 570] on label "Non" at bounding box center [750, 564] width 298 height 38
click at [719, 570] on input "Non" at bounding box center [750, 564] width 298 height 38
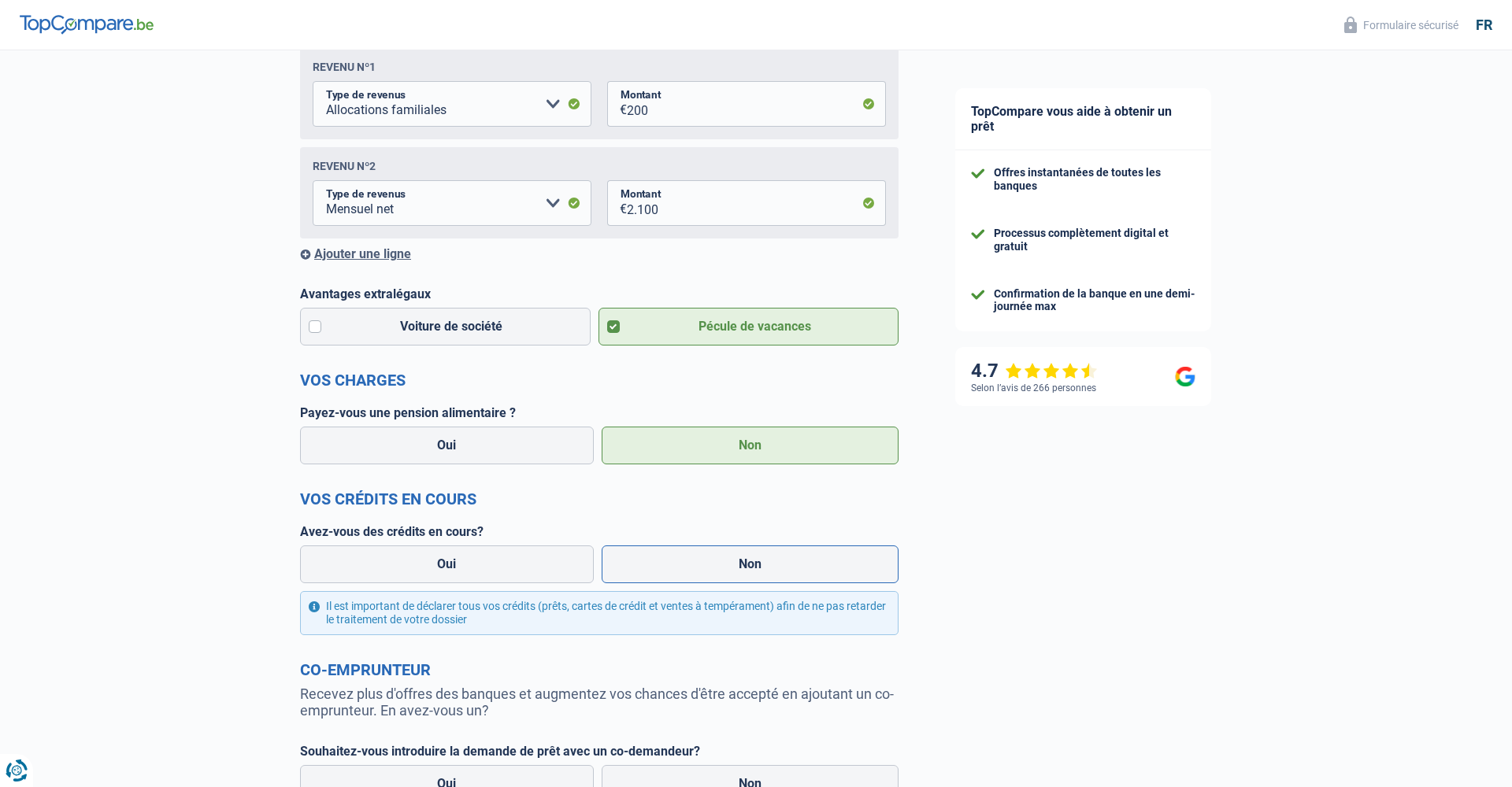
radio input "true"
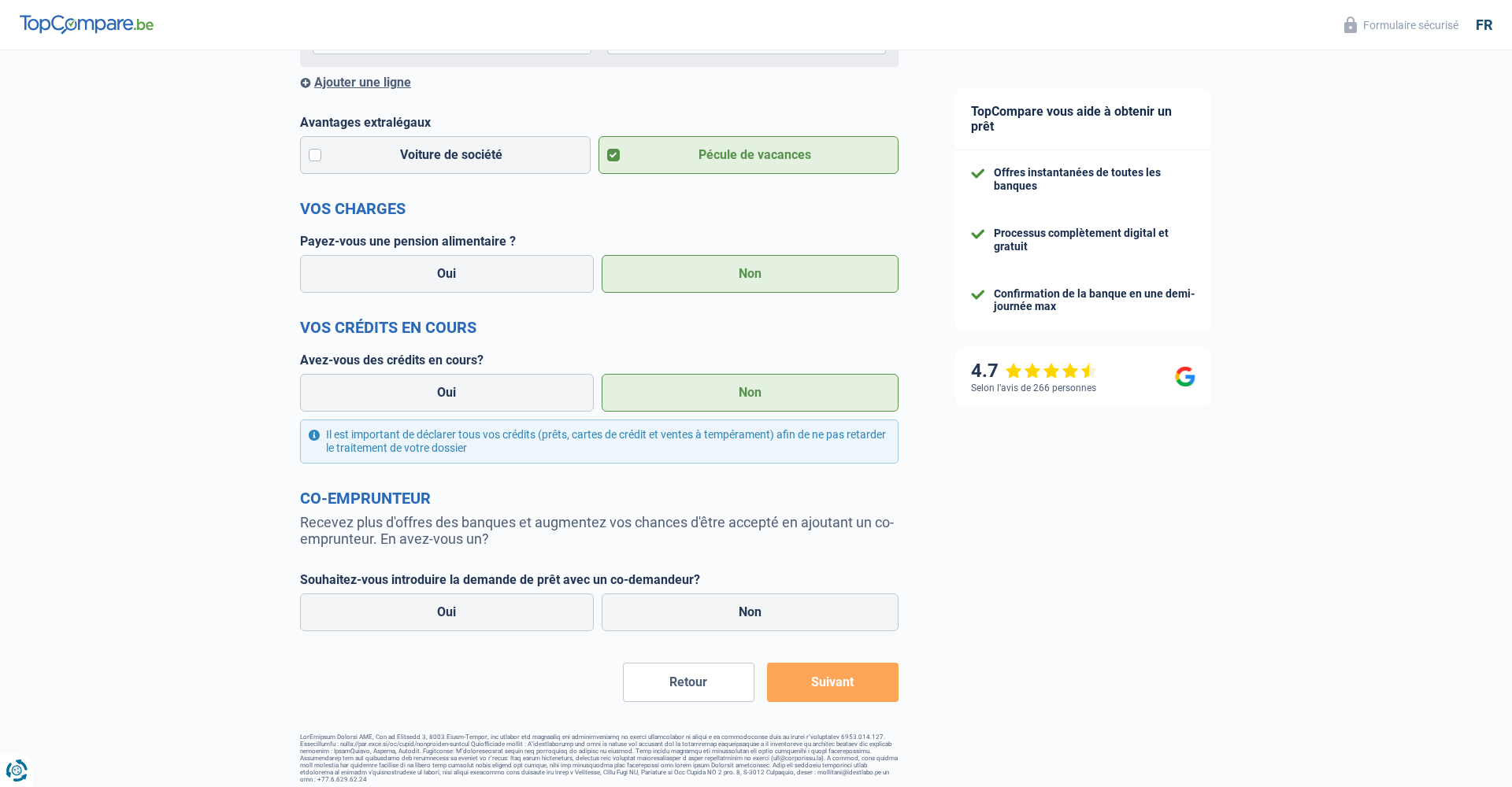
scroll to position [451, 0]
click at [713, 609] on label "Non" at bounding box center [750, 613] width 298 height 38
click at [713, 609] on input "Non" at bounding box center [750, 613] width 298 height 38
radio input "true"
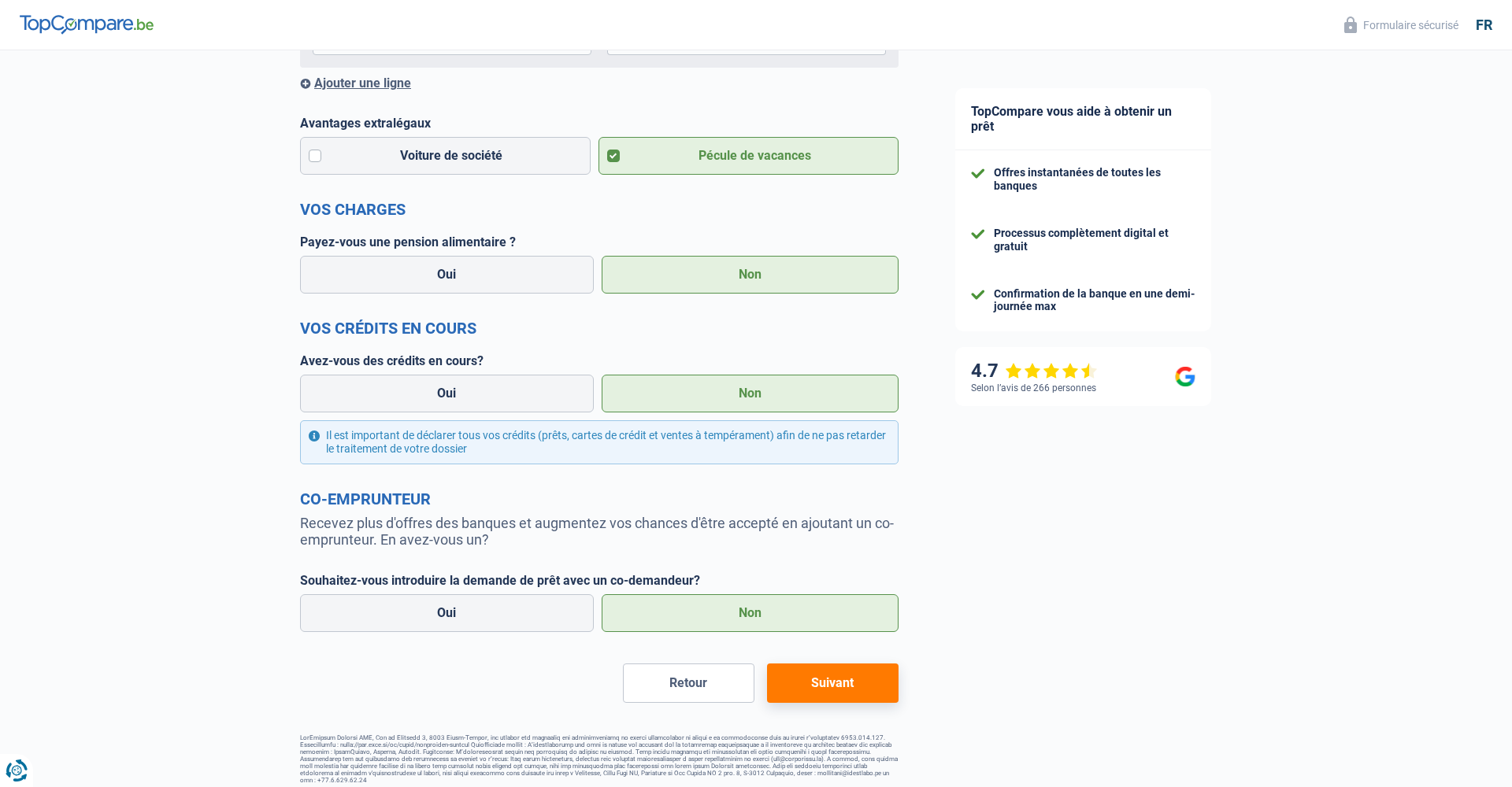
click at [834, 680] on button "Suivant" at bounding box center [832, 683] width 132 height 39
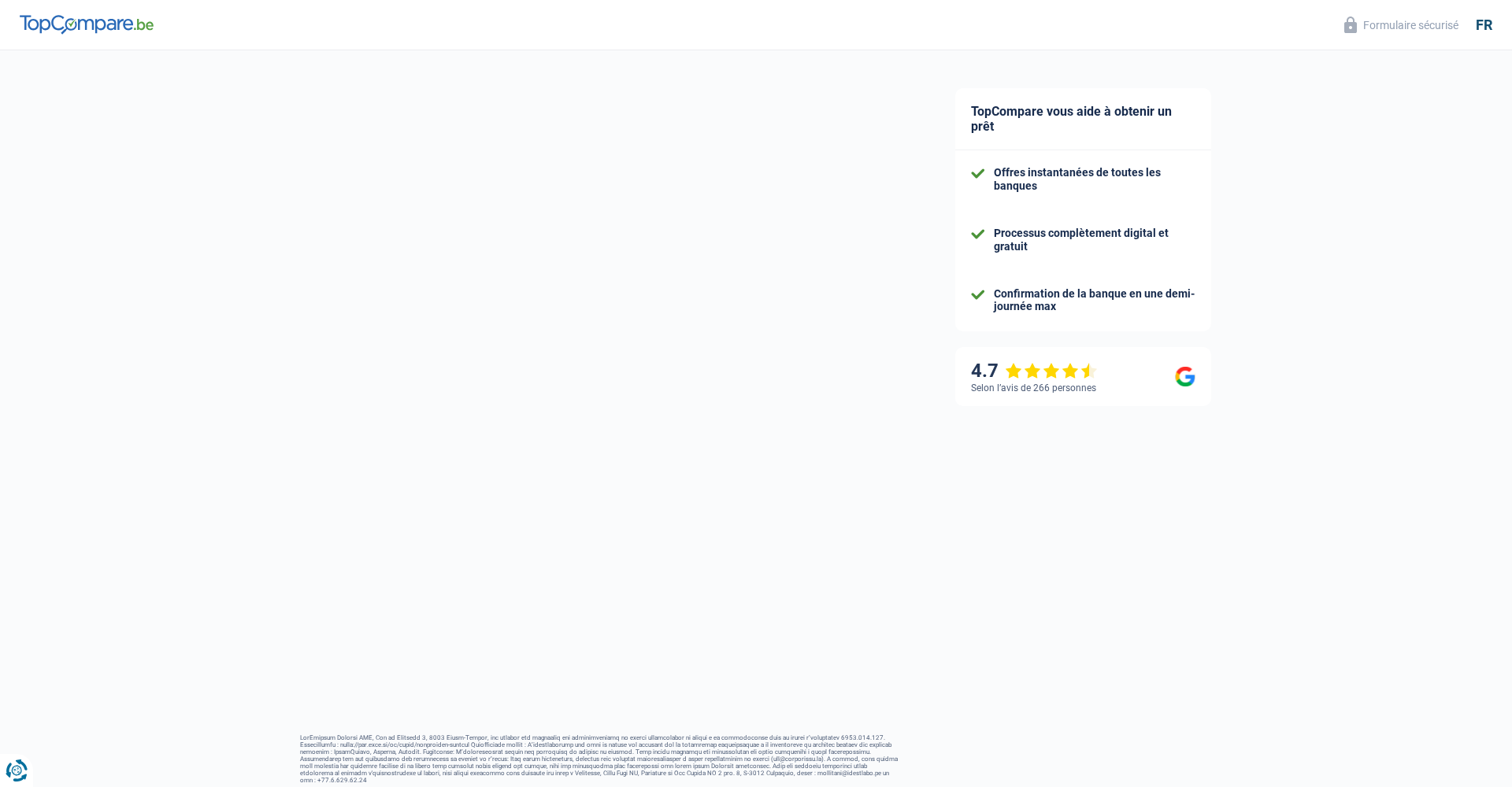
select select "60"
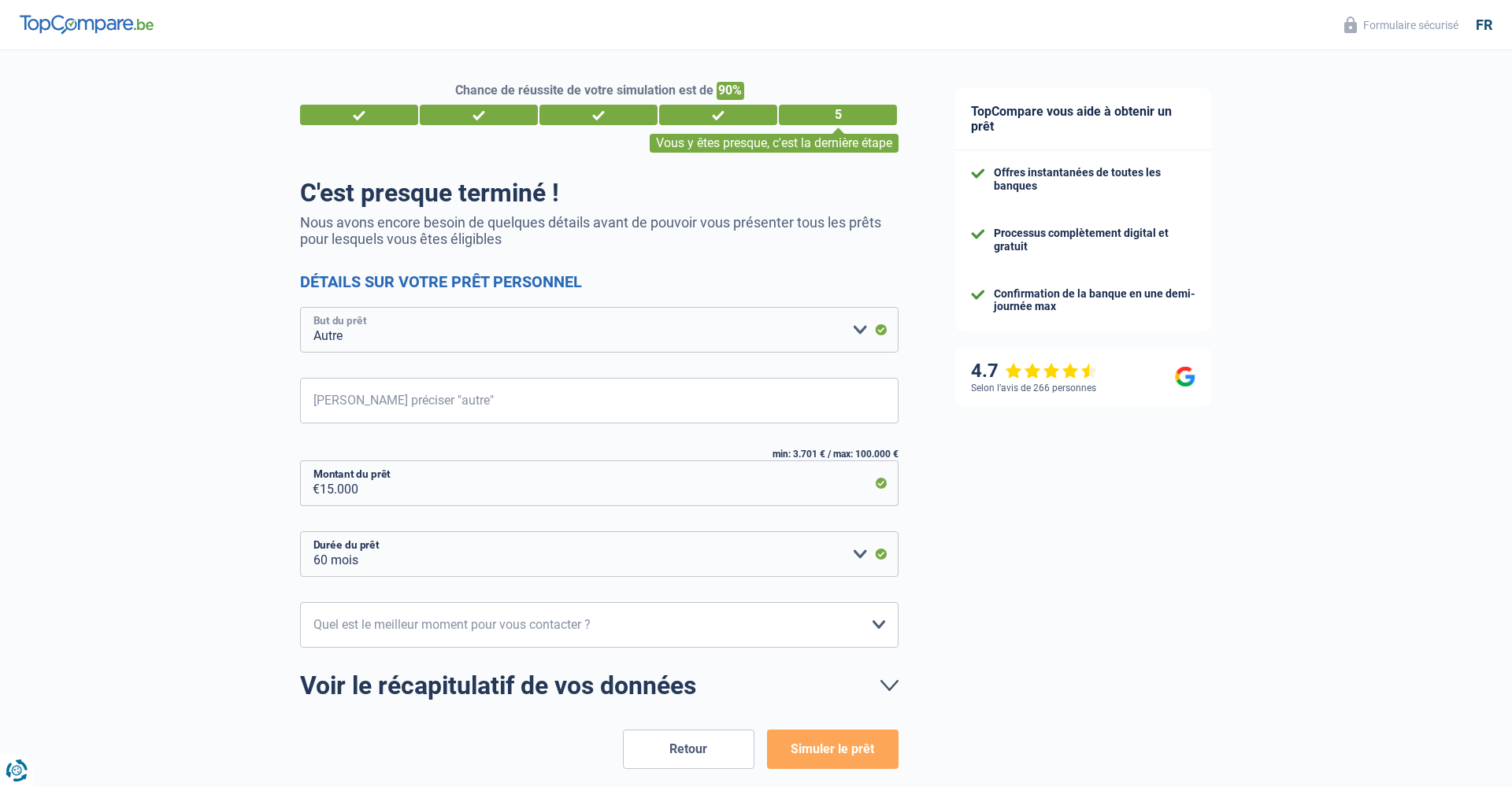
select select "car"
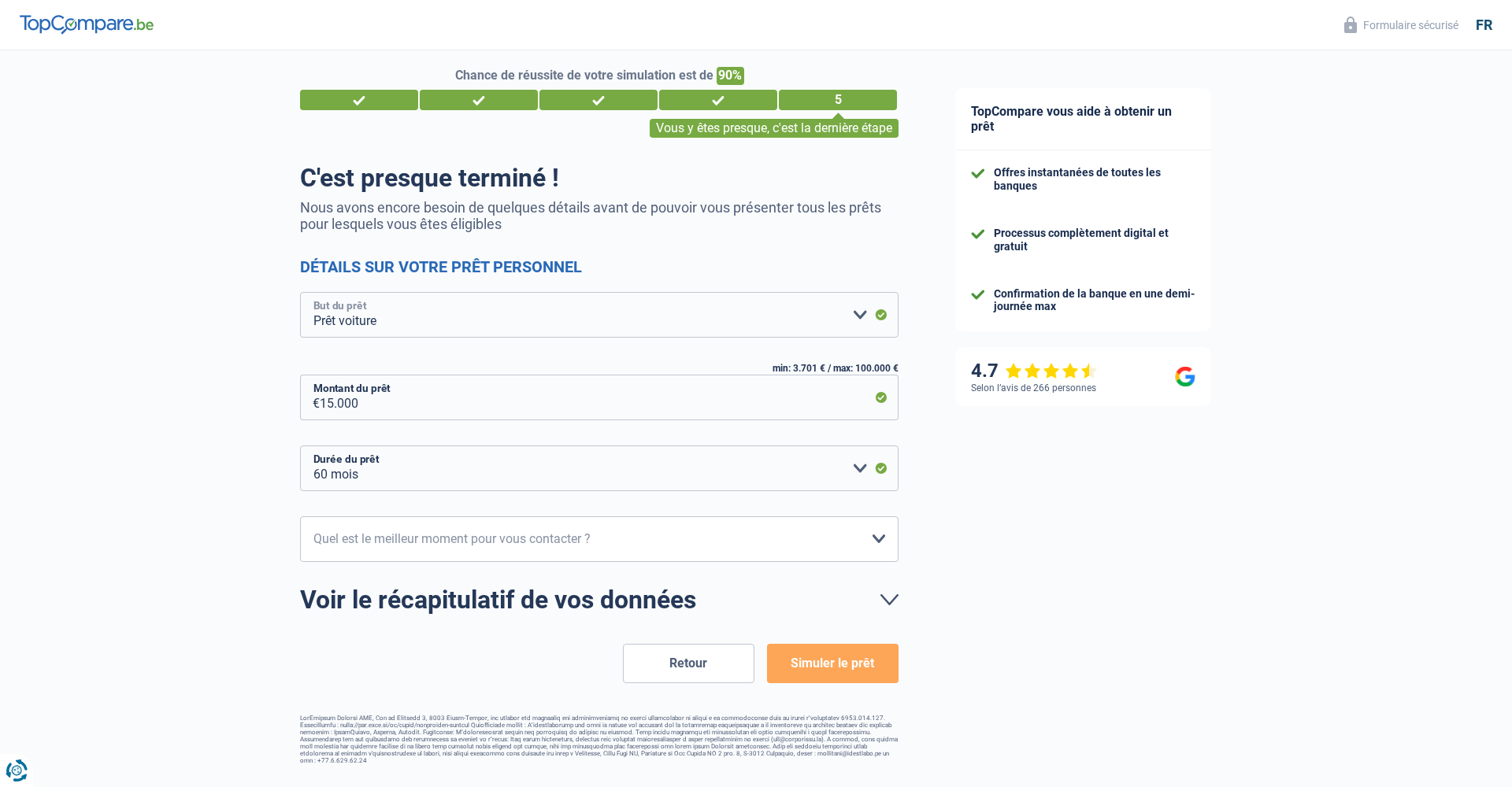
scroll to position [15, 0]
select select "36"
select select "14-16"
click at [847, 670] on button "Simuler le prêt" at bounding box center [832, 663] width 132 height 39
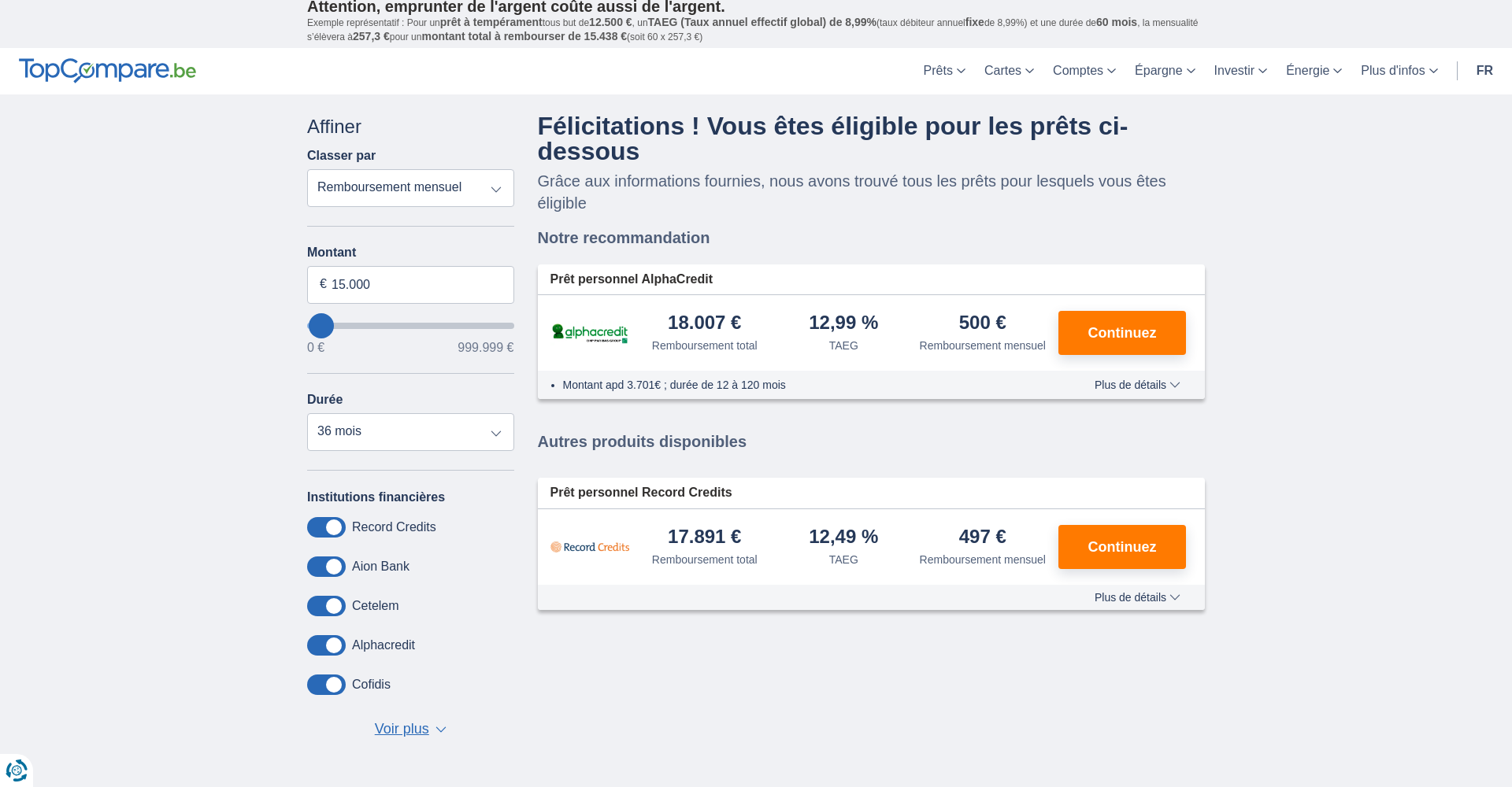
scroll to position [26, 0]
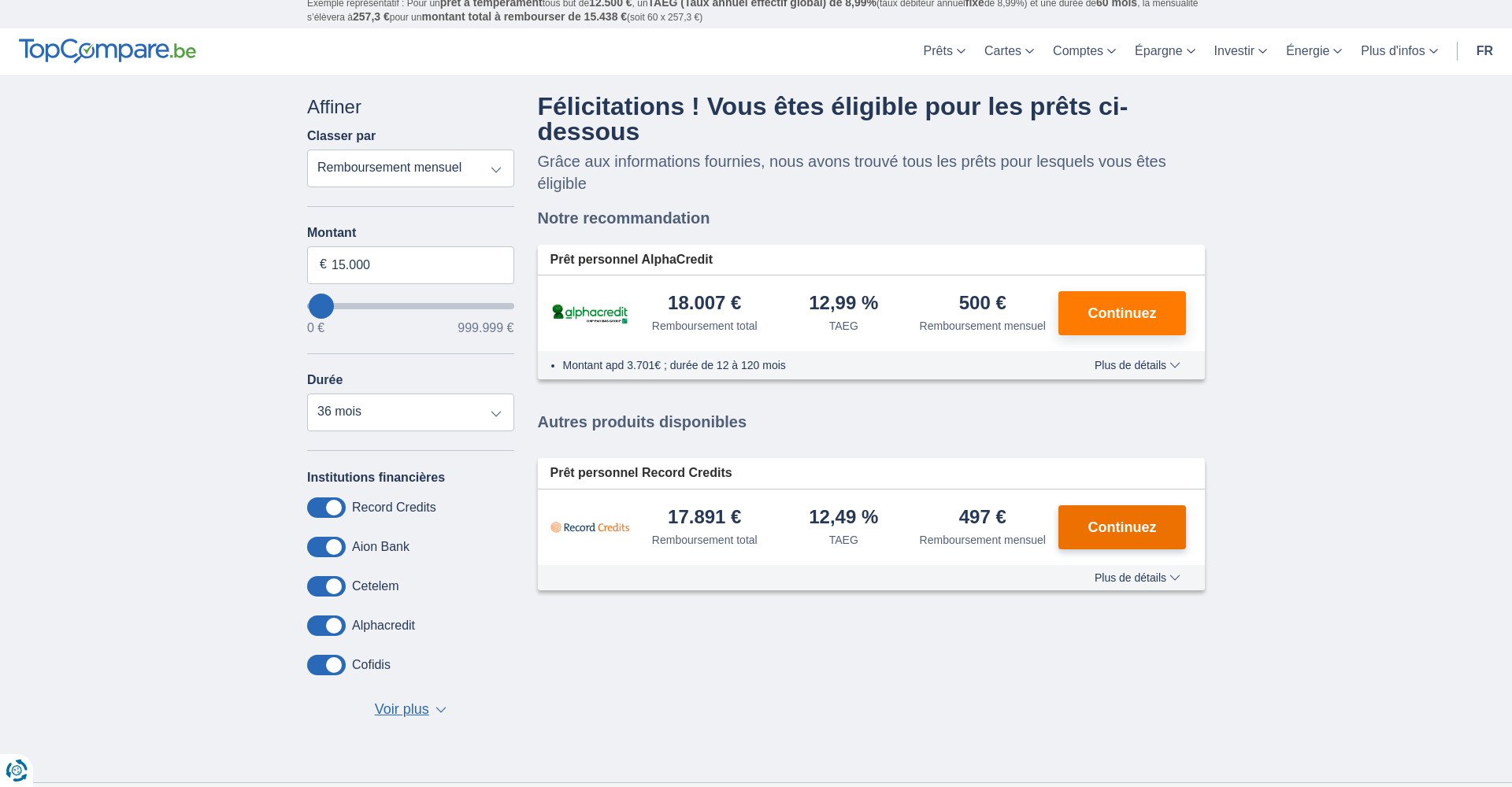
click at [1100, 534] on span "Continuez" at bounding box center [1122, 527] width 68 height 15
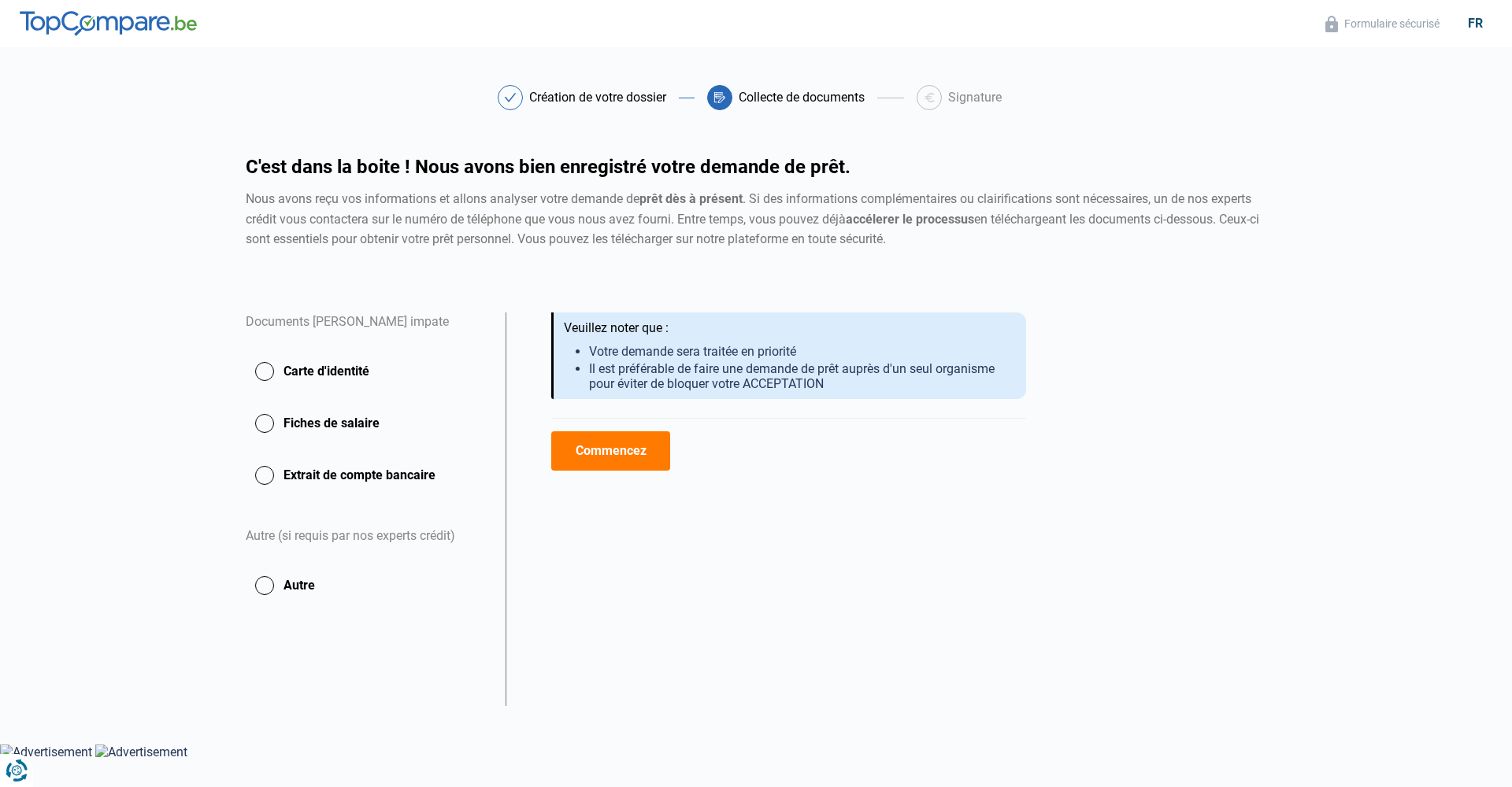
click at [267, 374] on button "Carte d'identité" at bounding box center [365, 371] width 241 height 39
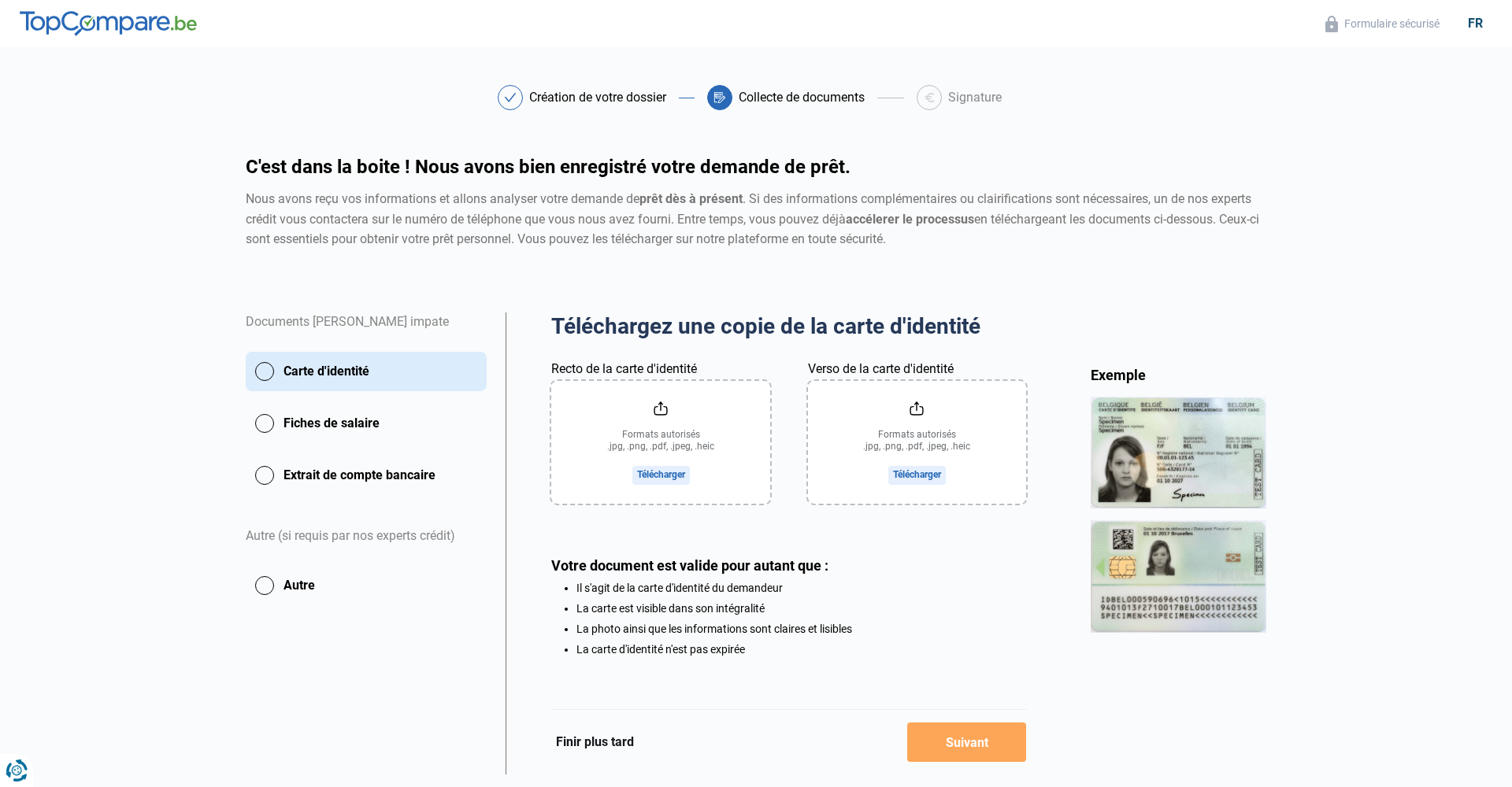
click at [270, 421] on button "Fiches de salaire" at bounding box center [365, 424] width 241 height 39
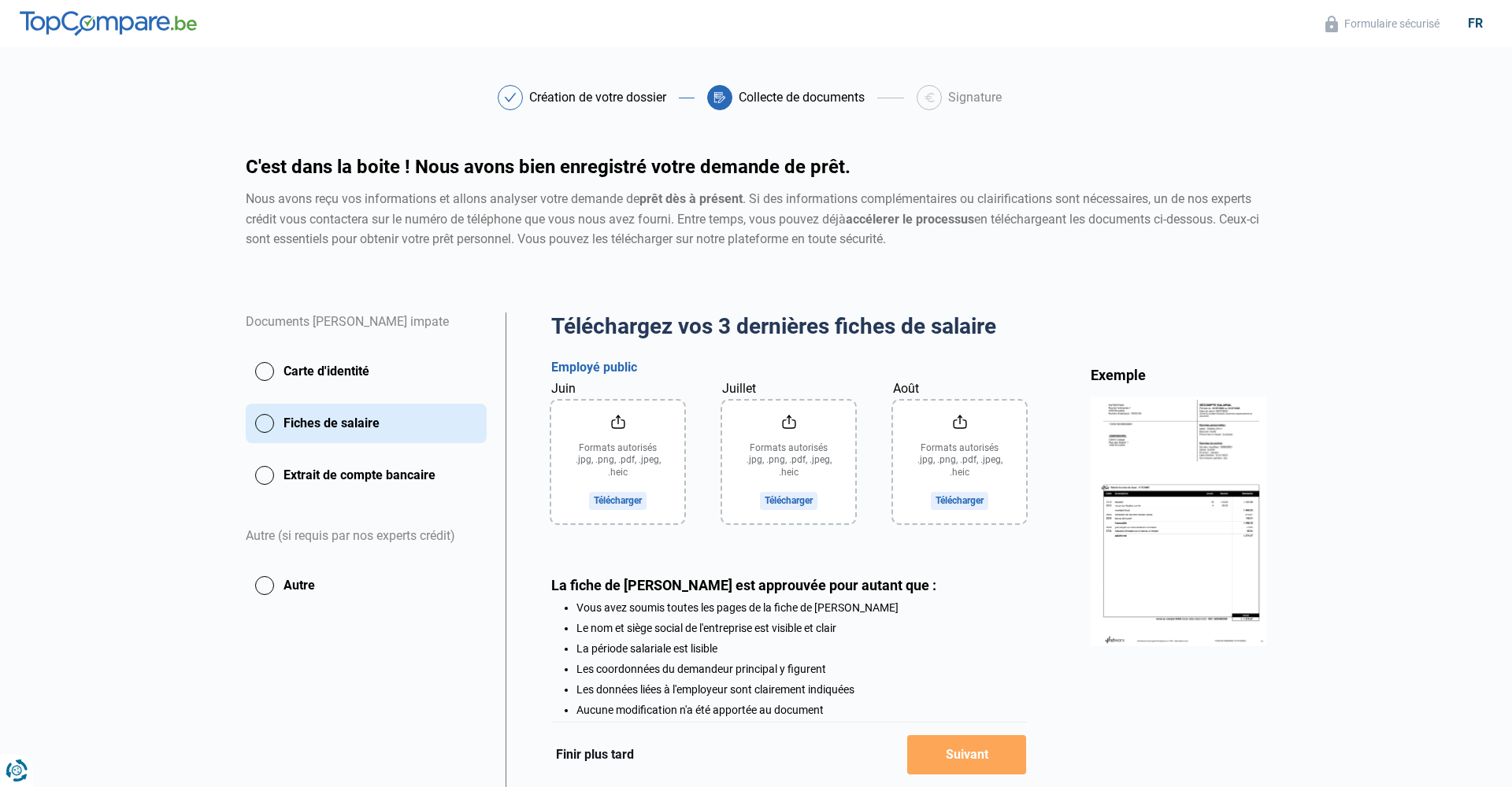
click at [264, 479] on button "Extrait de compte bancaire" at bounding box center [365, 476] width 241 height 39
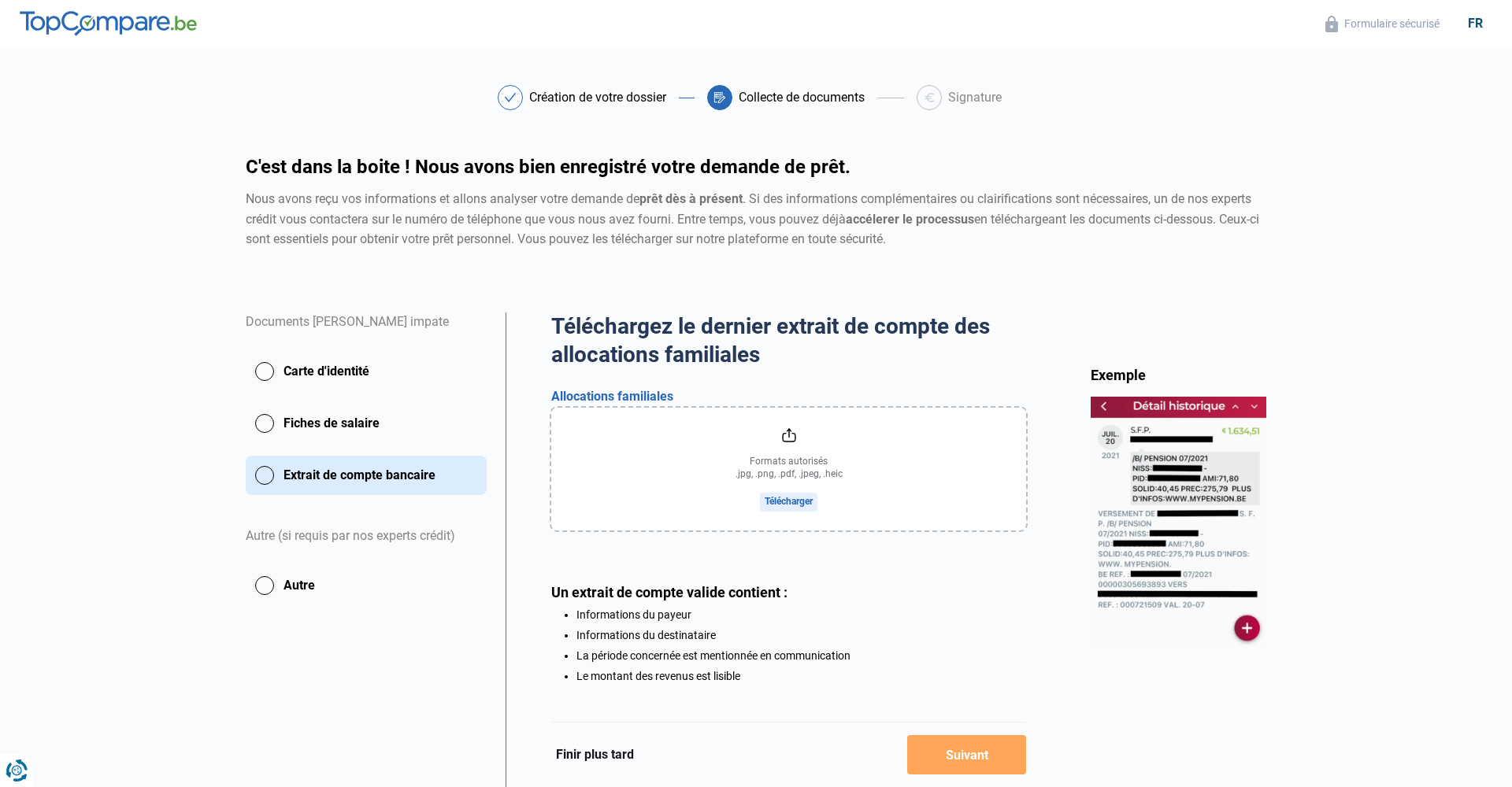
click at [269, 372] on button "Carte d'identité" at bounding box center [365, 371] width 241 height 39
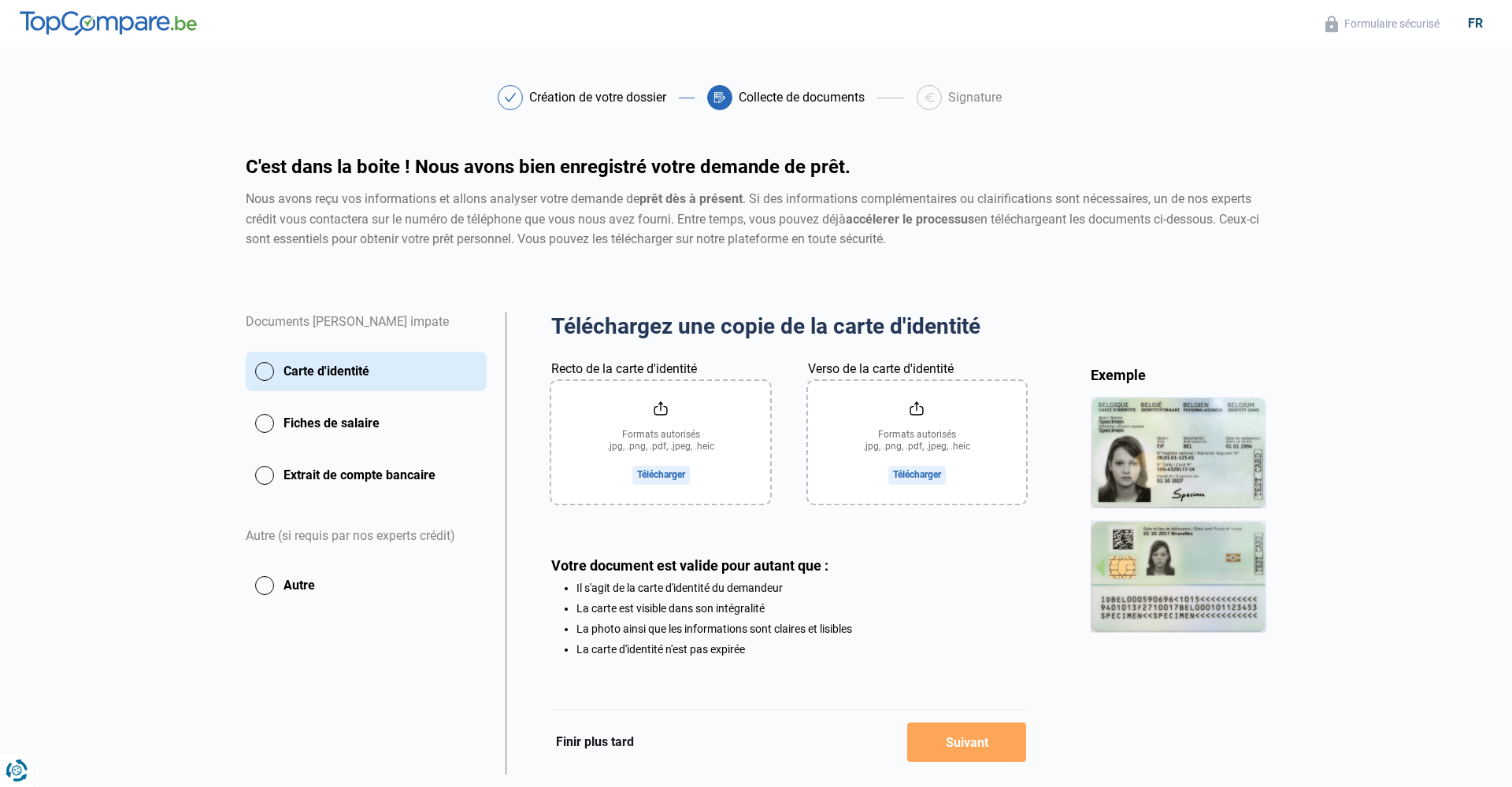
click at [266, 424] on button "Fiches de salaire" at bounding box center [365, 424] width 241 height 39
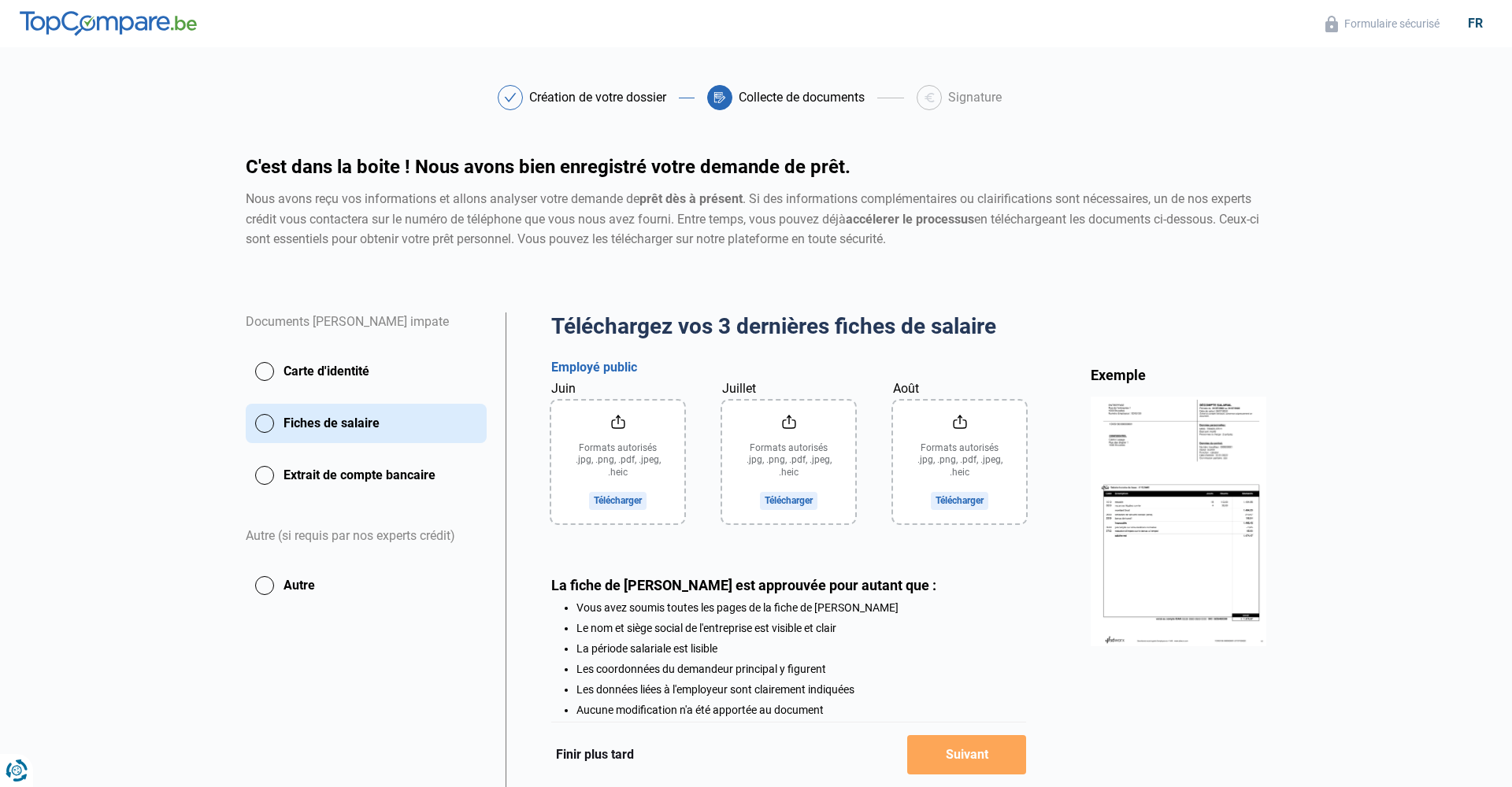
click at [269, 476] on button "Extrait de compte bancaire" at bounding box center [365, 476] width 241 height 39
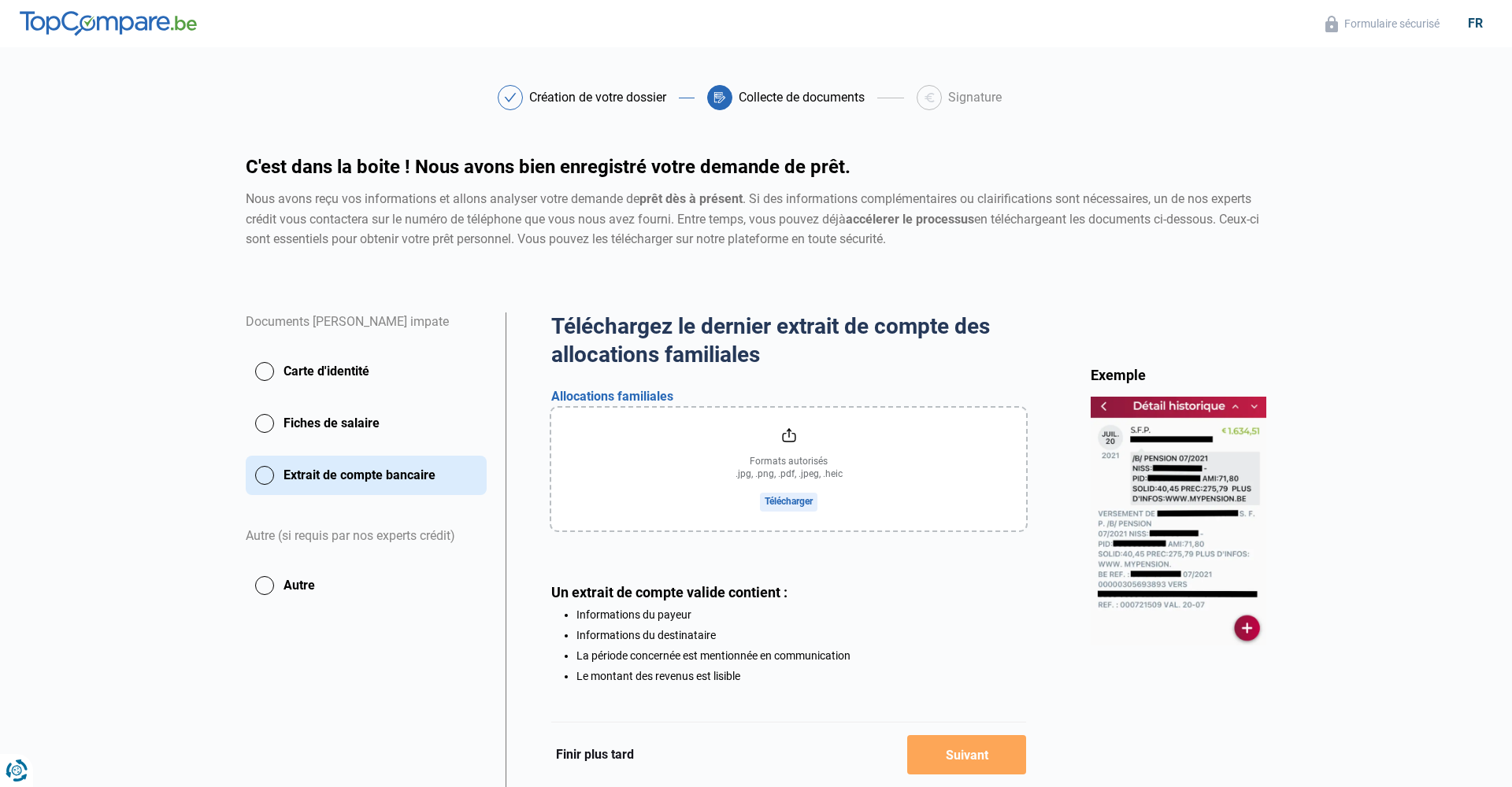
click at [269, 371] on button "Carte d'identité" at bounding box center [365, 371] width 241 height 39
